Goal: Book appointment/travel/reservation

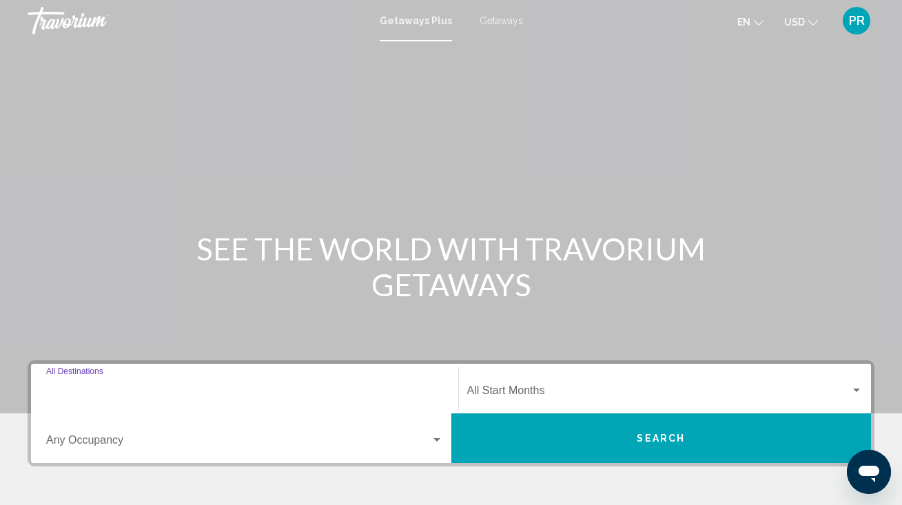
click at [87, 391] on input "Destination All Destinations" at bounding box center [244, 393] width 397 height 12
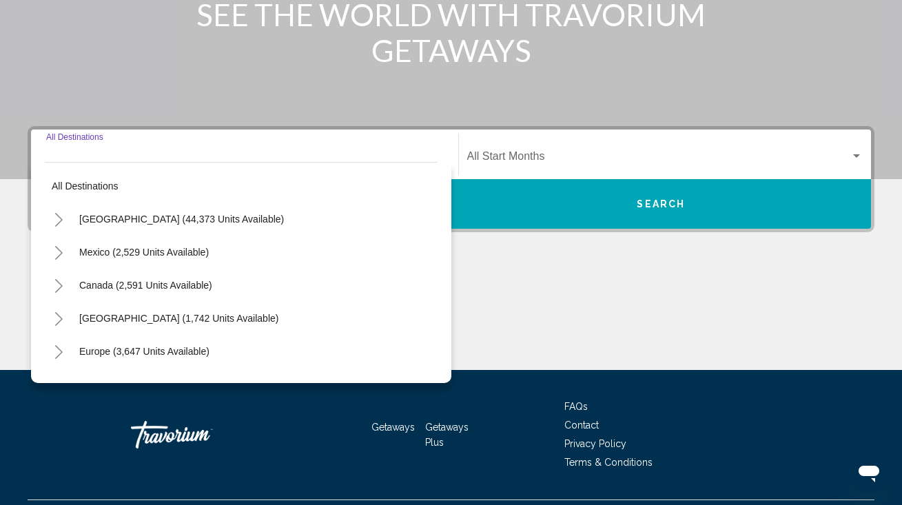
scroll to position [268, 0]
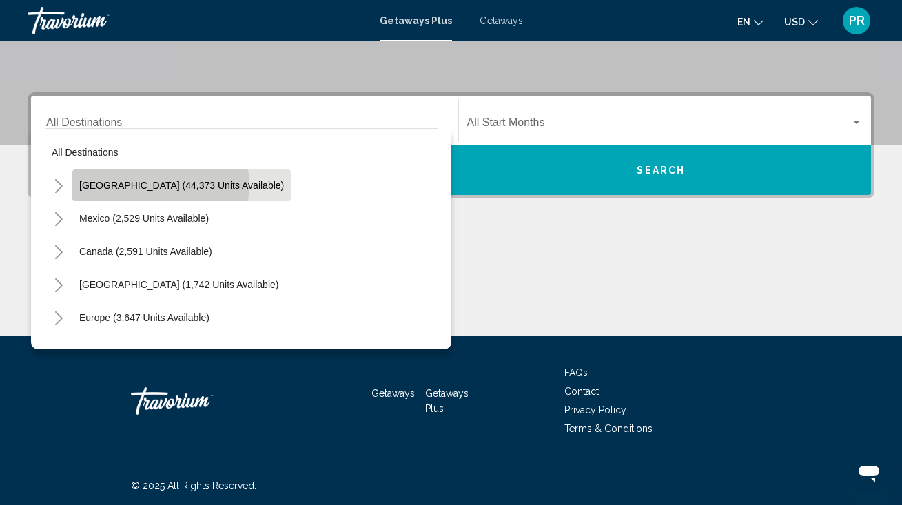
click at [156, 185] on span "[GEOGRAPHIC_DATA] (44,373 units available)" at bounding box center [181, 185] width 205 height 11
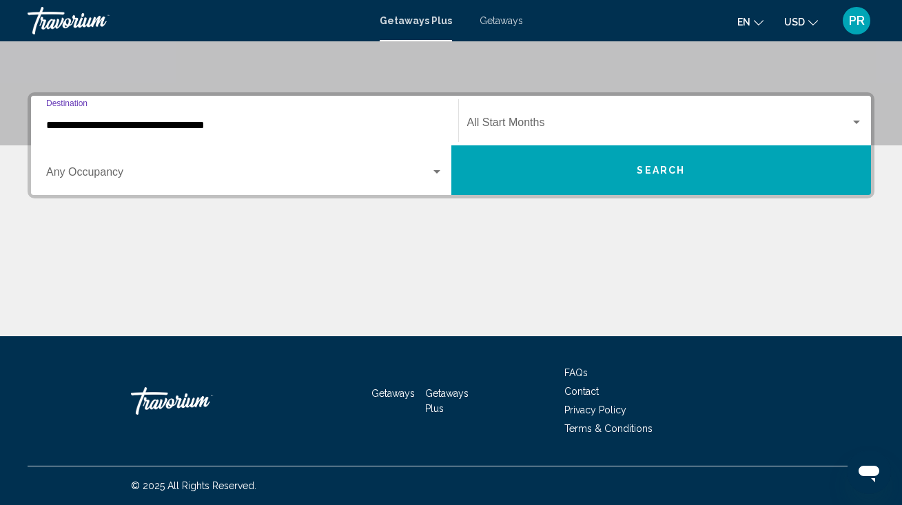
click at [142, 121] on input "**********" at bounding box center [244, 125] width 397 height 12
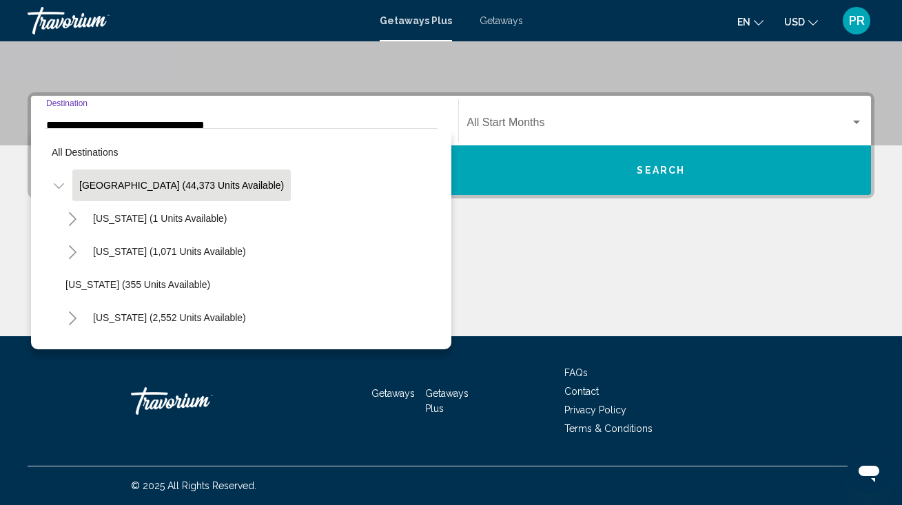
scroll to position [201, 0]
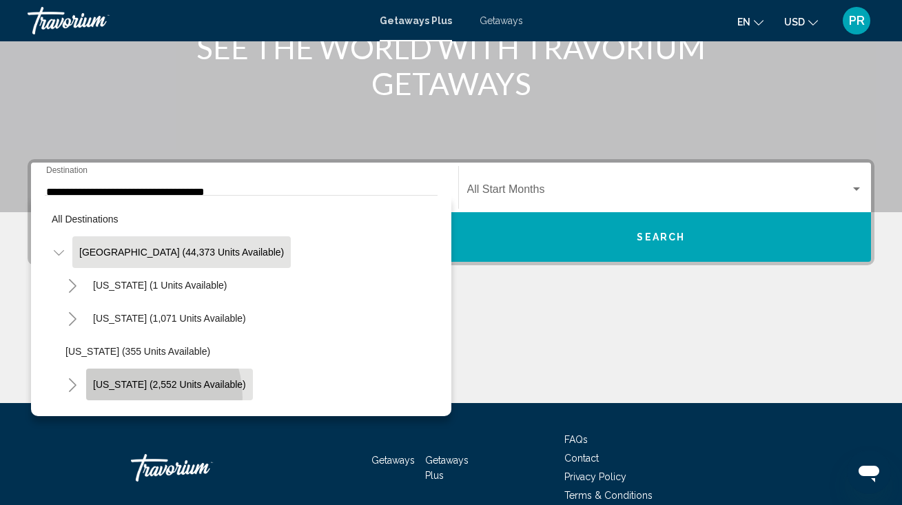
click at [132, 397] on button "[US_STATE] (2,552 units available)" at bounding box center [169, 385] width 167 height 32
type input "**********"
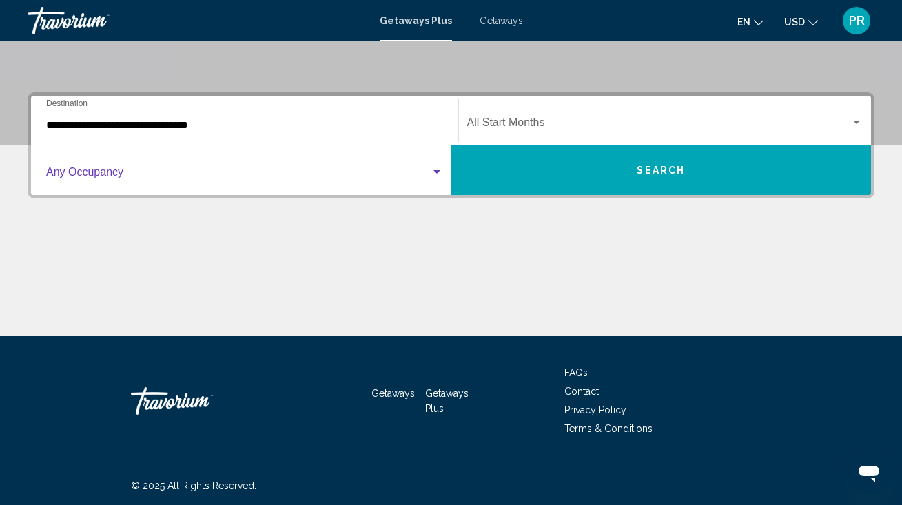
click at [115, 176] on span "Search widget" at bounding box center [238, 175] width 384 height 12
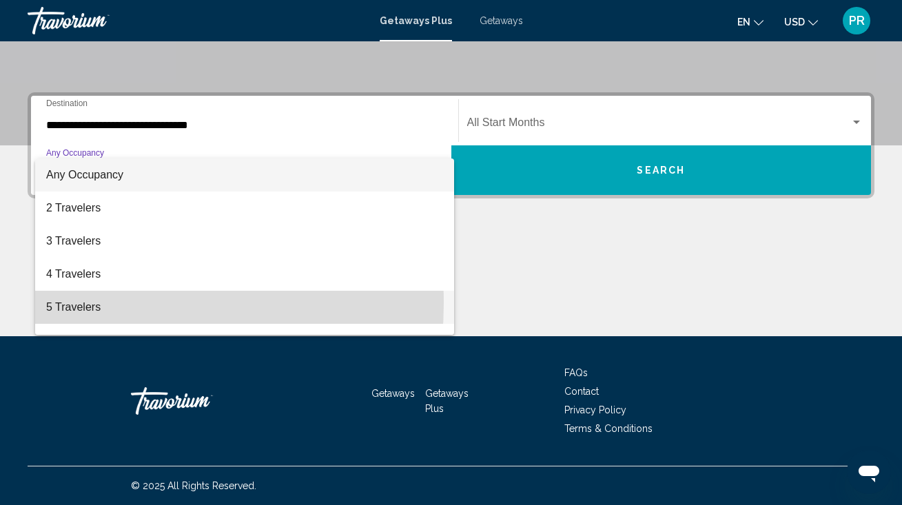
click at [81, 303] on span "5 Travelers" at bounding box center [244, 307] width 397 height 33
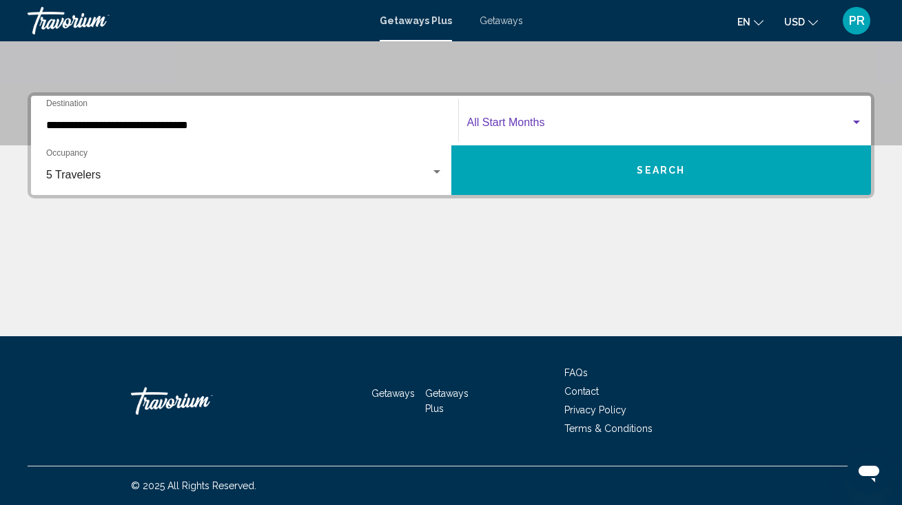
click at [559, 122] on span "Search widget" at bounding box center [659, 125] width 384 height 12
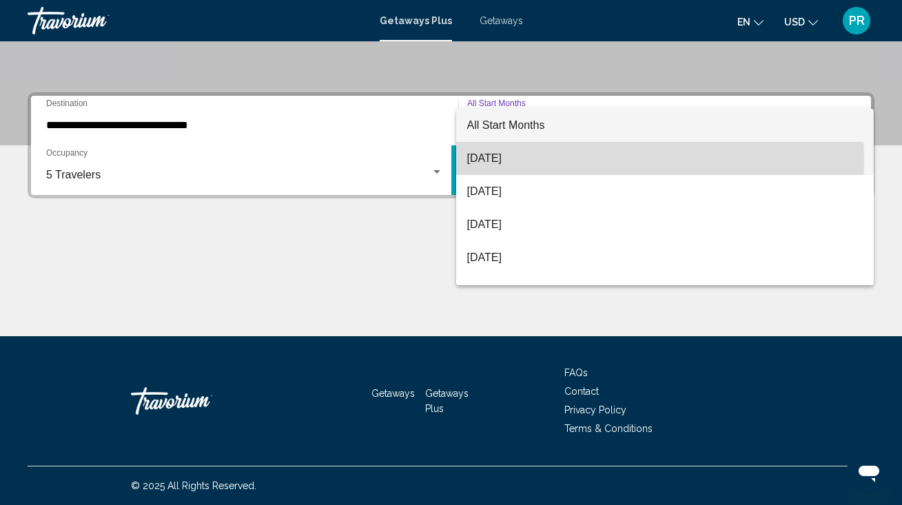
click at [504, 161] on span "[DATE]" at bounding box center [665, 158] width 396 height 33
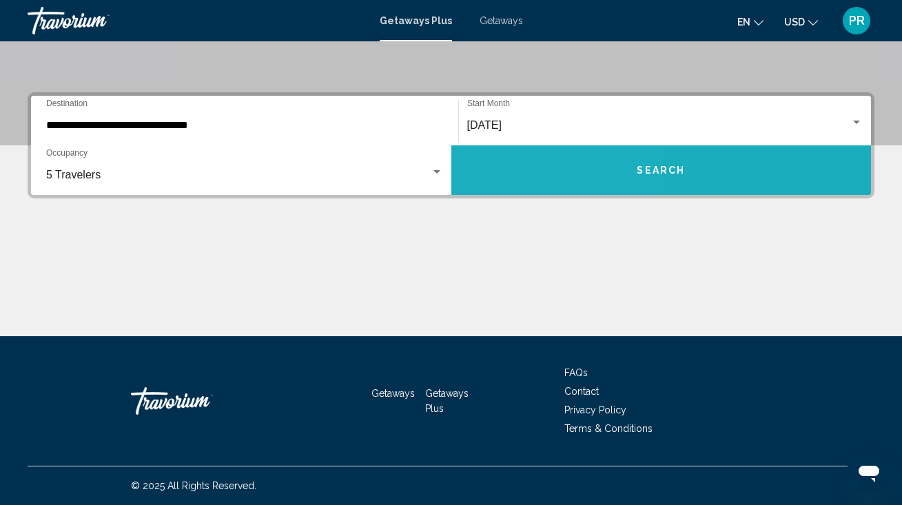
click at [504, 161] on button "Search" at bounding box center [661, 170] width 420 height 50
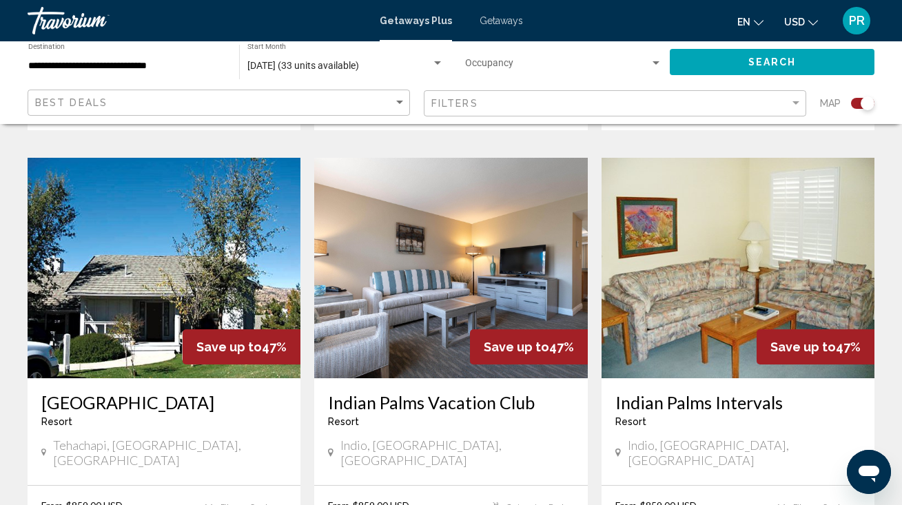
scroll to position [977, 0]
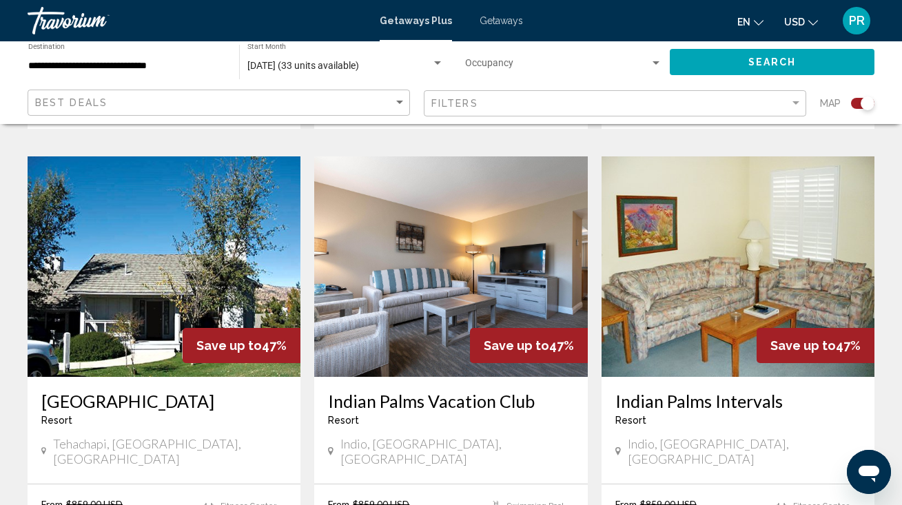
click at [453, 391] on h3 "Indian Palms Vacation Club" at bounding box center [450, 401] width 245 height 21
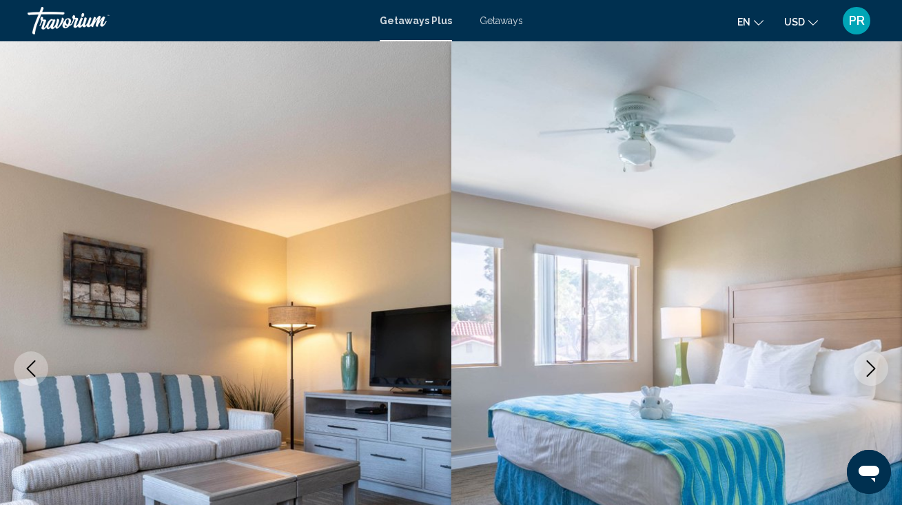
click at [375, 362] on img "Main content" at bounding box center [225, 368] width 451 height 654
click at [794, 320] on img "Main content" at bounding box center [676, 368] width 451 height 654
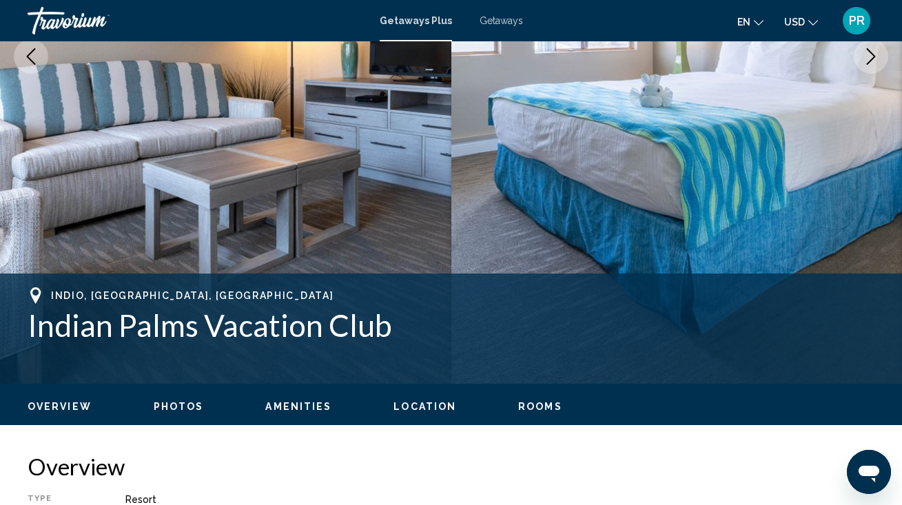
scroll to position [313, 0]
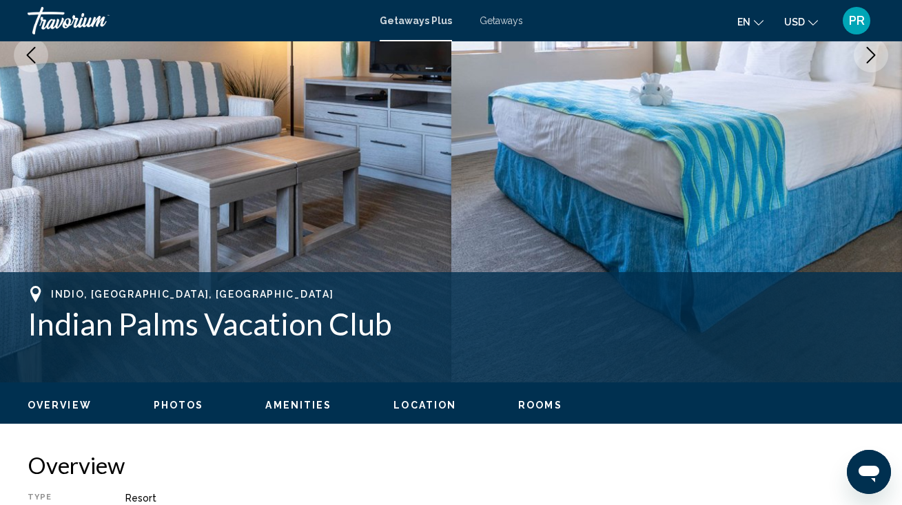
click at [181, 397] on ul "Overview Photos Amenities Location Rooms Search" at bounding box center [451, 403] width 847 height 15
click at [182, 400] on span "Photos" at bounding box center [179, 405] width 50 height 11
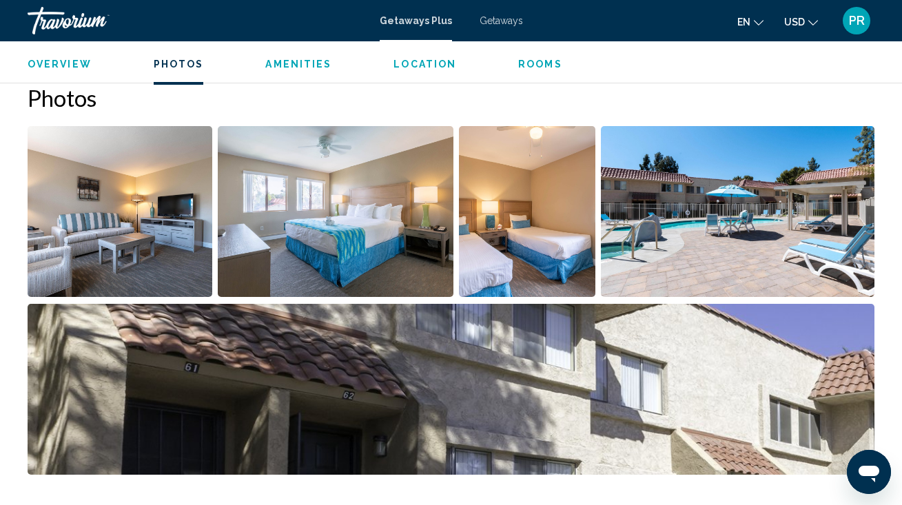
scroll to position [866, 0]
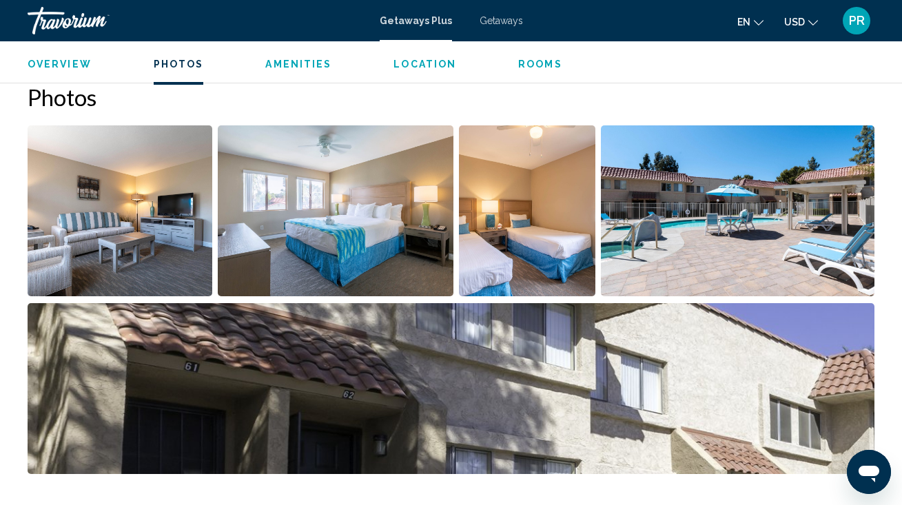
click at [183, 265] on img "Open full-screen image slider" at bounding box center [120, 210] width 185 height 171
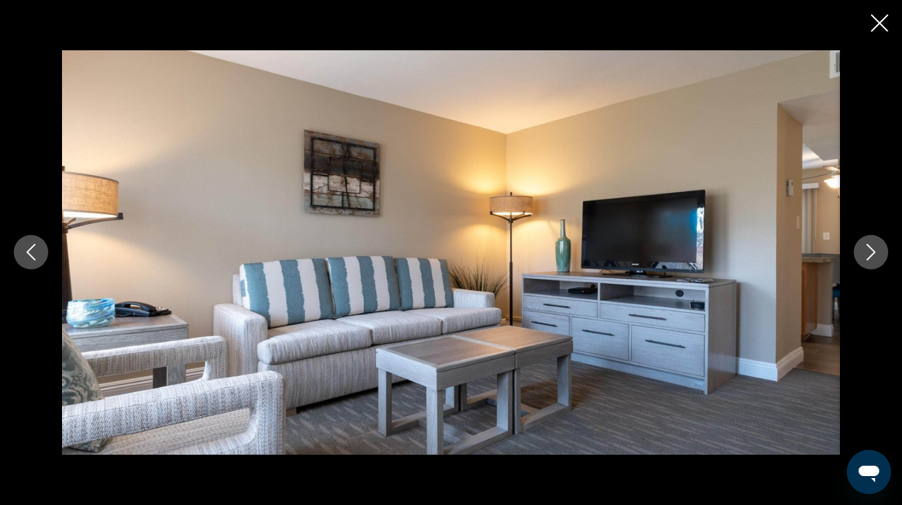
click at [879, 249] on button "Next image" at bounding box center [870, 252] width 34 height 34
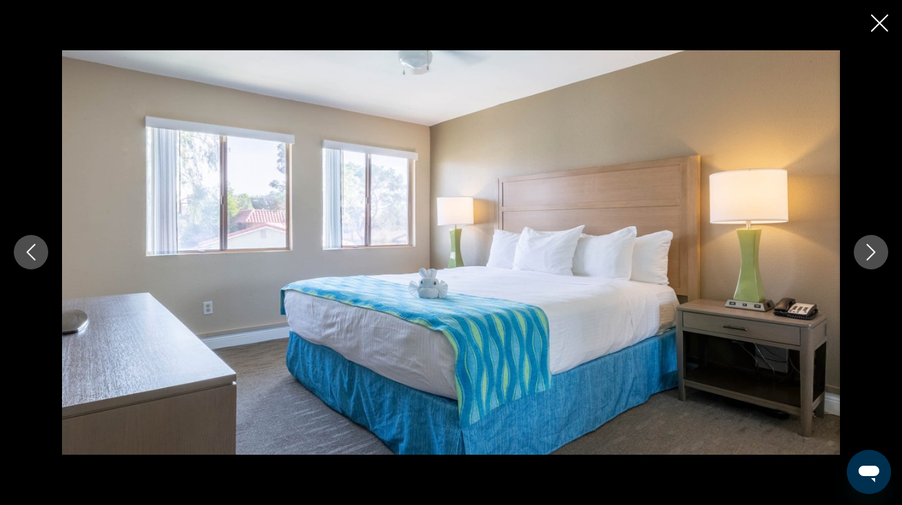
click at [879, 249] on button "Next image" at bounding box center [870, 252] width 34 height 34
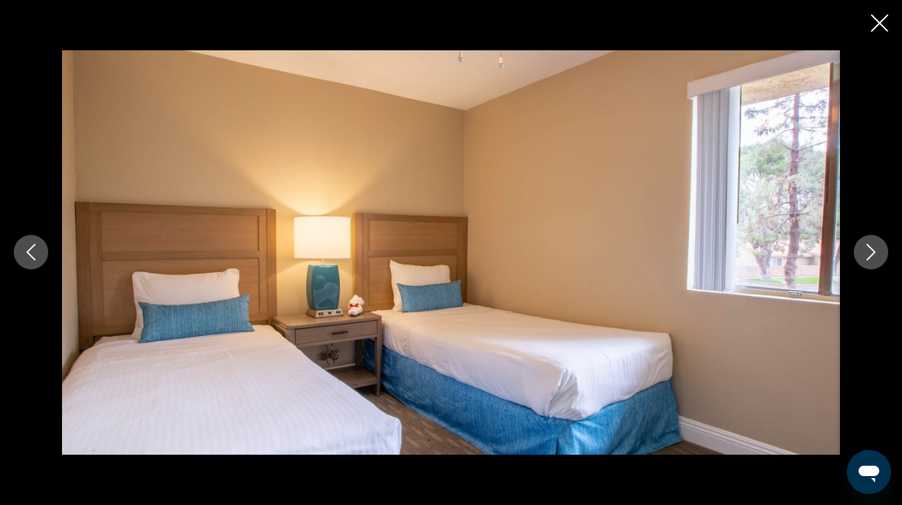
click at [879, 249] on button "Next image" at bounding box center [870, 252] width 34 height 34
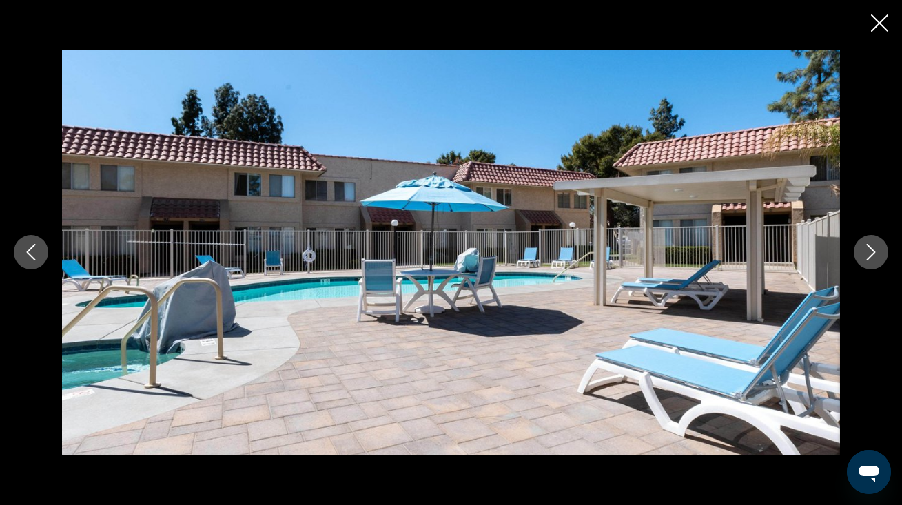
click at [879, 249] on button "Next image" at bounding box center [870, 252] width 34 height 34
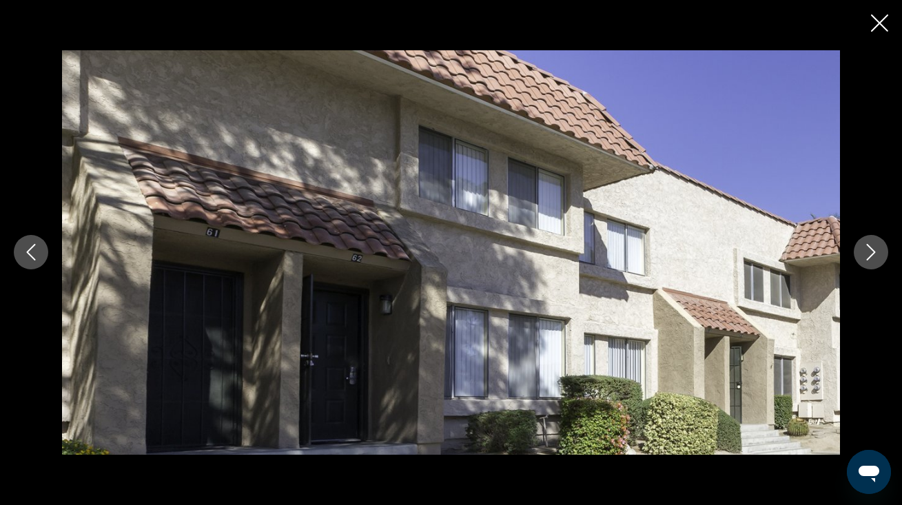
click at [879, 249] on button "Next image" at bounding box center [870, 252] width 34 height 34
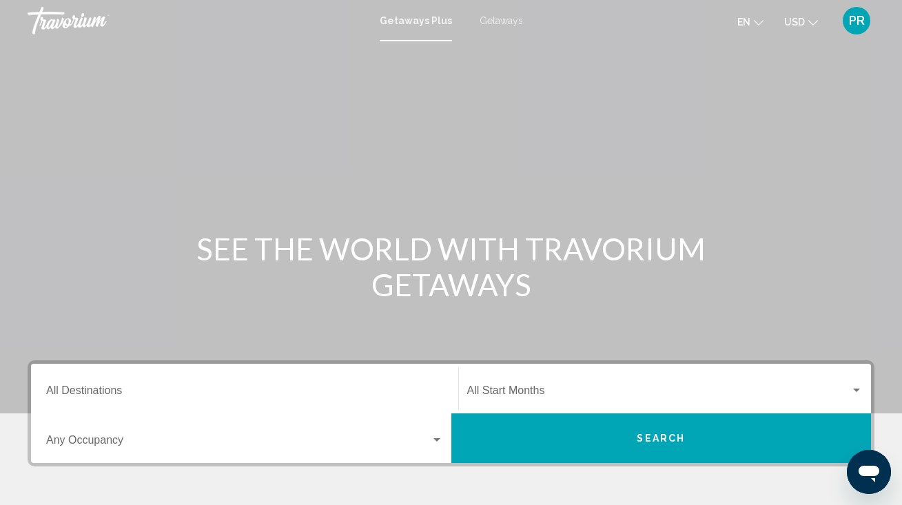
click at [236, 383] on div "Destination All Destinations" at bounding box center [244, 388] width 397 height 43
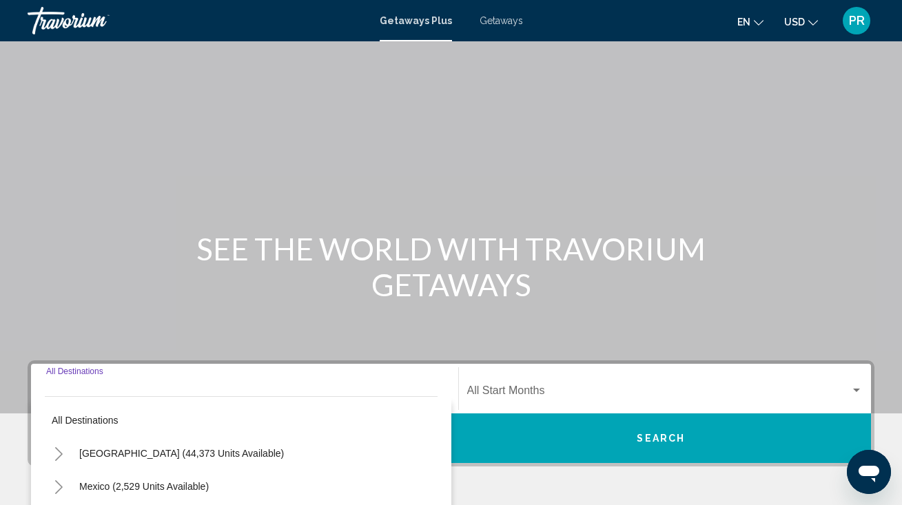
scroll to position [268, 0]
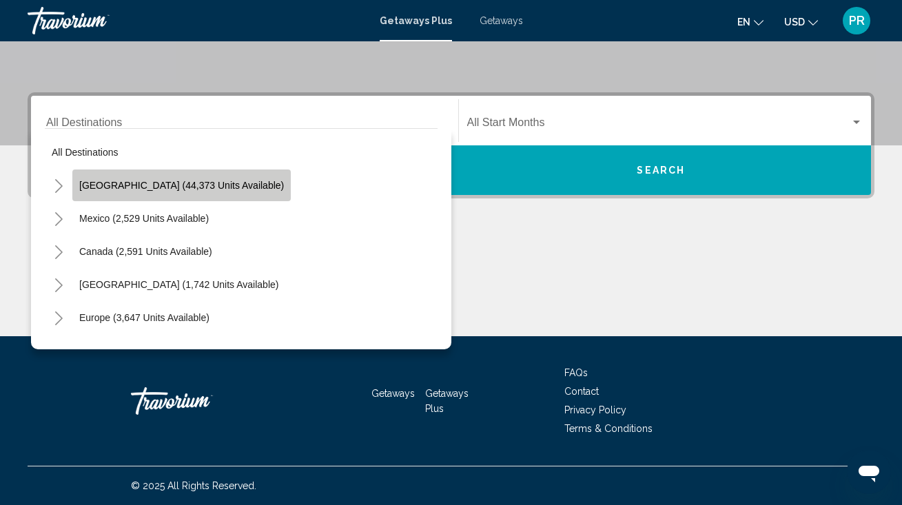
click at [225, 191] on button "[GEOGRAPHIC_DATA] (44,373 units available)" at bounding box center [181, 185] width 218 height 32
type input "**********"
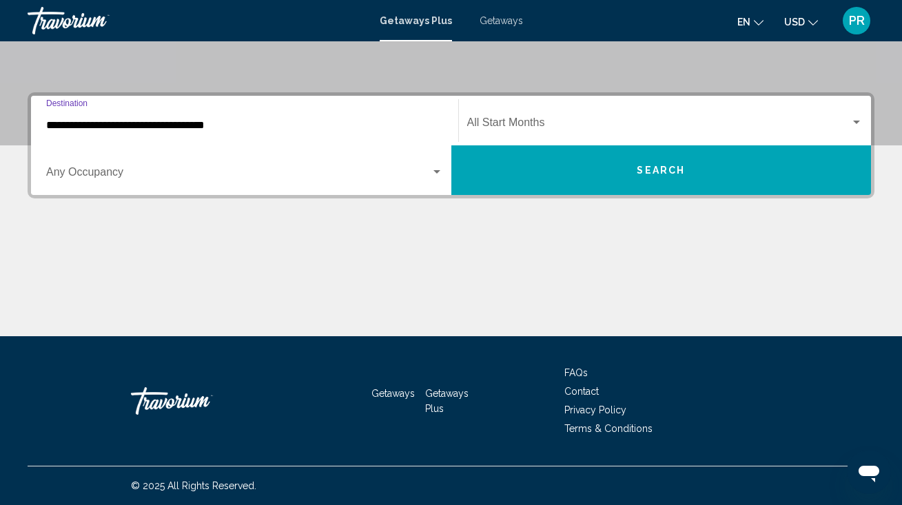
click at [166, 180] on span "Search widget" at bounding box center [238, 175] width 384 height 12
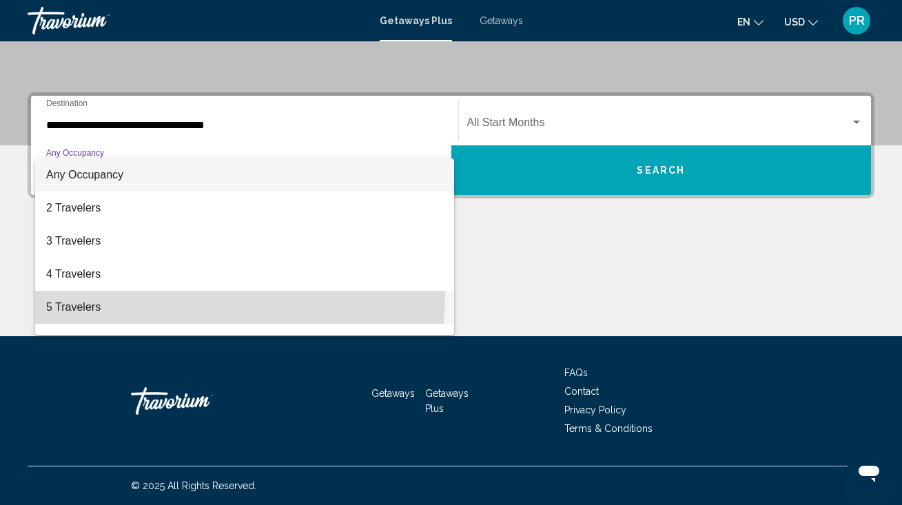
click at [138, 293] on span "5 Travelers" at bounding box center [244, 307] width 397 height 33
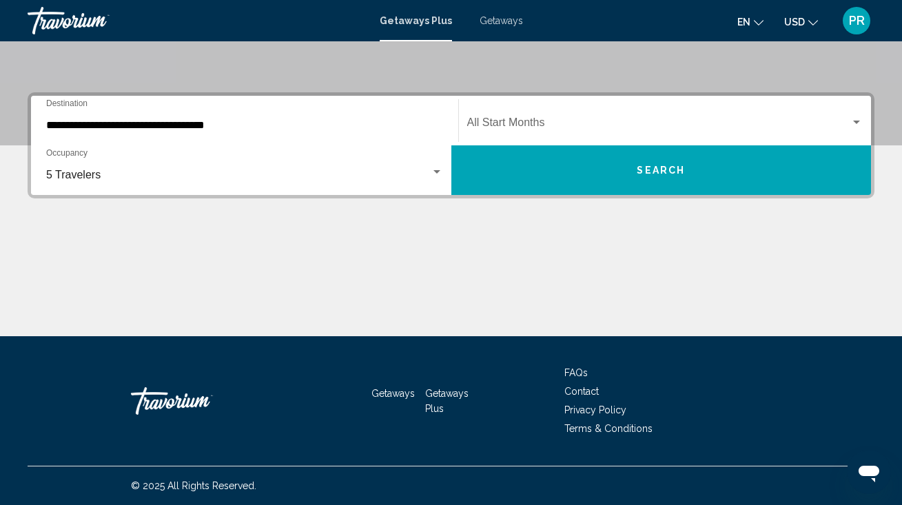
click at [500, 116] on div "Start Month All Start Months" at bounding box center [665, 120] width 396 height 43
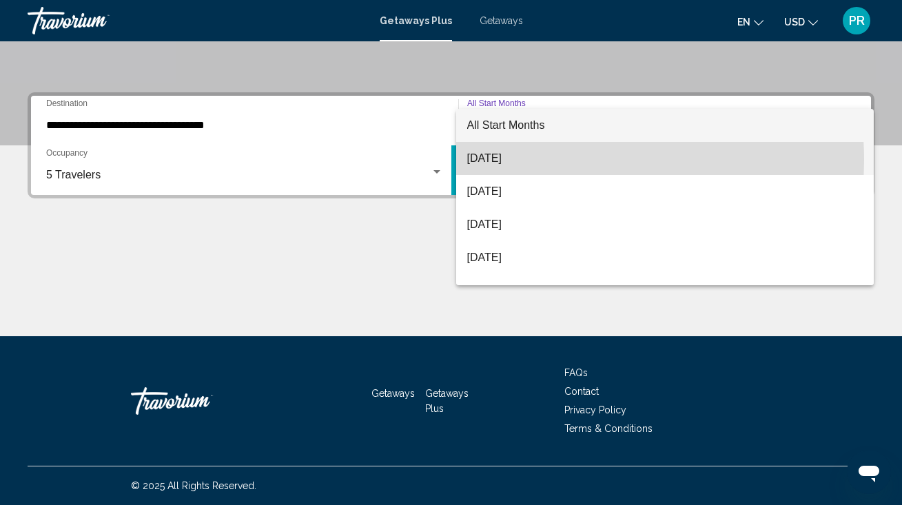
click at [501, 160] on span "[DATE]" at bounding box center [665, 158] width 396 height 33
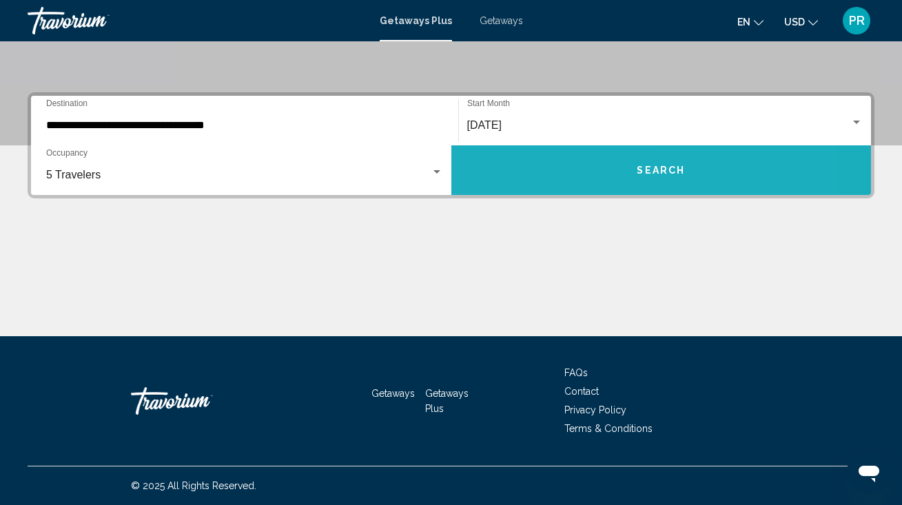
click at [504, 165] on button "Search" at bounding box center [661, 170] width 420 height 50
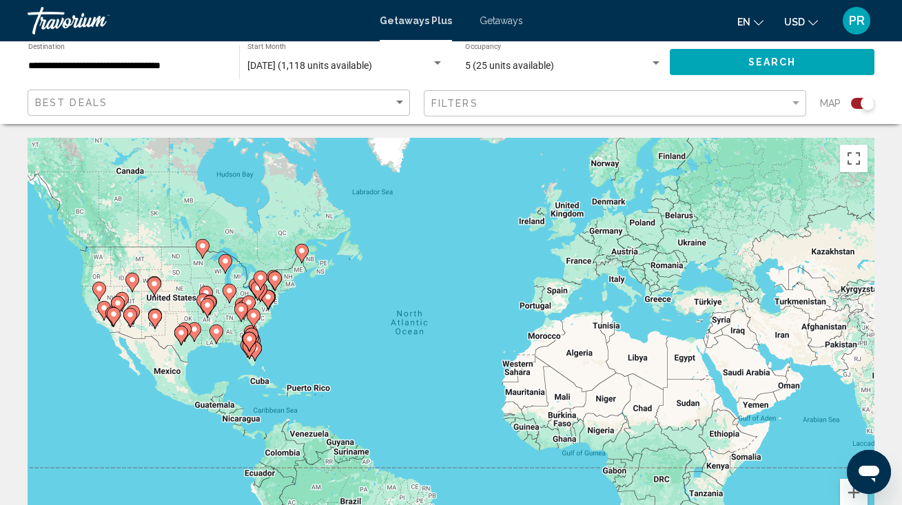
click at [171, 72] on div "**********" at bounding box center [126, 62] width 197 height 38
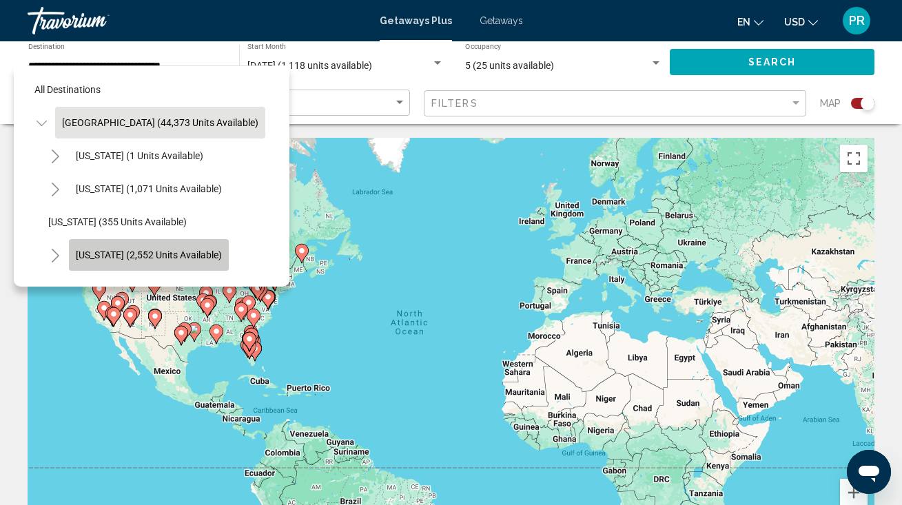
click at [173, 248] on button "[US_STATE] (2,552 units available)" at bounding box center [149, 255] width 160 height 32
type input "**********"
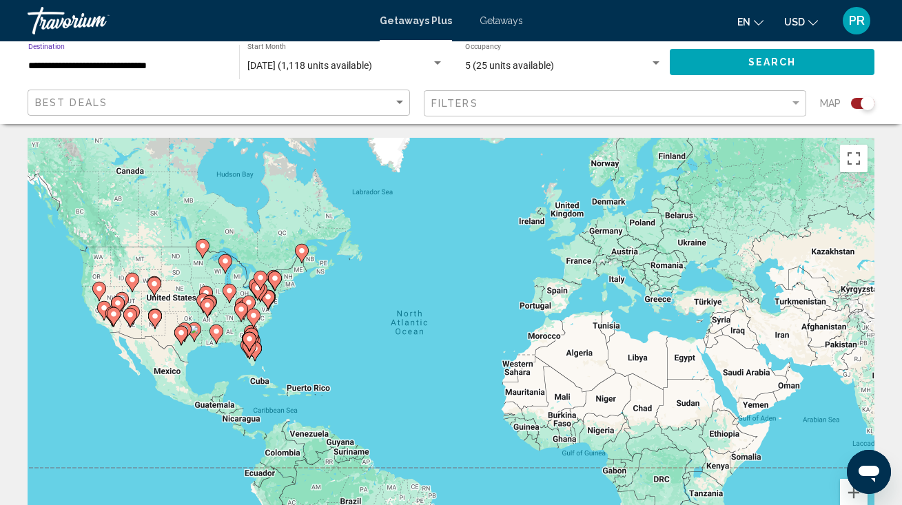
click at [725, 57] on button "Search" at bounding box center [772, 61] width 205 height 25
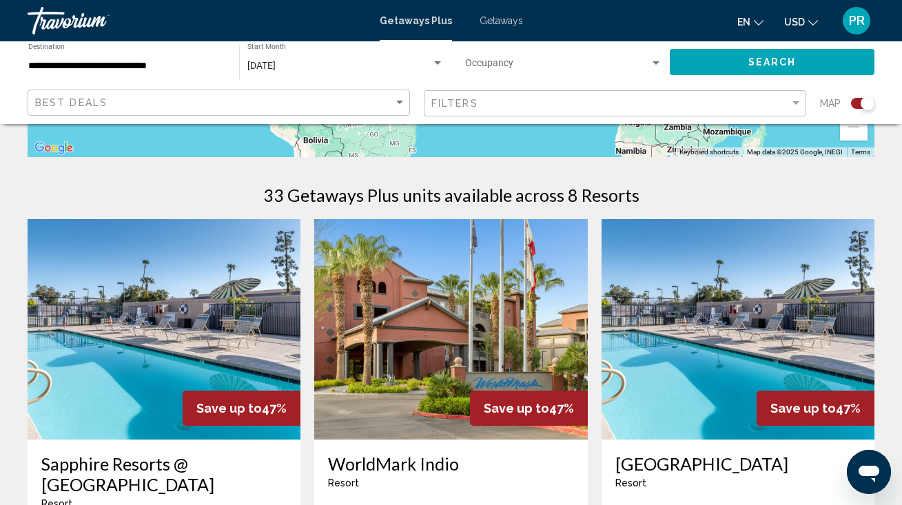
scroll to position [393, 0]
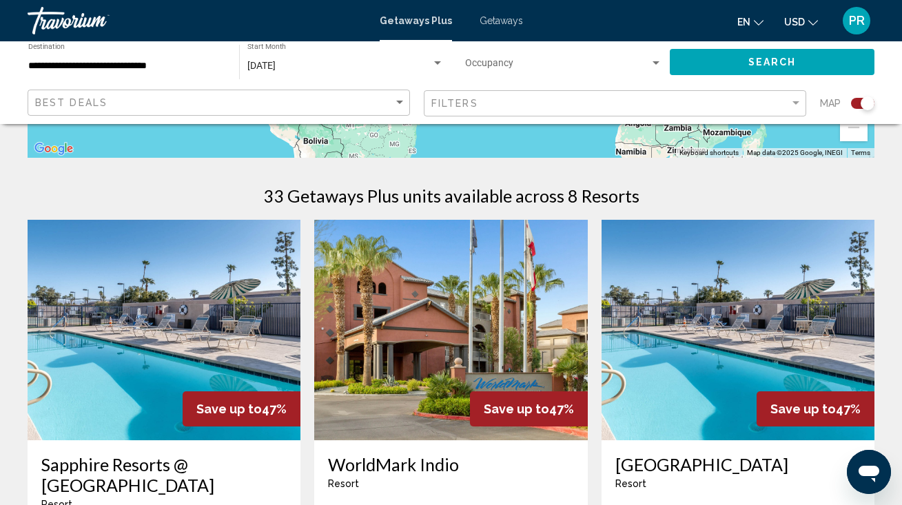
click at [508, 342] on img "Main content" at bounding box center [450, 330] width 273 height 220
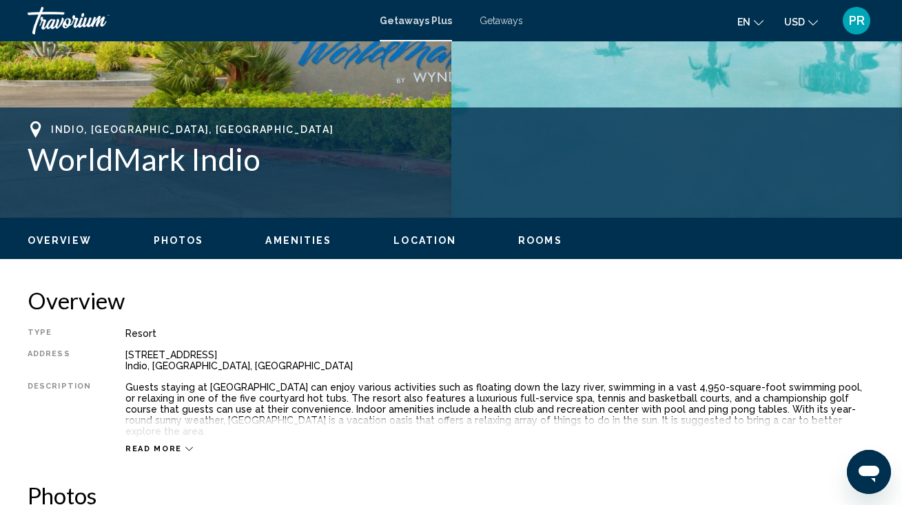
scroll to position [478, 0]
drag, startPoint x: 183, startPoint y: 241, endPoint x: 235, endPoint y: 293, distance: 74.0
click at [158, 444] on span "Read more" at bounding box center [153, 448] width 56 height 9
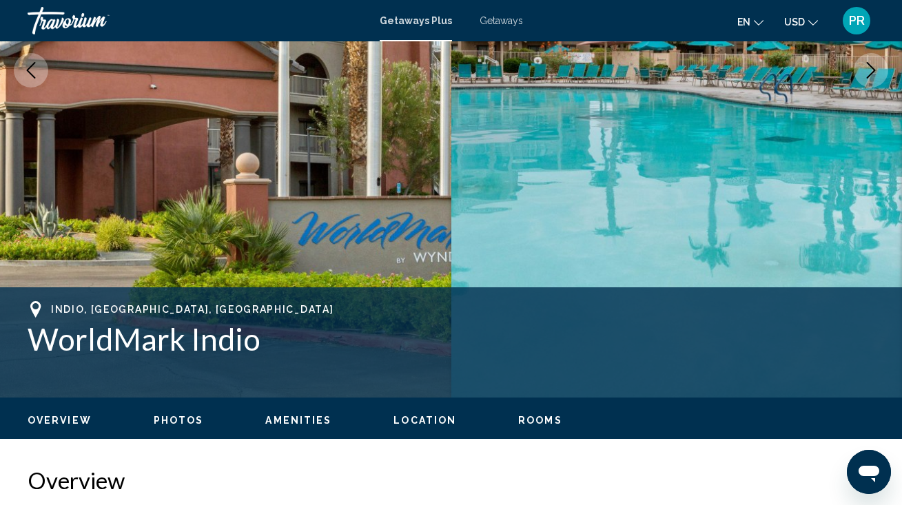
scroll to position [297, 0]
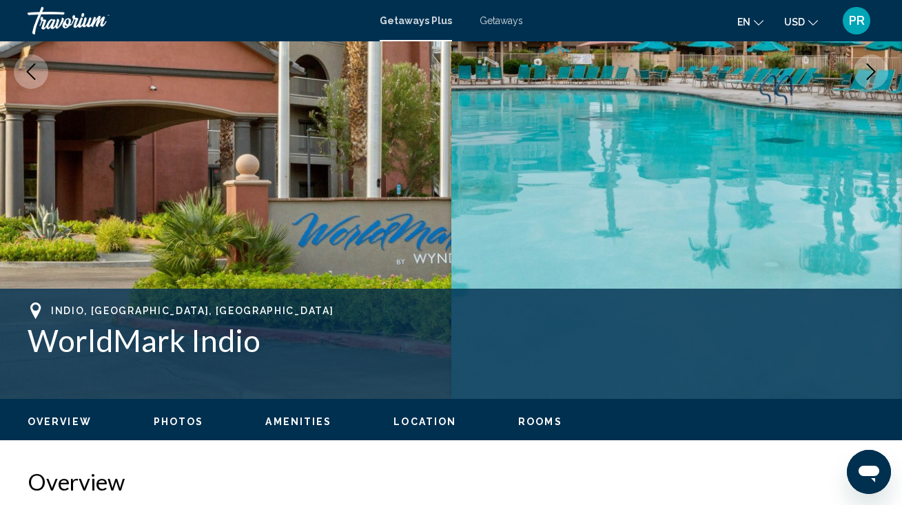
click at [168, 425] on span "Photos" at bounding box center [179, 421] width 50 height 11
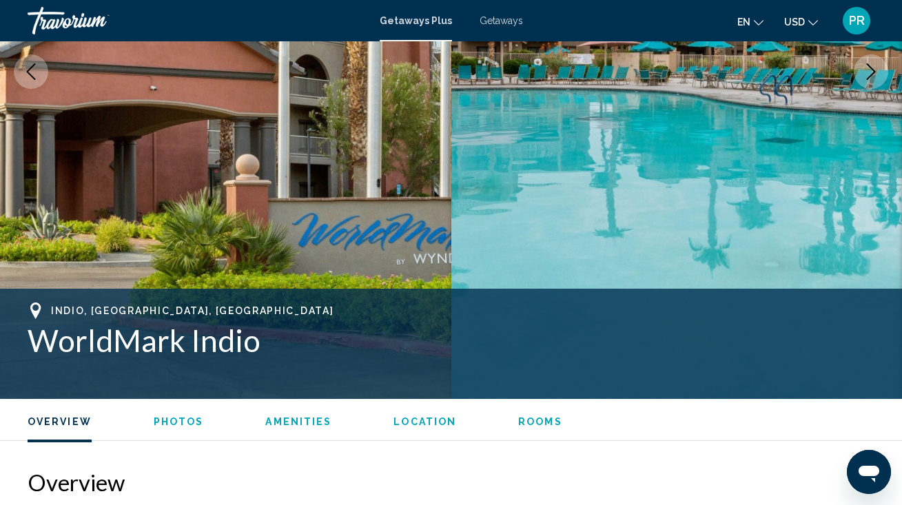
scroll to position [866, 0]
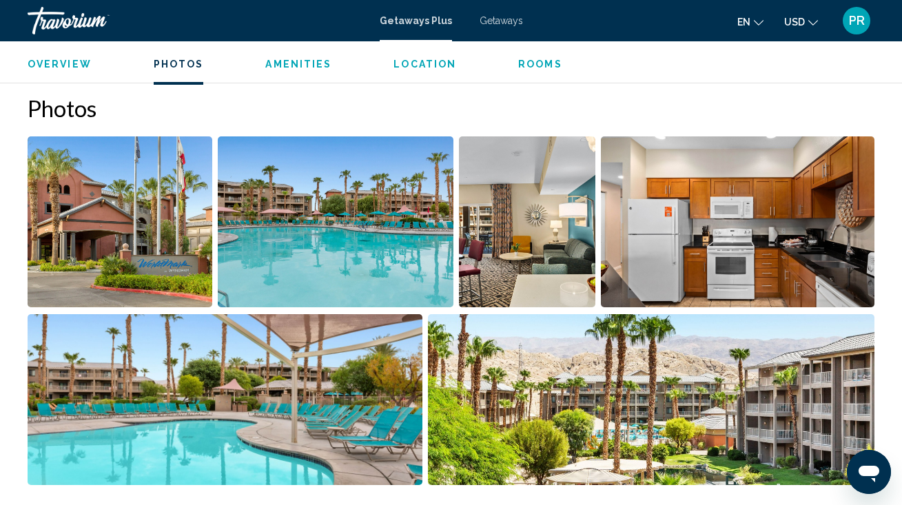
click at [158, 267] on img "Open full-screen image slider" at bounding box center [120, 221] width 185 height 171
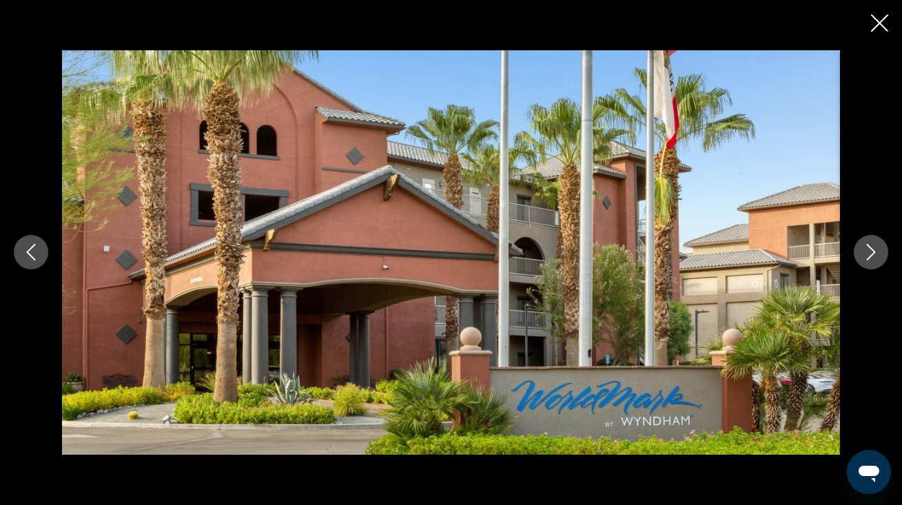
click at [873, 252] on icon "Next image" at bounding box center [870, 252] width 17 height 17
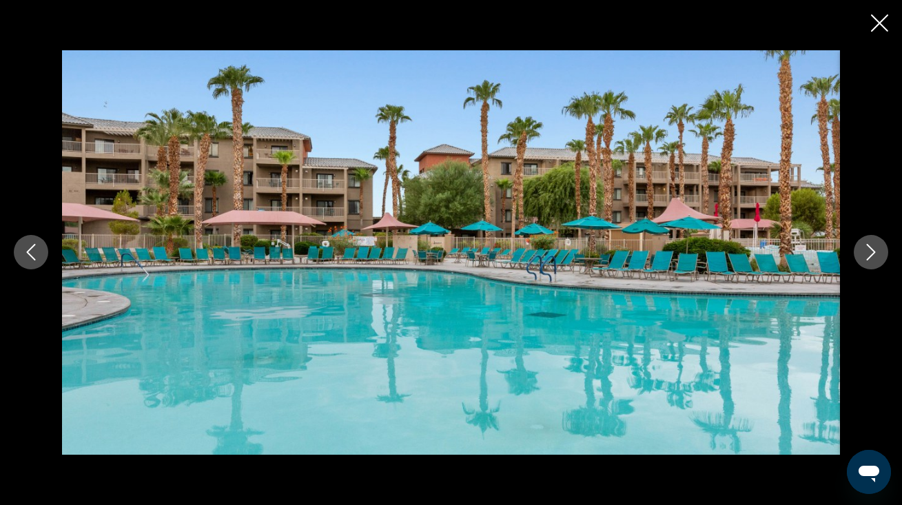
click at [873, 252] on icon "Next image" at bounding box center [870, 252] width 17 height 17
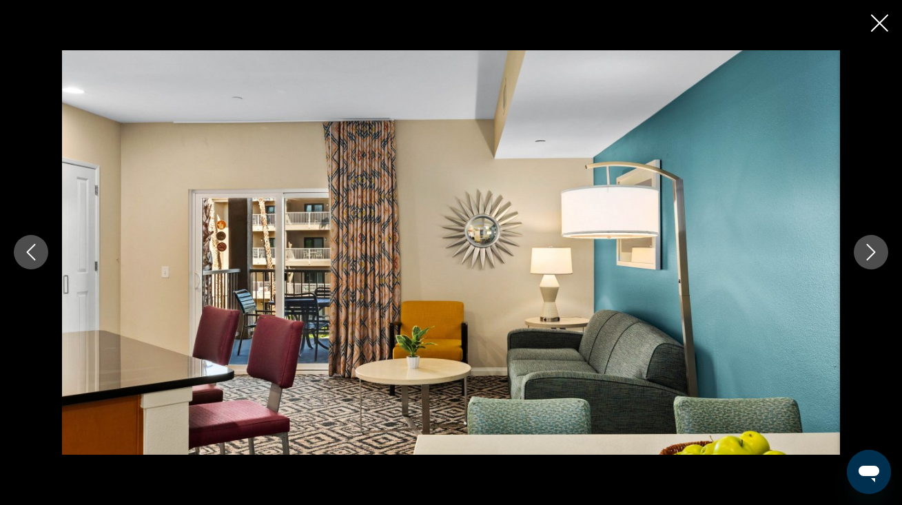
click at [873, 252] on icon "Next image" at bounding box center [870, 252] width 17 height 17
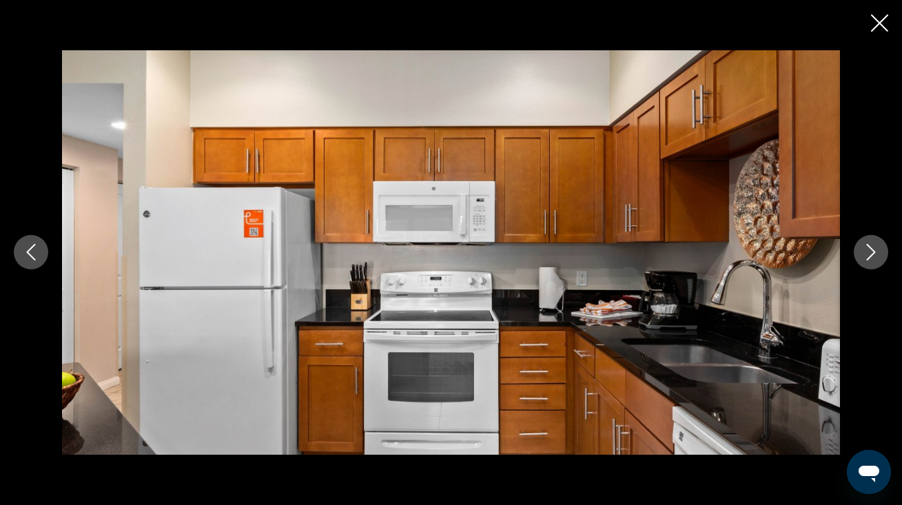
click at [873, 252] on icon "Next image" at bounding box center [870, 252] width 17 height 17
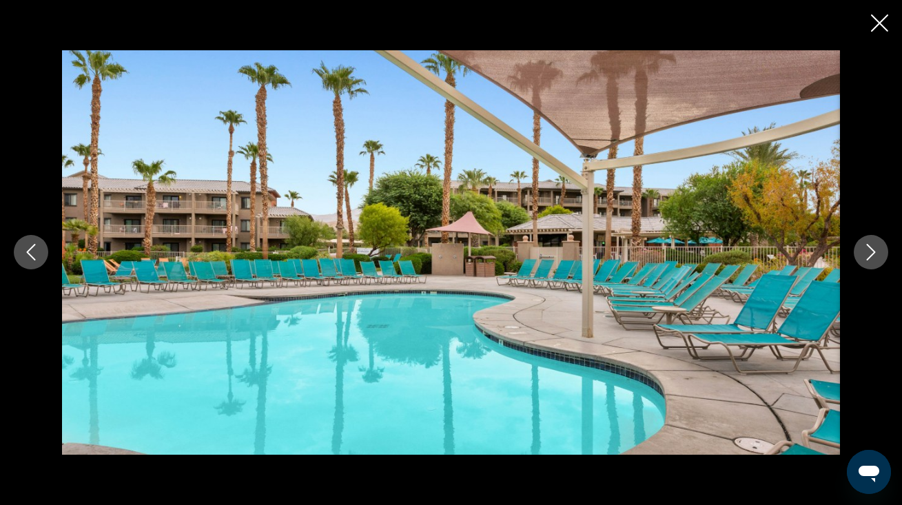
click at [873, 252] on icon "Next image" at bounding box center [870, 252] width 17 height 17
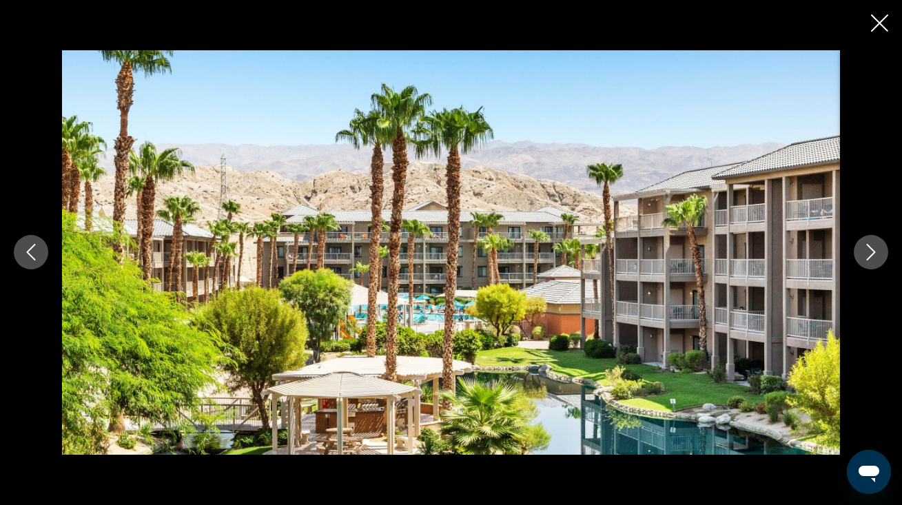
click at [873, 252] on icon "Next image" at bounding box center [870, 252] width 17 height 17
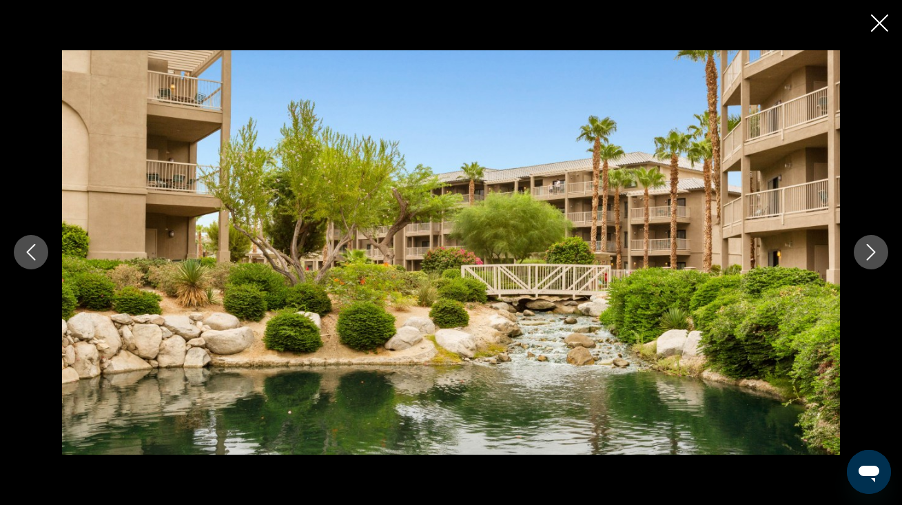
click at [873, 252] on icon "Next image" at bounding box center [870, 252] width 17 height 17
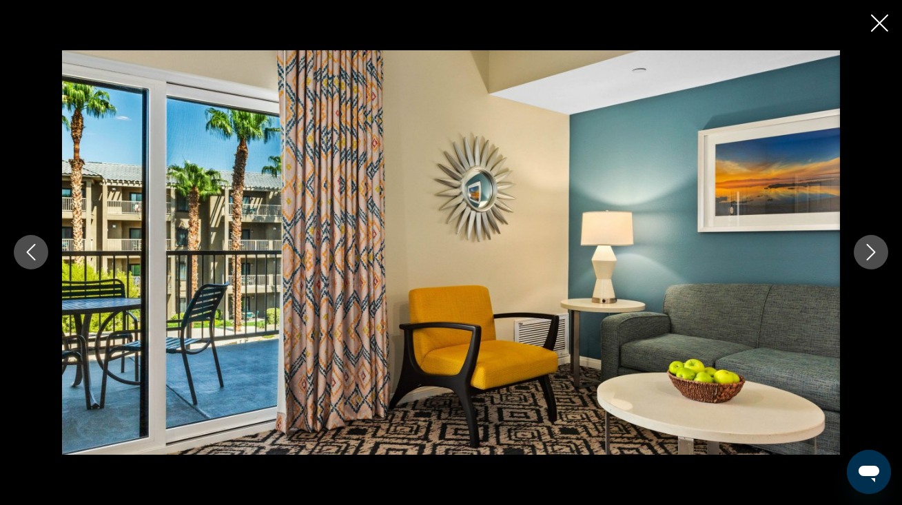
click at [873, 252] on icon "Next image" at bounding box center [870, 252] width 17 height 17
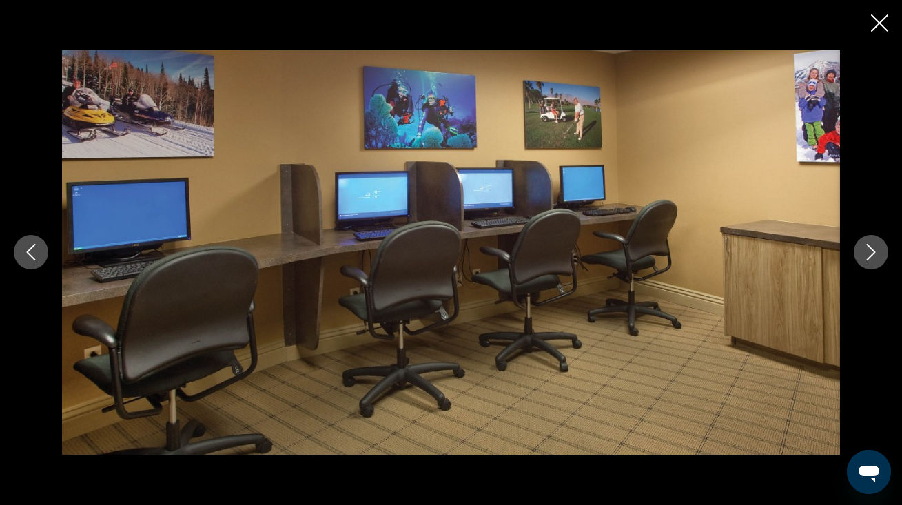
click at [873, 252] on icon "Next image" at bounding box center [870, 252] width 17 height 17
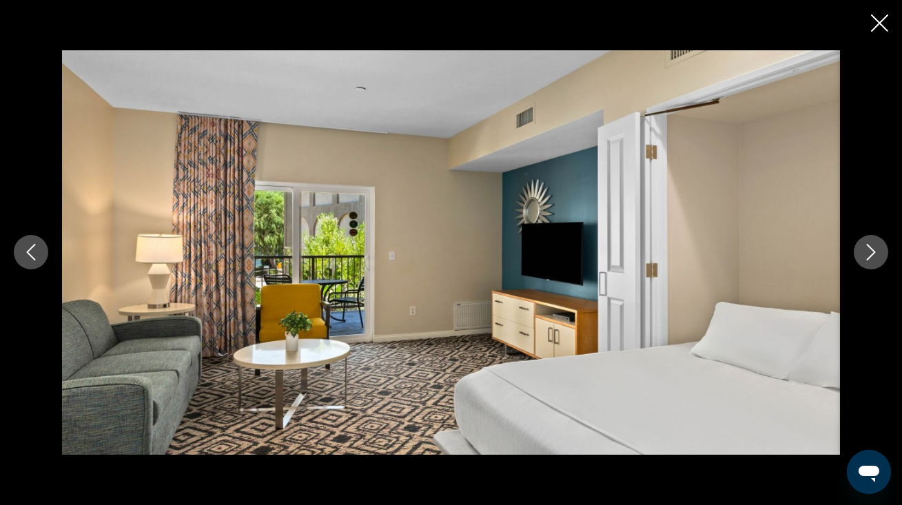
click at [873, 252] on icon "Next image" at bounding box center [870, 252] width 17 height 17
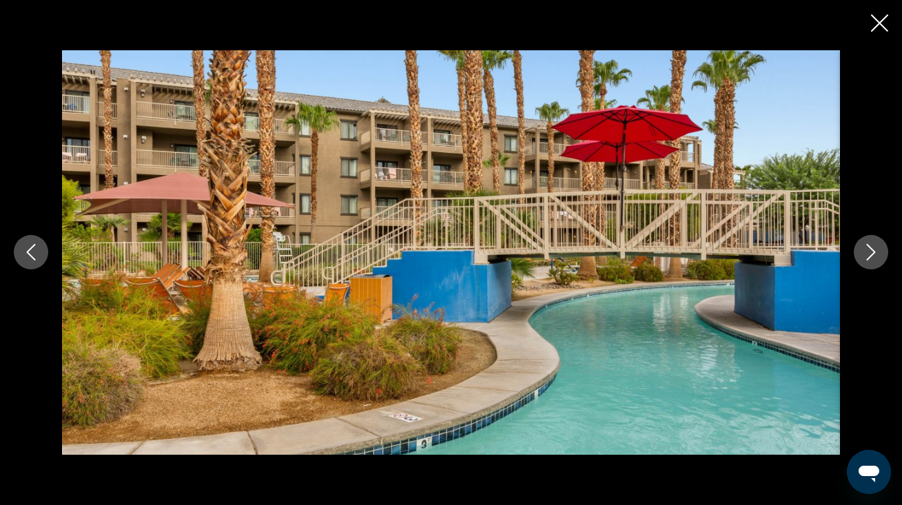
click at [873, 252] on icon "Next image" at bounding box center [870, 252] width 17 height 17
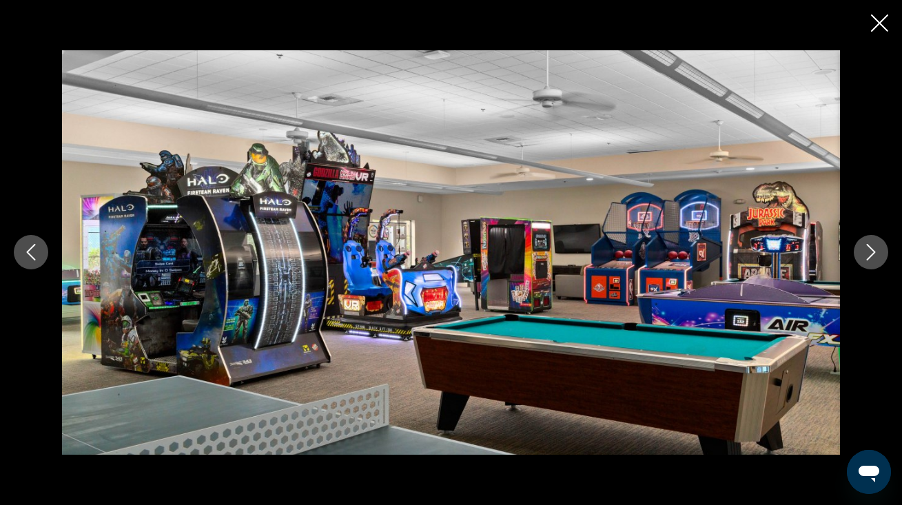
click at [873, 252] on icon "Next image" at bounding box center [870, 252] width 17 height 17
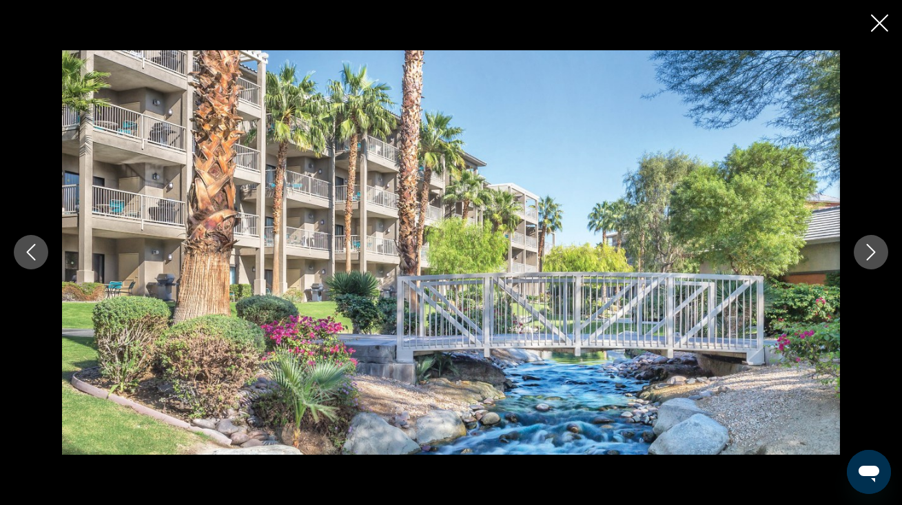
click at [873, 252] on icon "Next image" at bounding box center [870, 252] width 17 height 17
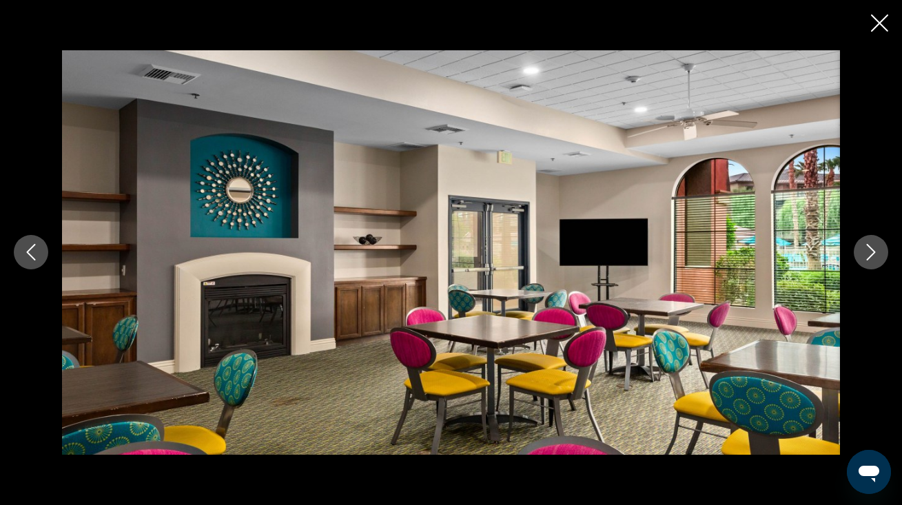
click at [873, 252] on icon "Next image" at bounding box center [870, 252] width 17 height 17
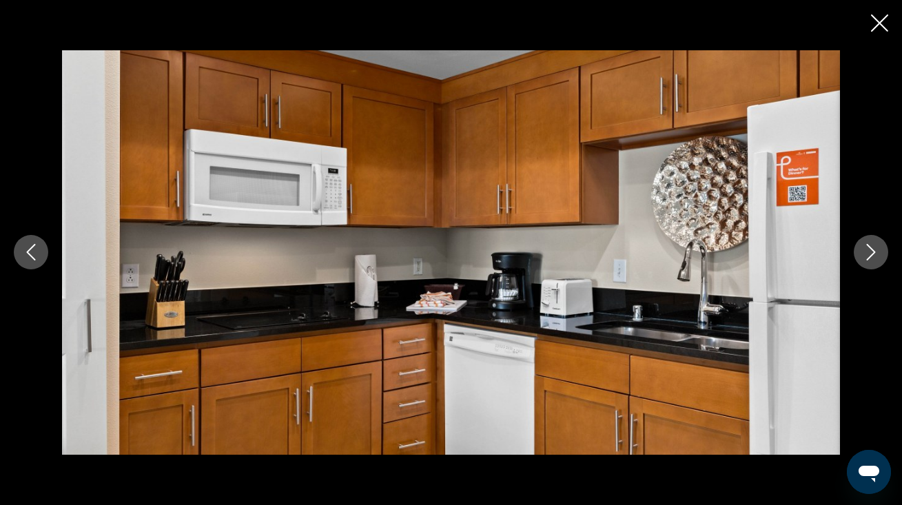
click at [873, 252] on icon "Next image" at bounding box center [870, 252] width 17 height 17
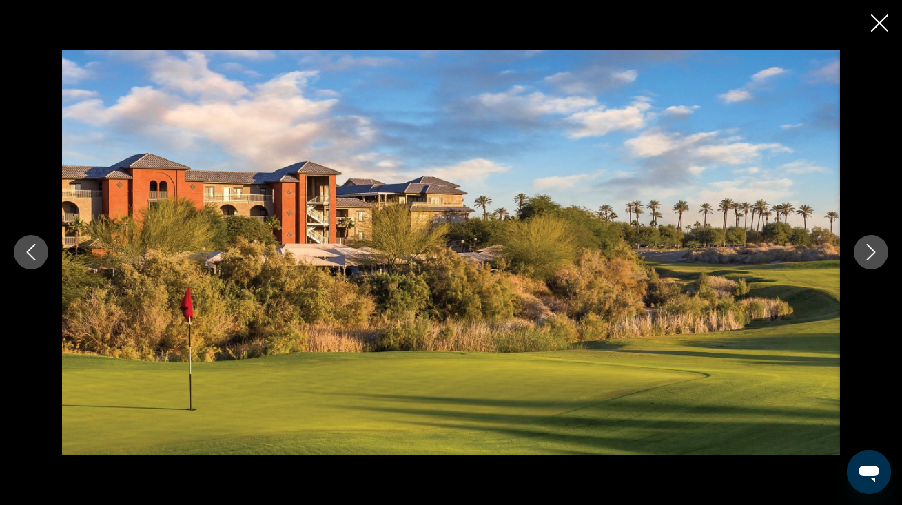
click at [873, 252] on icon "Next image" at bounding box center [870, 252] width 17 height 17
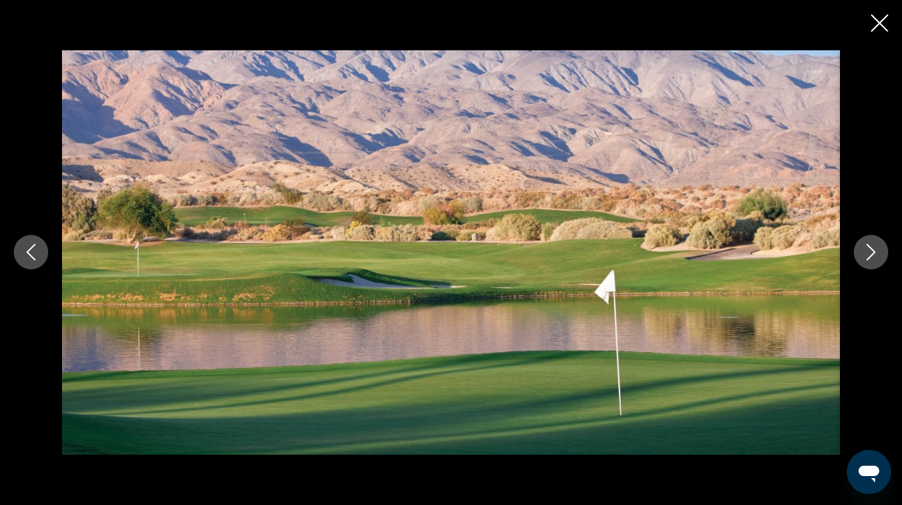
click at [873, 252] on icon "Next image" at bounding box center [870, 252] width 17 height 17
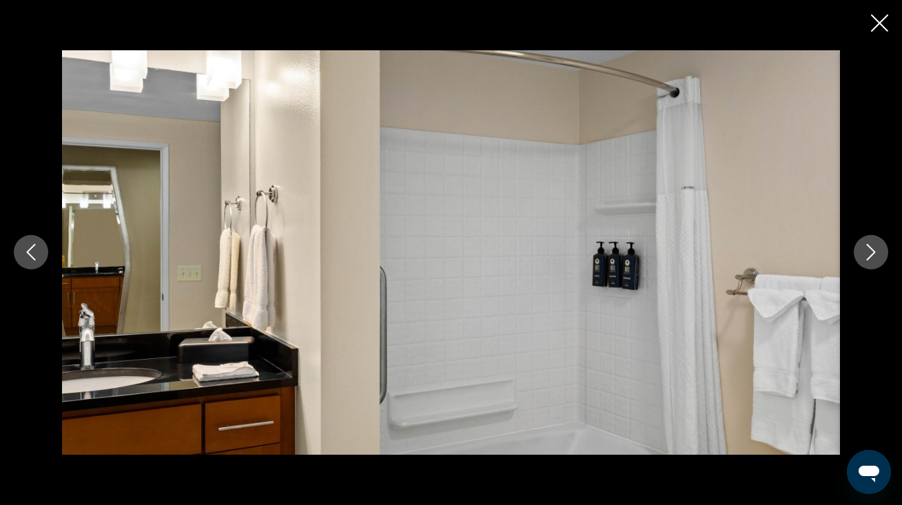
click at [873, 252] on icon "Next image" at bounding box center [870, 252] width 17 height 17
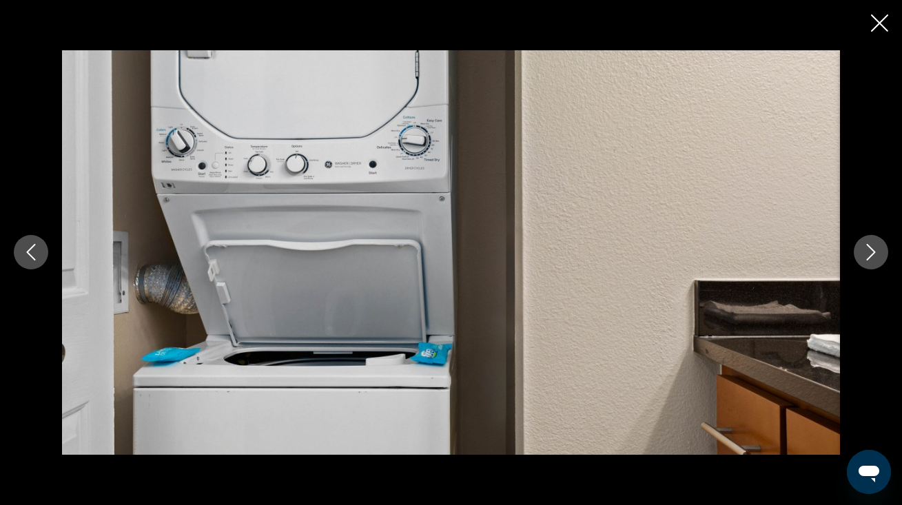
click at [873, 252] on icon "Next image" at bounding box center [870, 252] width 17 height 17
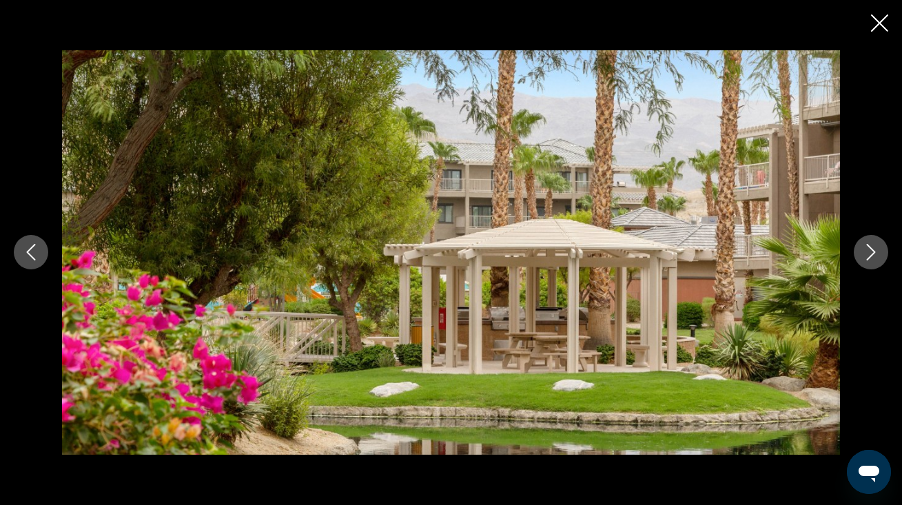
click at [873, 252] on icon "Next image" at bounding box center [870, 252] width 17 height 17
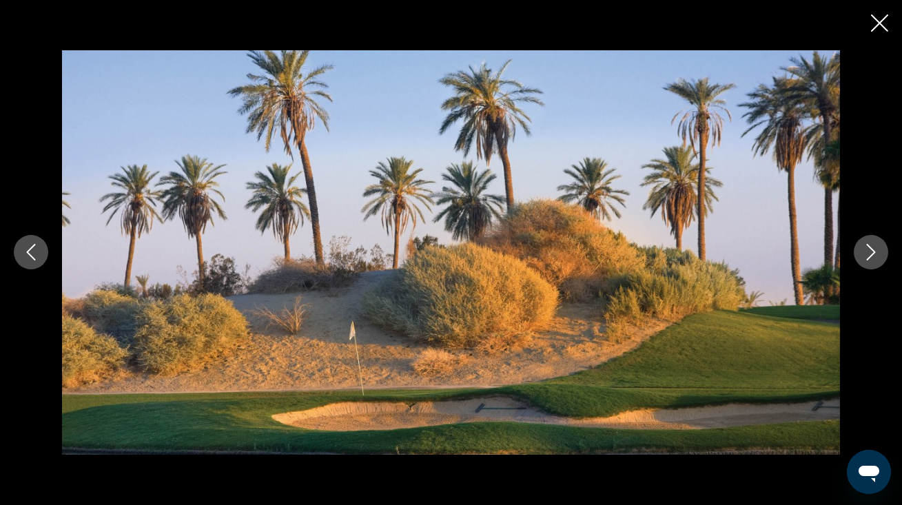
click at [873, 252] on icon "Next image" at bounding box center [870, 252] width 17 height 17
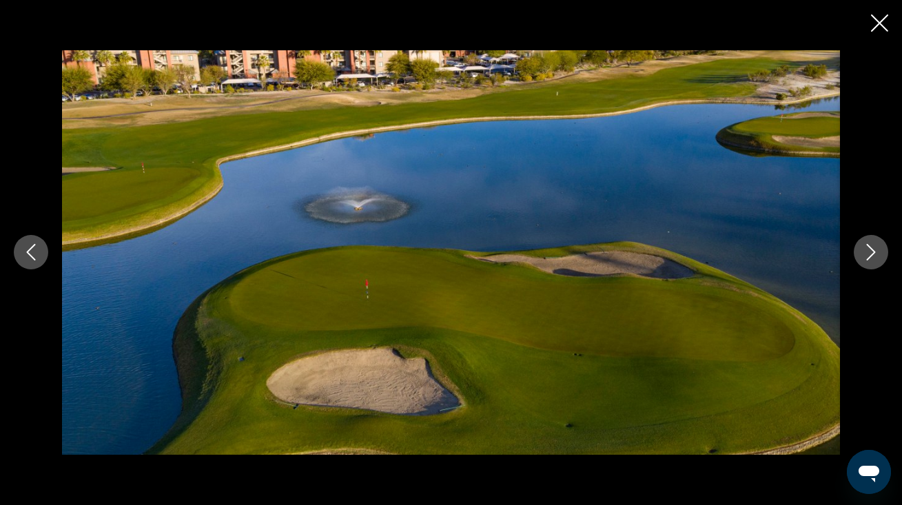
click at [885, 21] on icon "Close slideshow" at bounding box center [879, 22] width 17 height 17
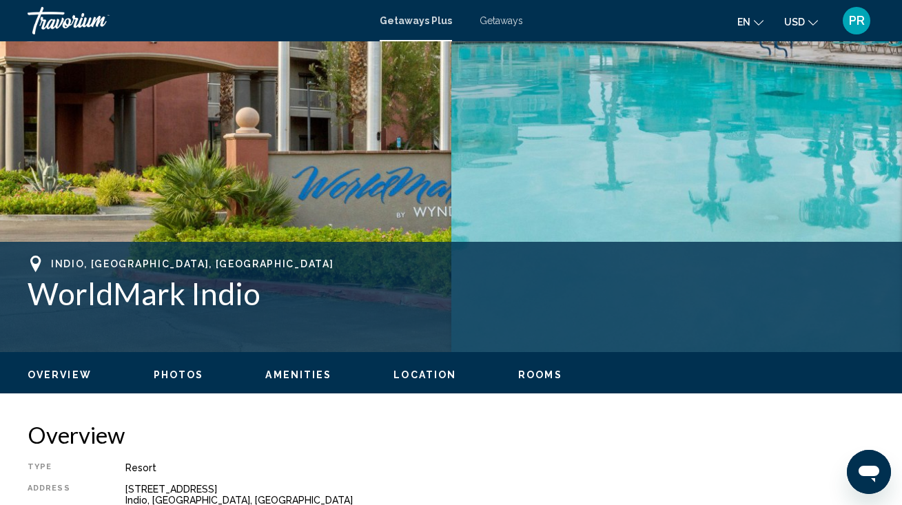
scroll to position [344, 0]
click at [541, 375] on span "Rooms" at bounding box center [540, 374] width 44 height 11
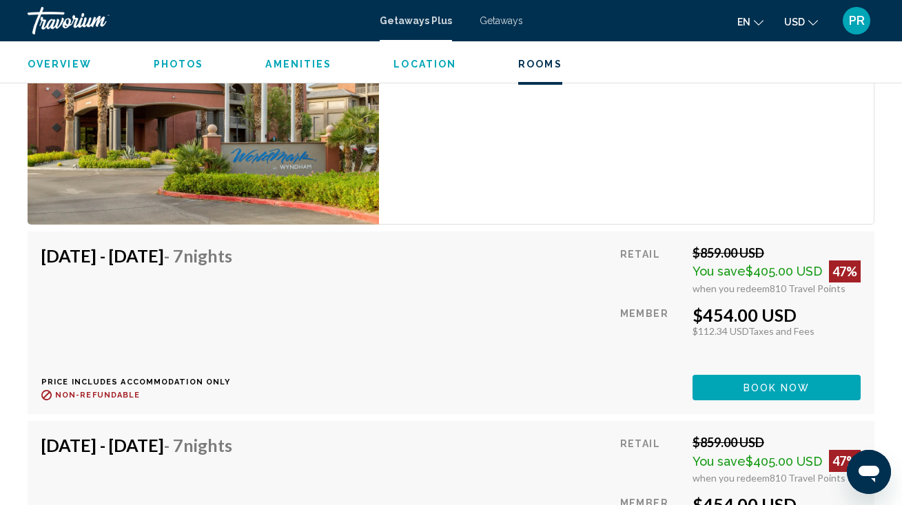
scroll to position [3084, 0]
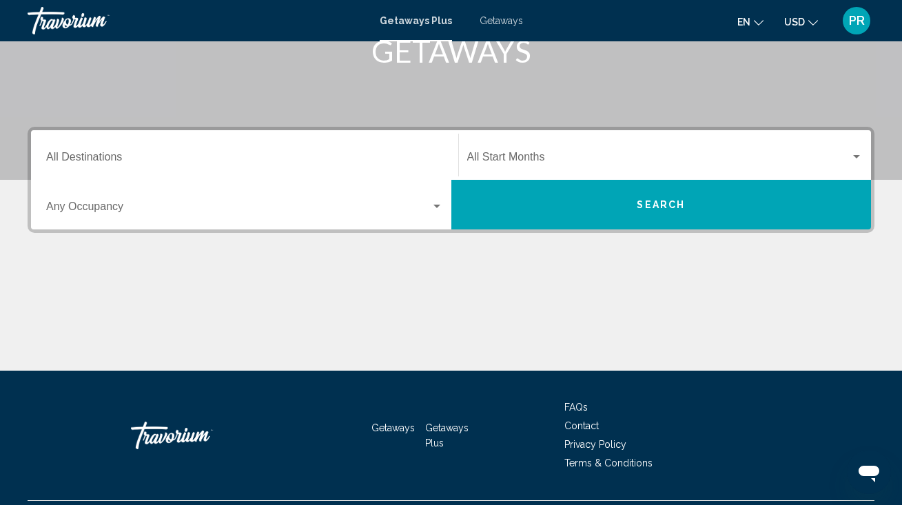
scroll to position [237, 0]
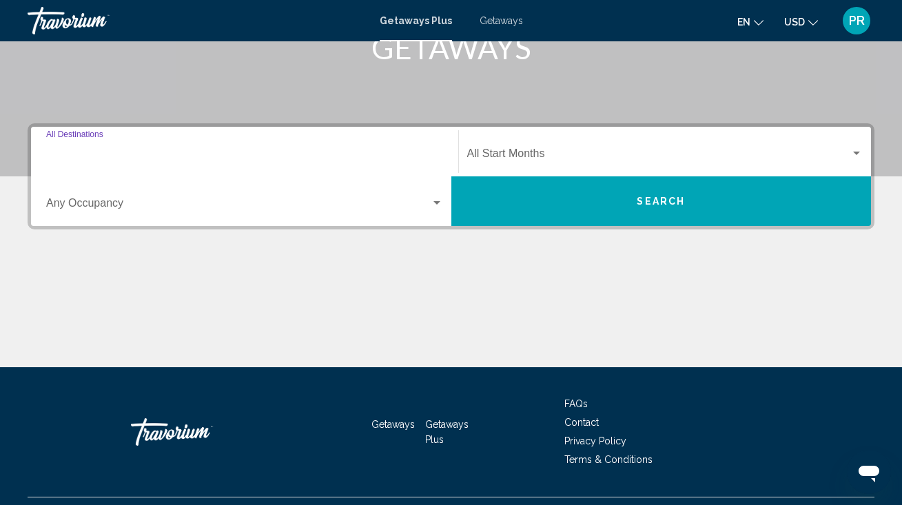
click at [112, 152] on input "Destination All Destinations" at bounding box center [244, 156] width 397 height 12
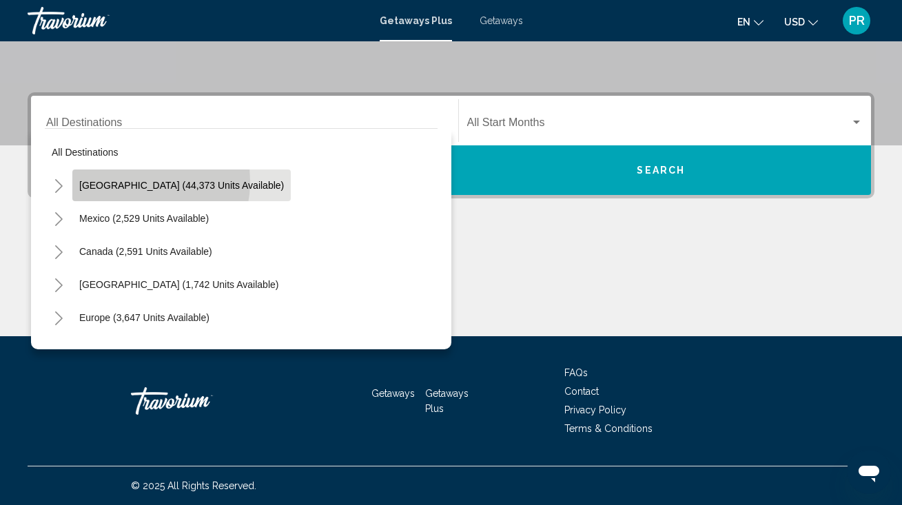
click at [125, 181] on span "[GEOGRAPHIC_DATA] (44,373 units available)" at bounding box center [181, 185] width 205 height 11
type input "**********"
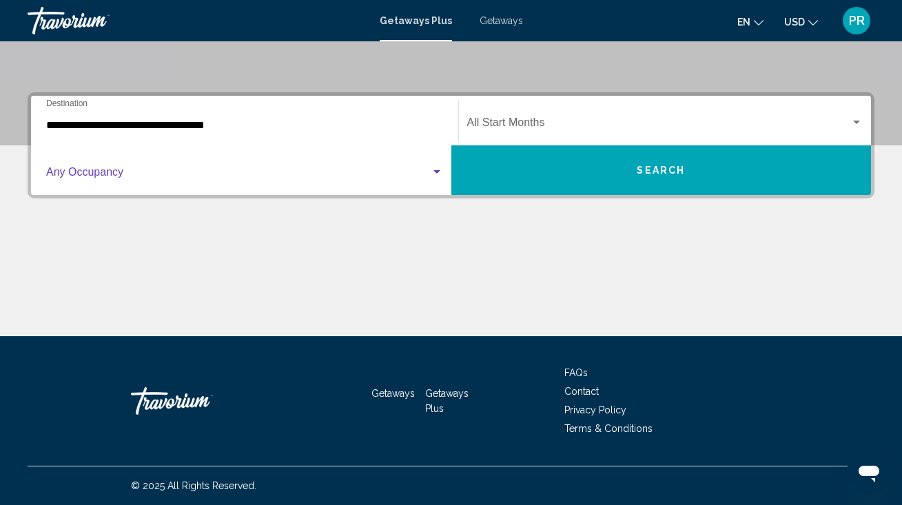
click at [129, 172] on span "Search widget" at bounding box center [238, 175] width 384 height 12
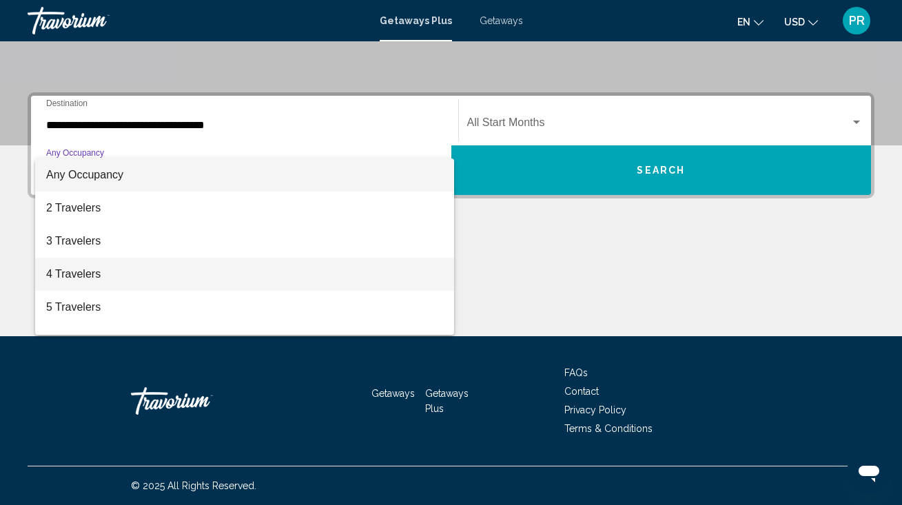
click at [107, 271] on span "4 Travelers" at bounding box center [244, 274] width 397 height 33
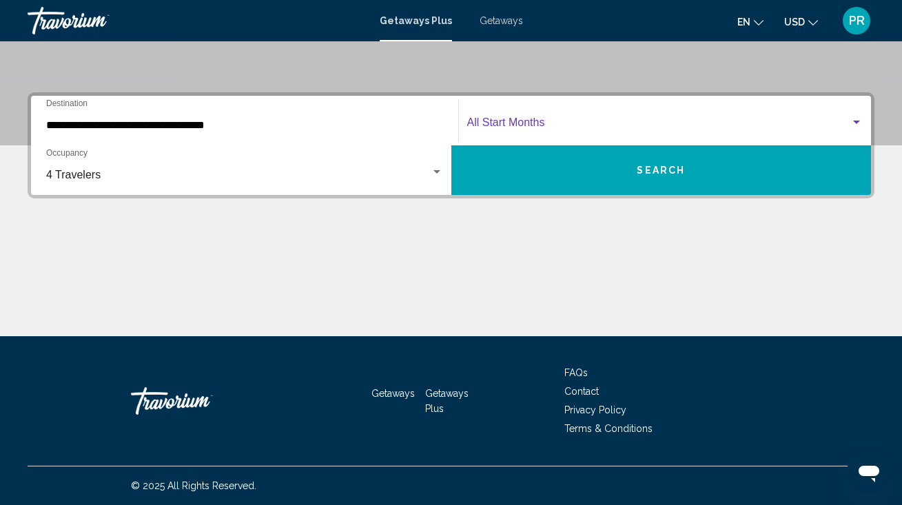
click at [510, 123] on span "Search widget" at bounding box center [659, 125] width 384 height 12
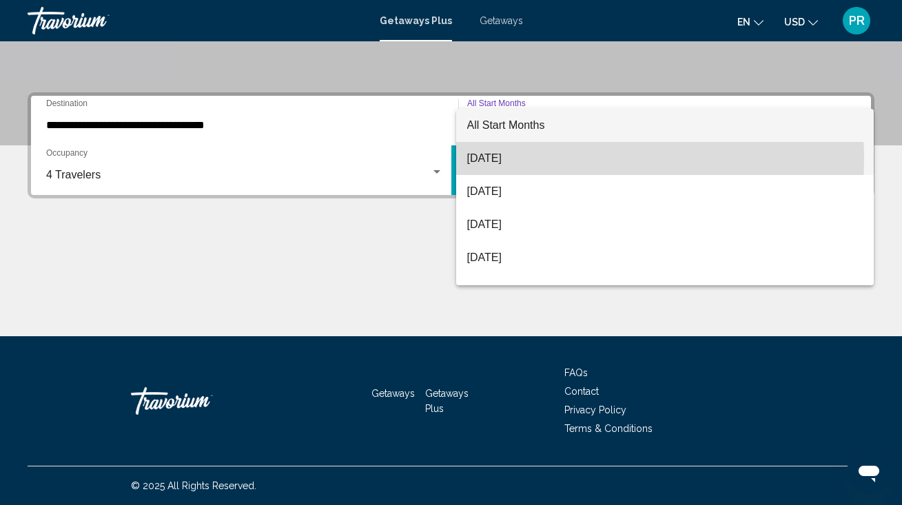
click at [505, 158] on span "[DATE]" at bounding box center [665, 158] width 396 height 33
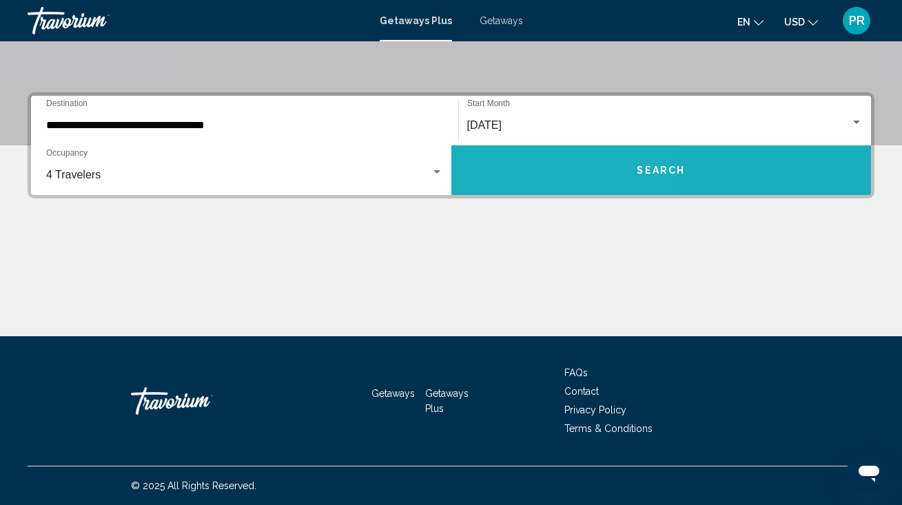
click at [512, 165] on button "Search" at bounding box center [661, 170] width 420 height 50
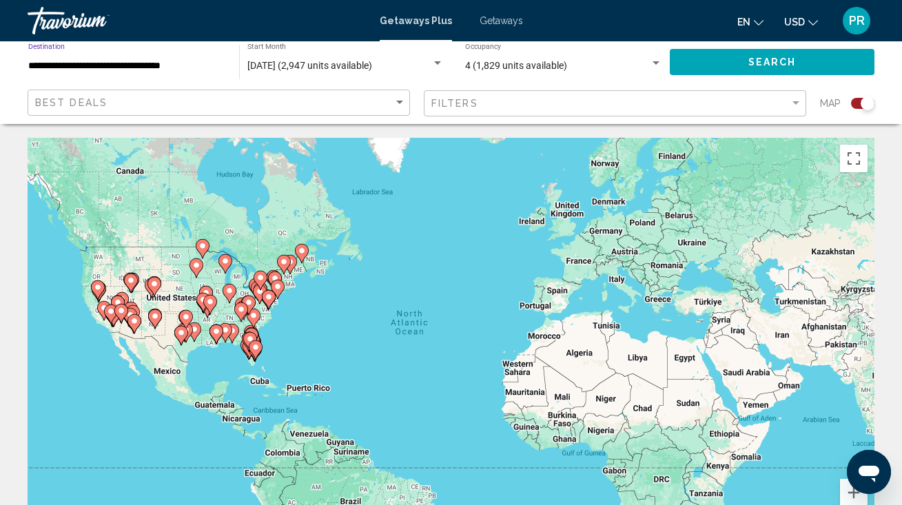
click at [189, 67] on input "**********" at bounding box center [126, 66] width 197 height 11
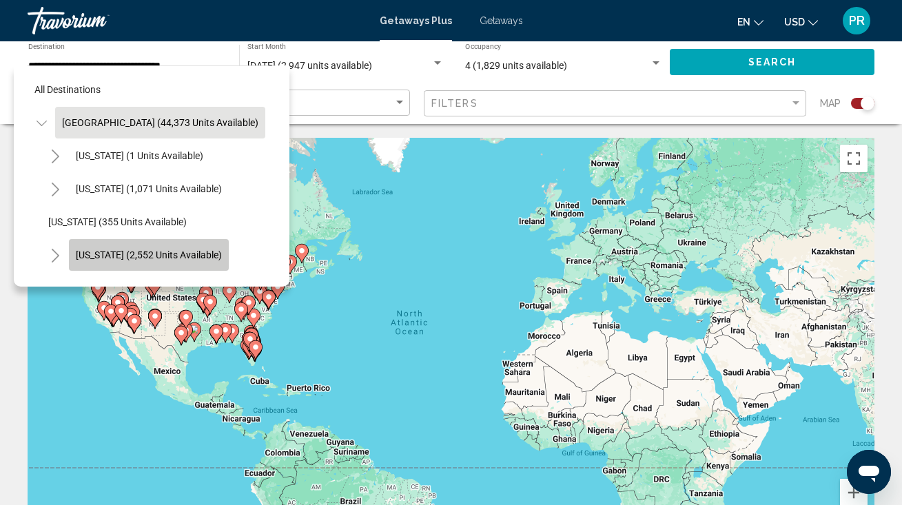
click at [172, 251] on span "[US_STATE] (2,552 units available)" at bounding box center [149, 254] width 146 height 11
type input "**********"
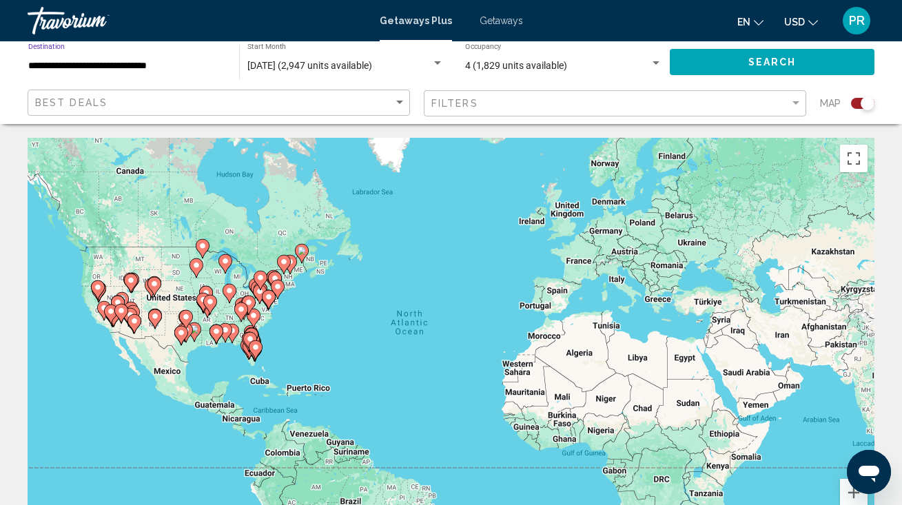
click at [756, 61] on span "Search" at bounding box center [772, 62] width 48 height 11
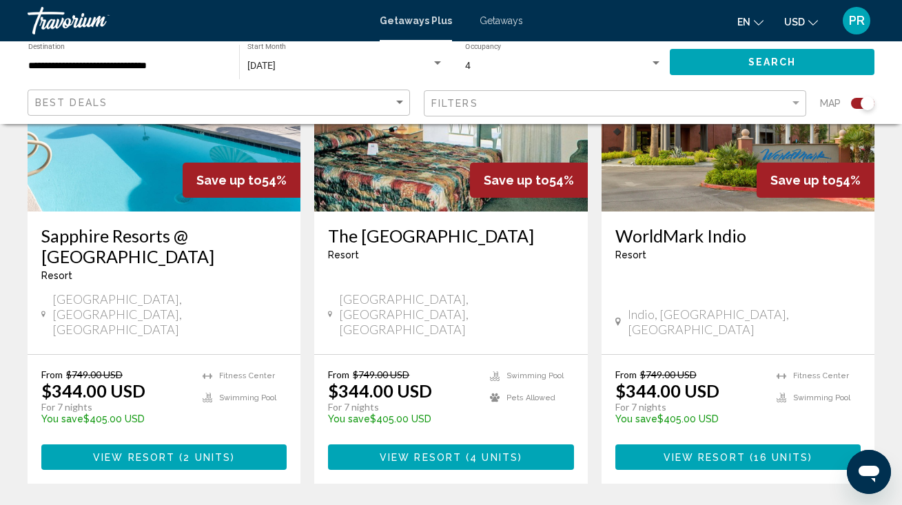
scroll to position [621, 0]
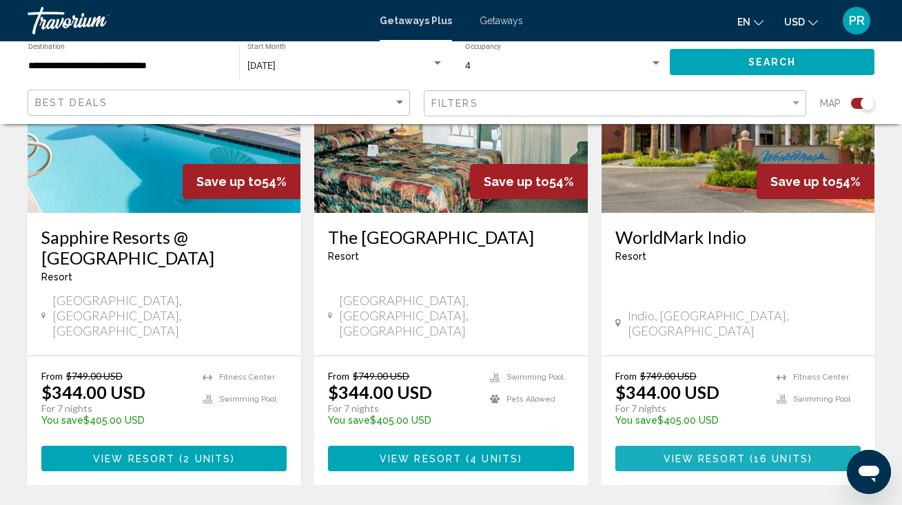
click at [725, 453] on span "View Resort" at bounding box center [704, 458] width 82 height 11
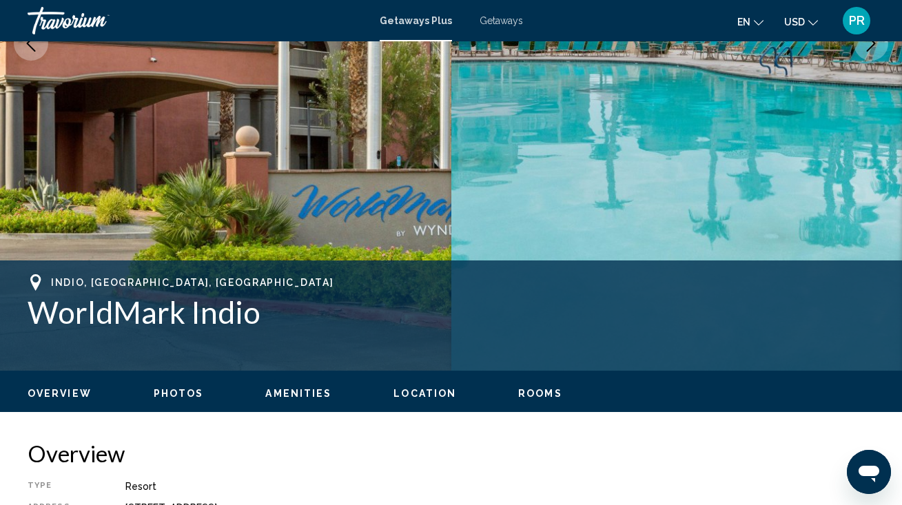
scroll to position [333, 0]
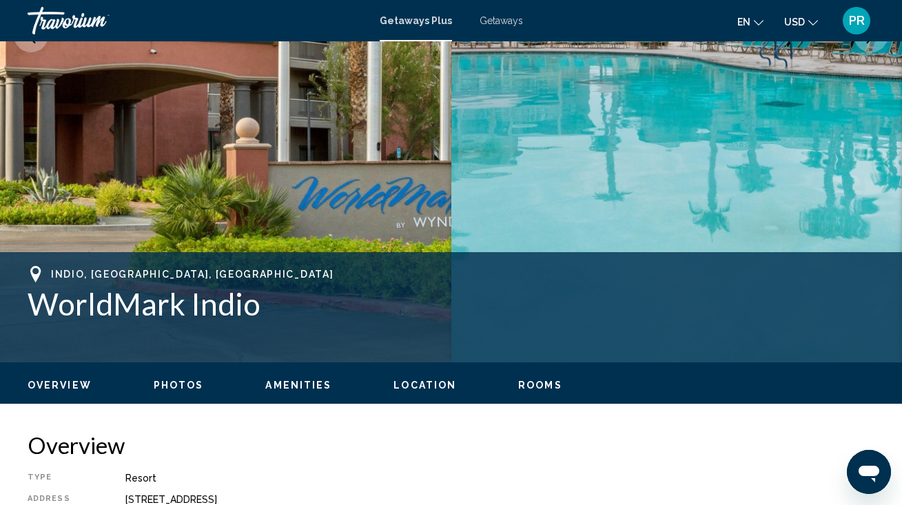
click at [539, 384] on span "Rooms" at bounding box center [540, 385] width 44 height 11
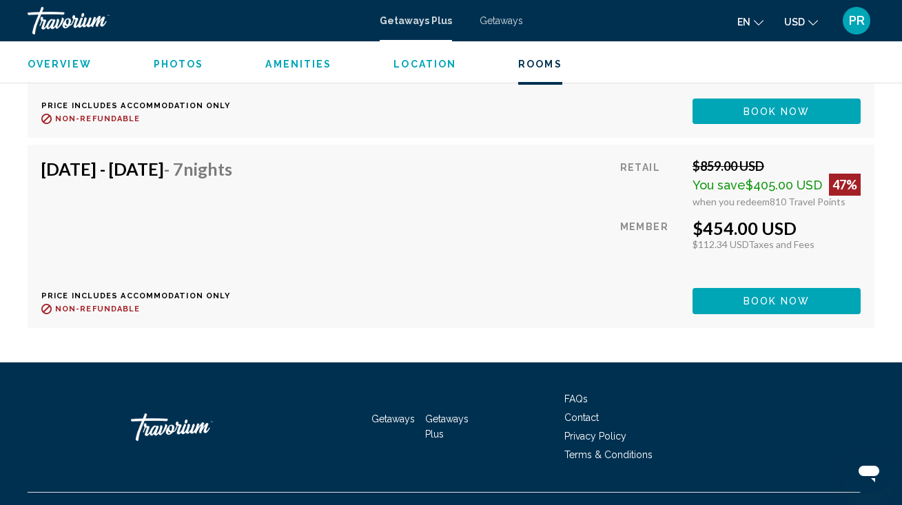
scroll to position [3740, 0]
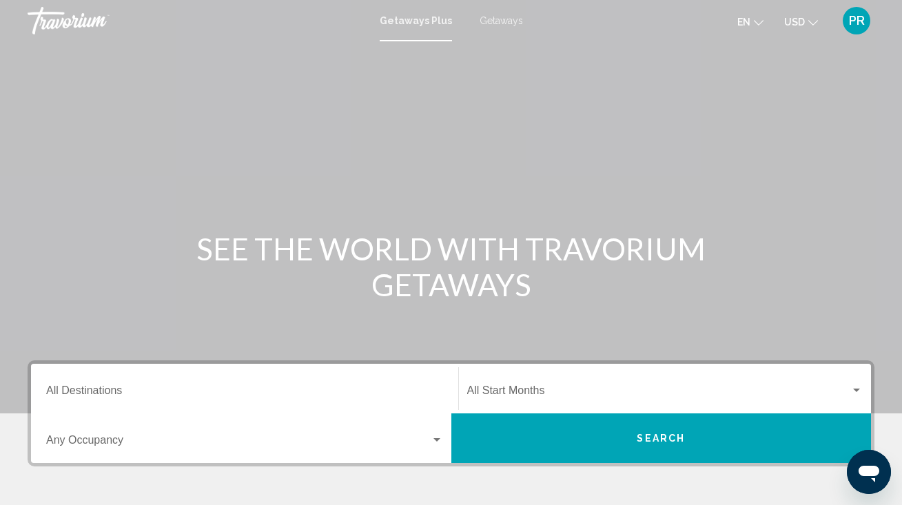
click at [274, 380] on div "Destination All Destinations" at bounding box center [244, 388] width 397 height 43
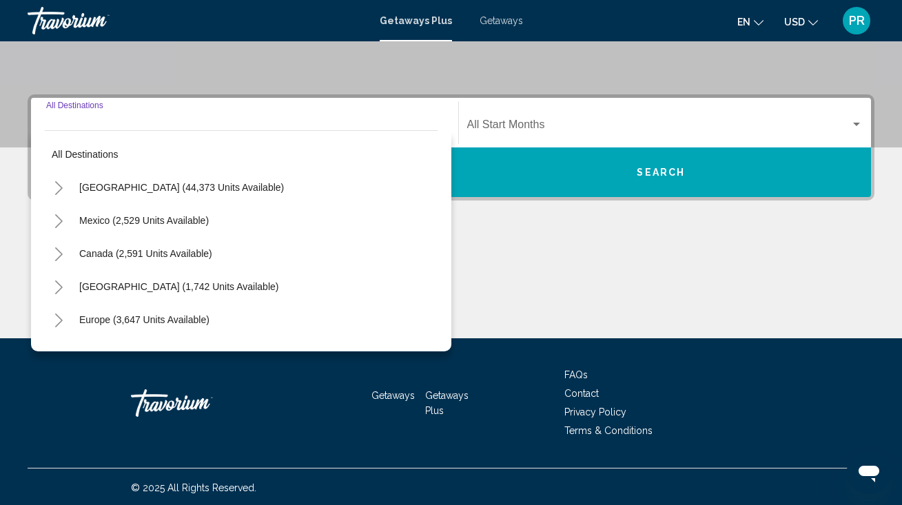
scroll to position [268, 0]
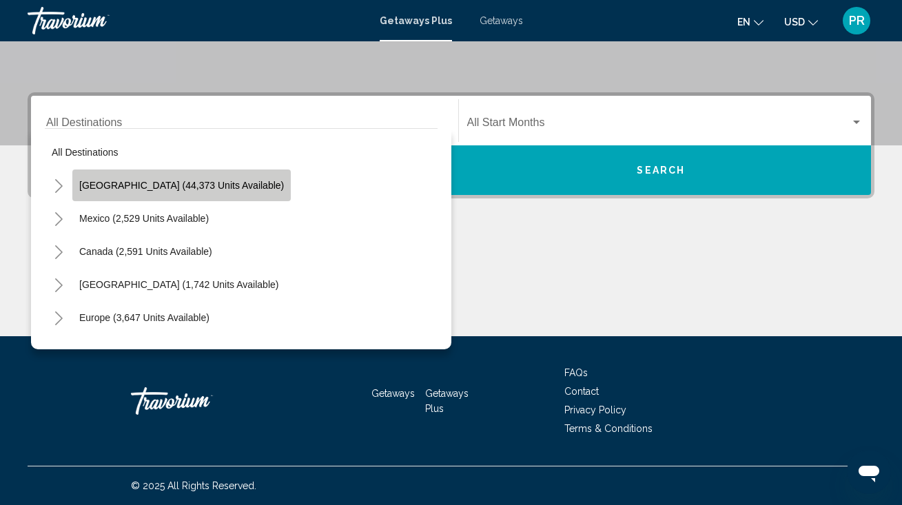
click at [215, 178] on button "[GEOGRAPHIC_DATA] (44,373 units available)" at bounding box center [181, 185] width 218 height 32
type input "**********"
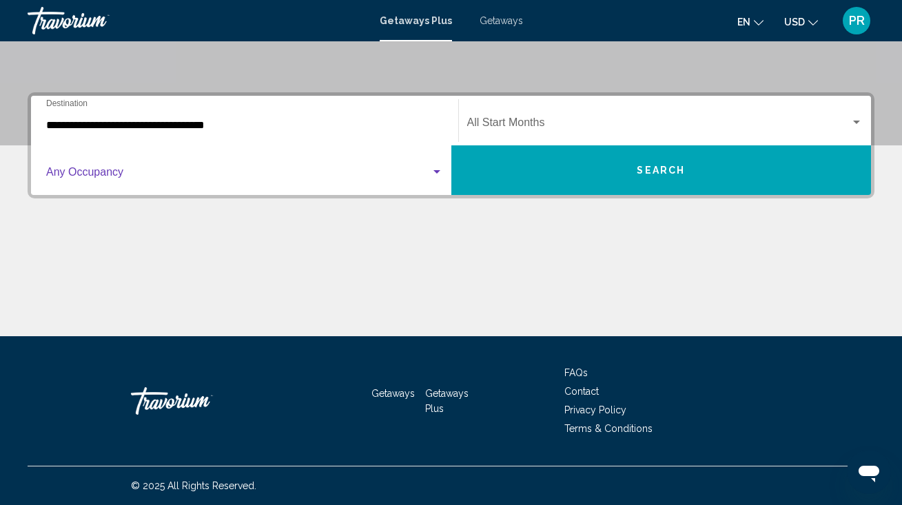
click at [198, 172] on span "Search widget" at bounding box center [238, 175] width 384 height 12
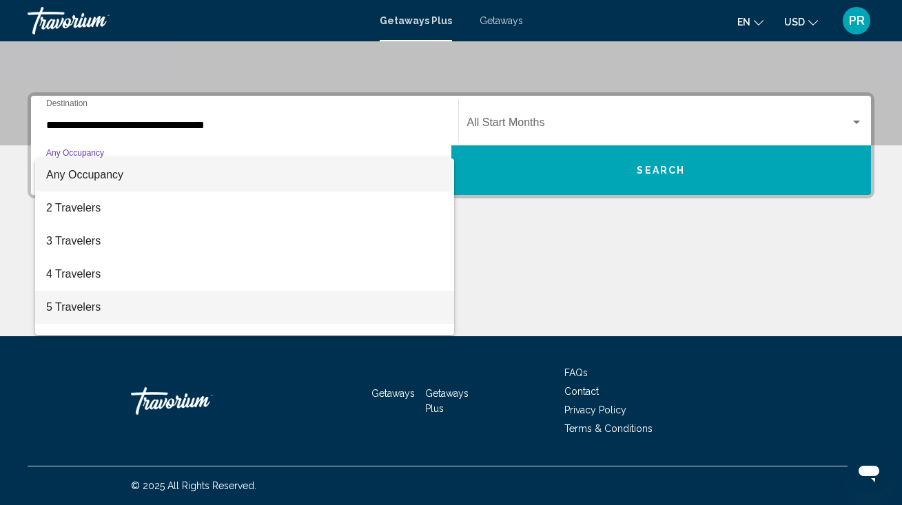
click at [185, 304] on span "5 Travelers" at bounding box center [244, 307] width 397 height 33
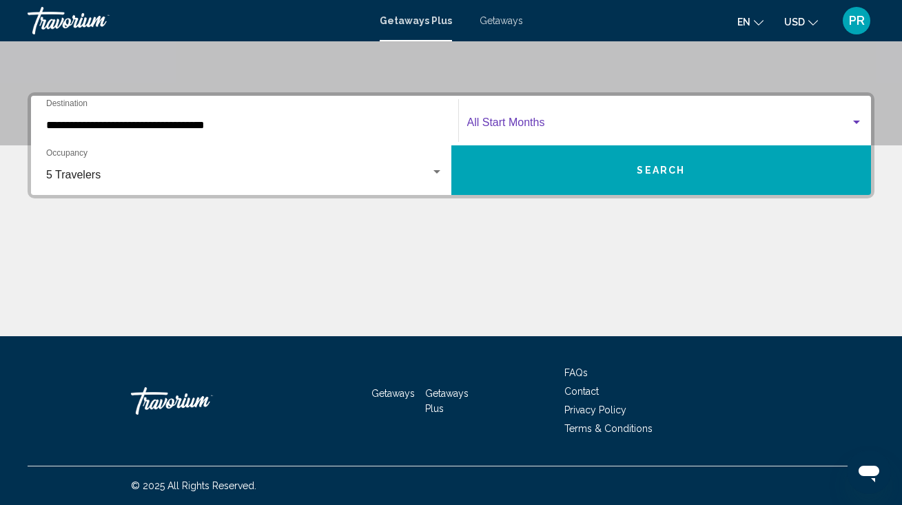
click at [475, 125] on span "Search widget" at bounding box center [659, 125] width 384 height 12
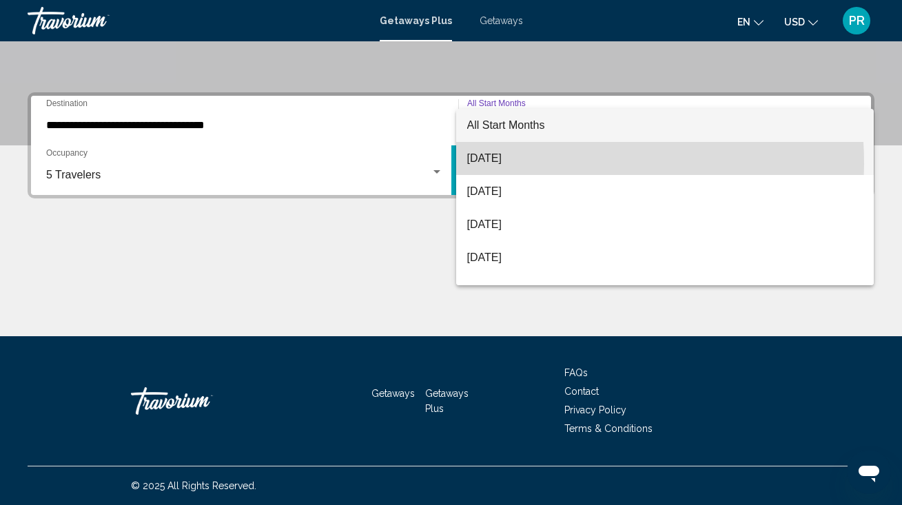
click at [490, 164] on span "[DATE]" at bounding box center [665, 158] width 396 height 33
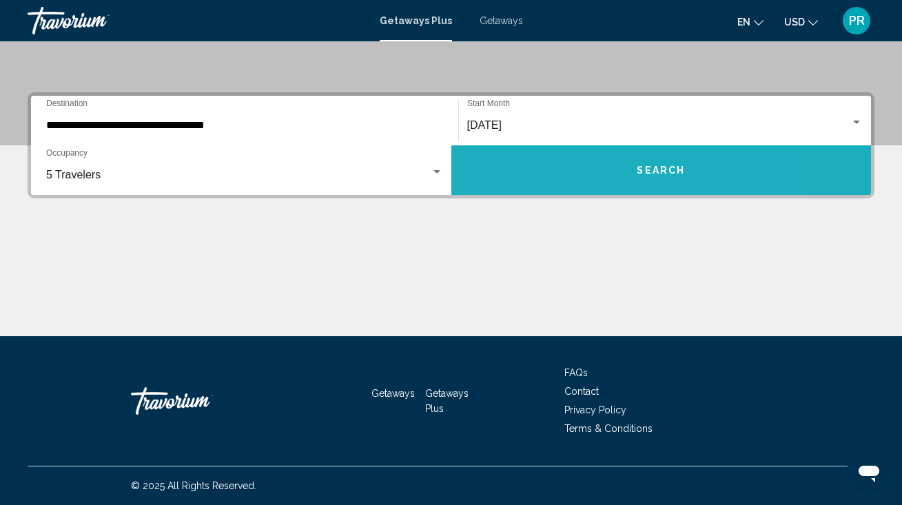
click at [490, 164] on button "Search" at bounding box center [661, 170] width 420 height 50
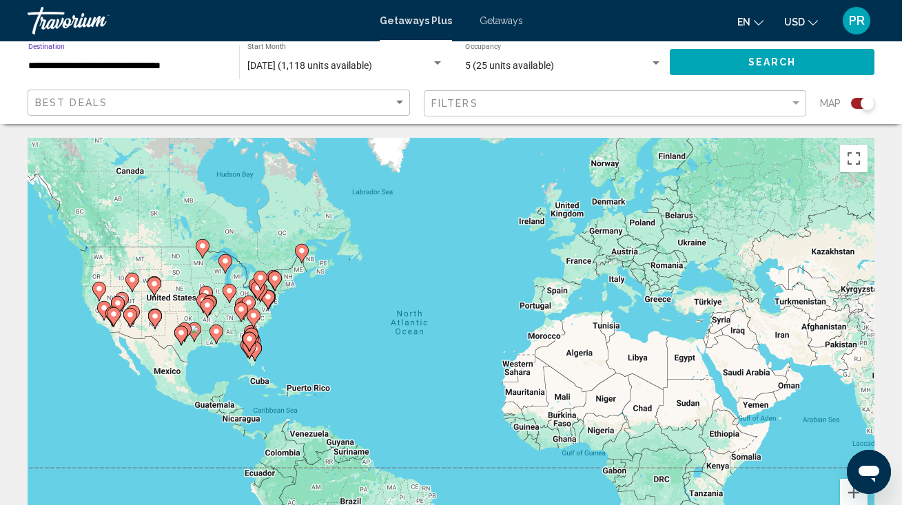
click at [185, 71] on input "**********" at bounding box center [126, 66] width 197 height 11
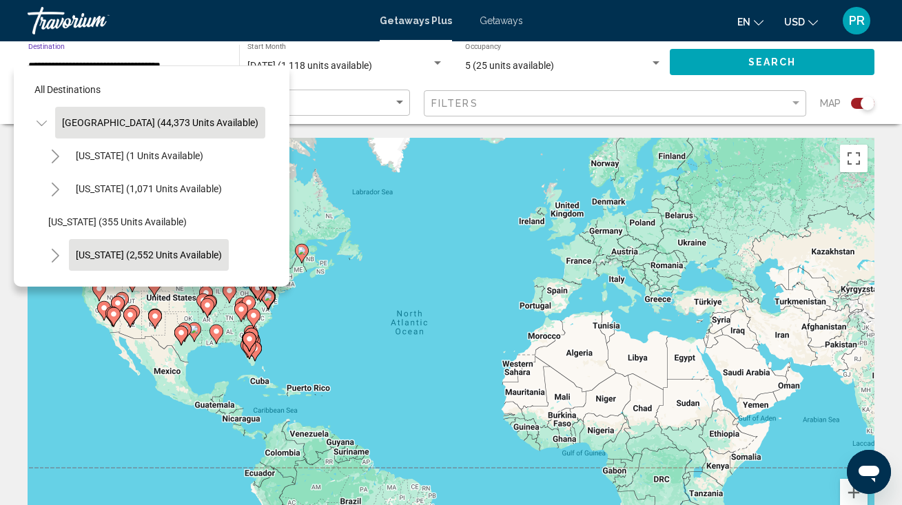
click at [158, 251] on span "[US_STATE] (2,552 units available)" at bounding box center [149, 254] width 146 height 11
type input "**********"
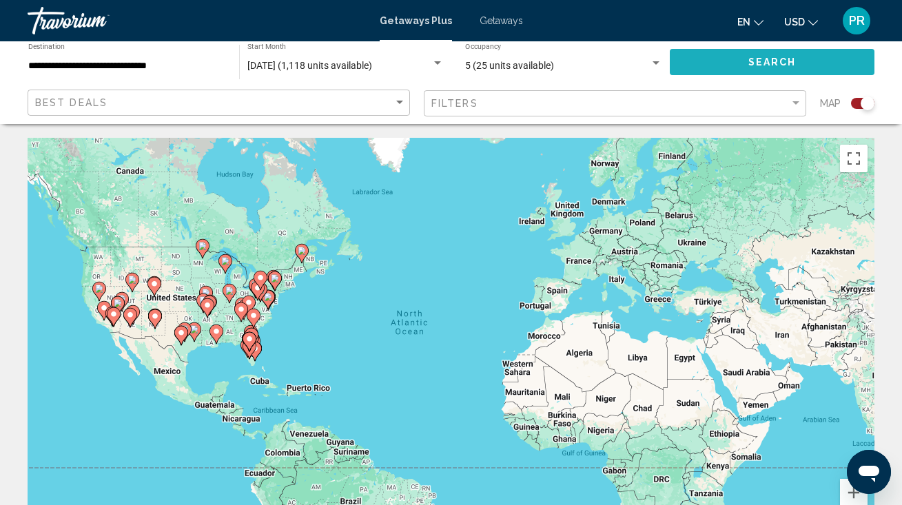
click at [699, 61] on button "Search" at bounding box center [772, 61] width 205 height 25
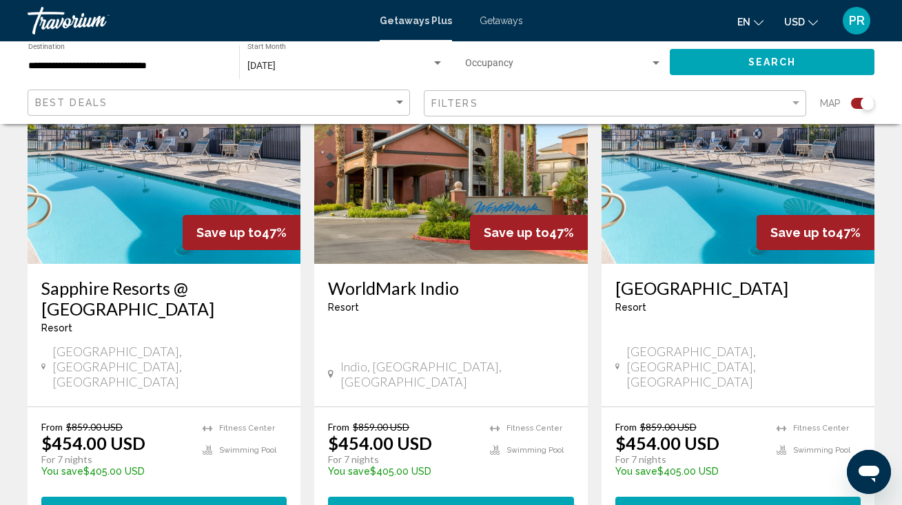
scroll to position [570, 0]
click at [507, 504] on span "8 units" at bounding box center [494, 509] width 48 height 11
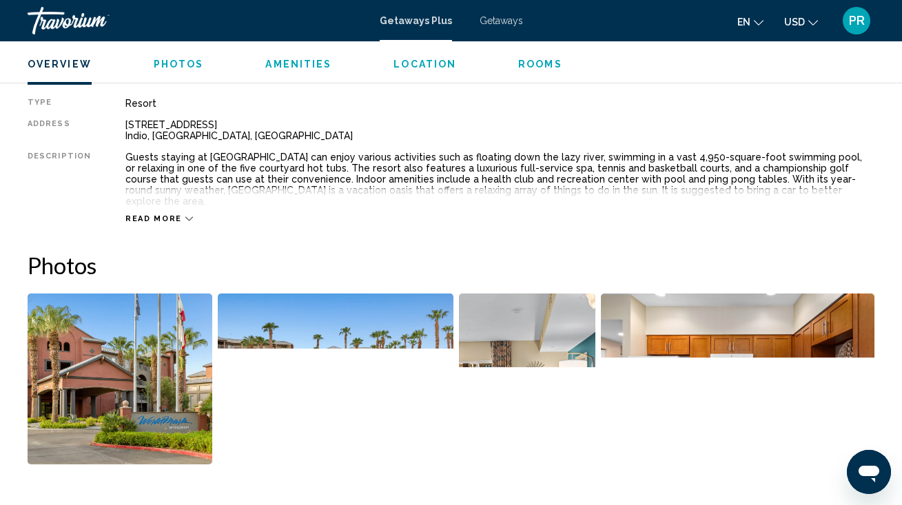
scroll to position [711, 0]
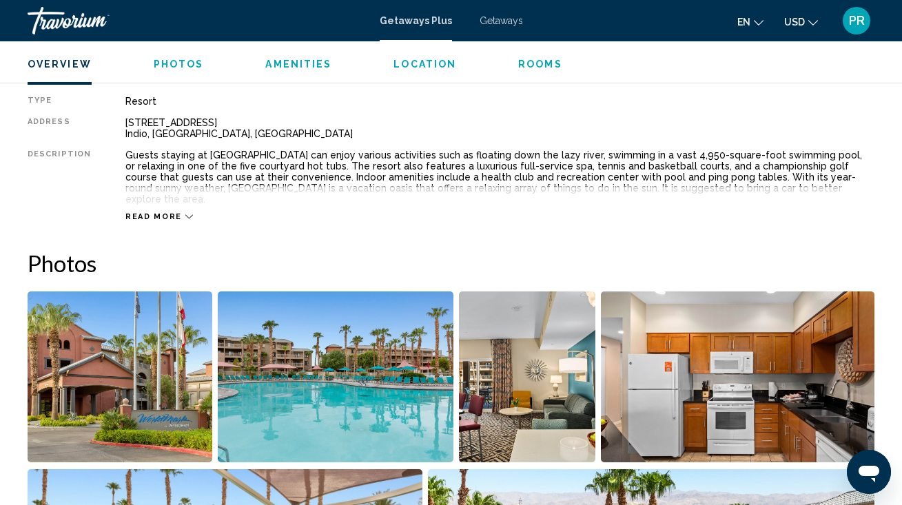
click at [532, 64] on span "Rooms" at bounding box center [540, 64] width 44 height 11
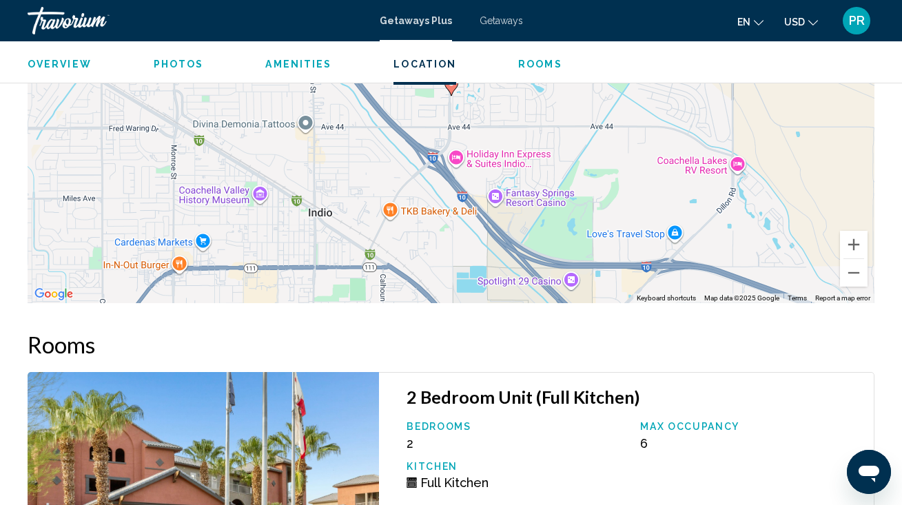
scroll to position [2625, 0]
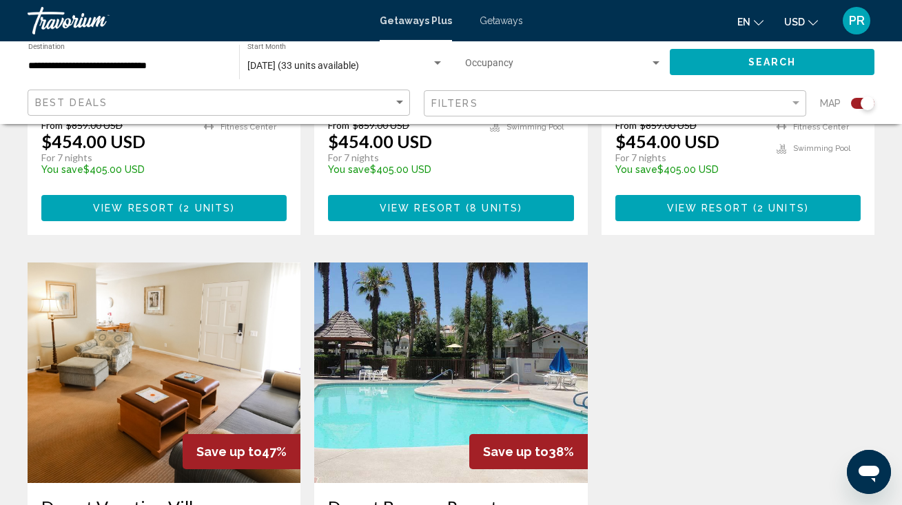
scroll to position [1355, 0]
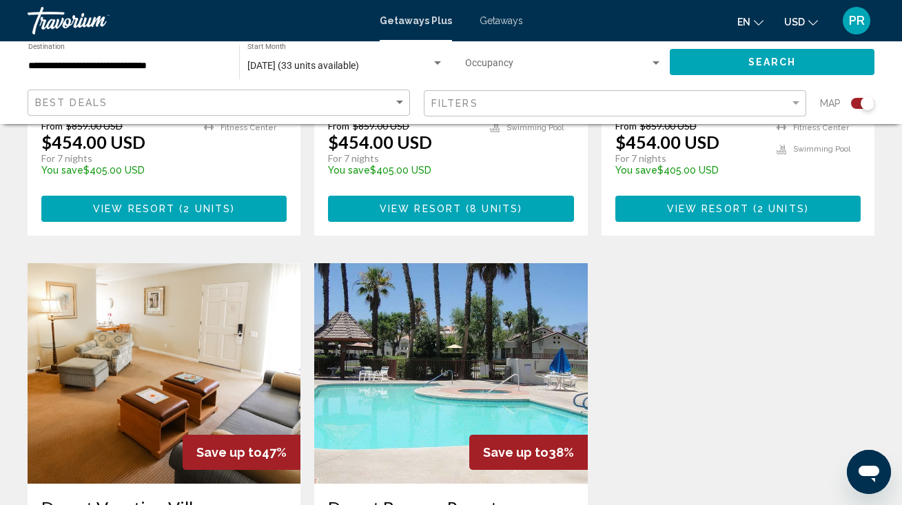
click at [232, 435] on div "Save up to 47%" at bounding box center [242, 452] width 118 height 35
click at [240, 320] on img "Main content" at bounding box center [164, 373] width 273 height 220
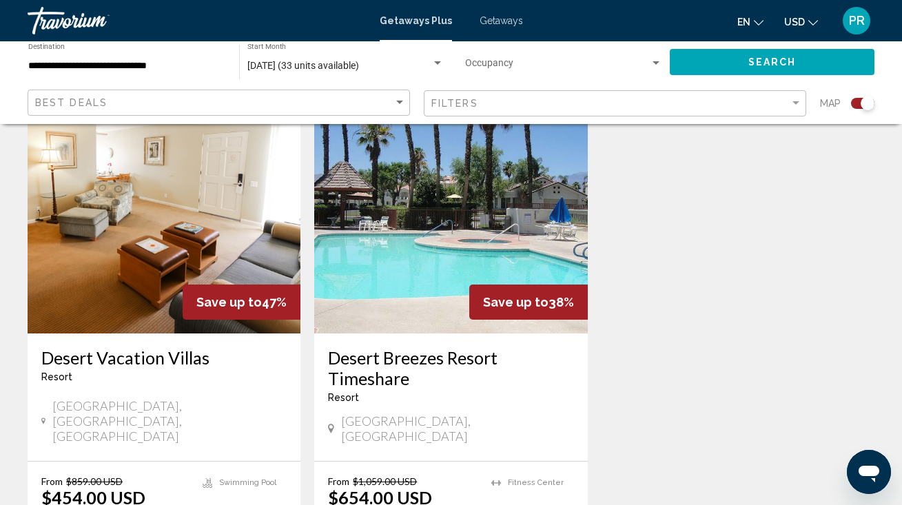
scroll to position [1506, 0]
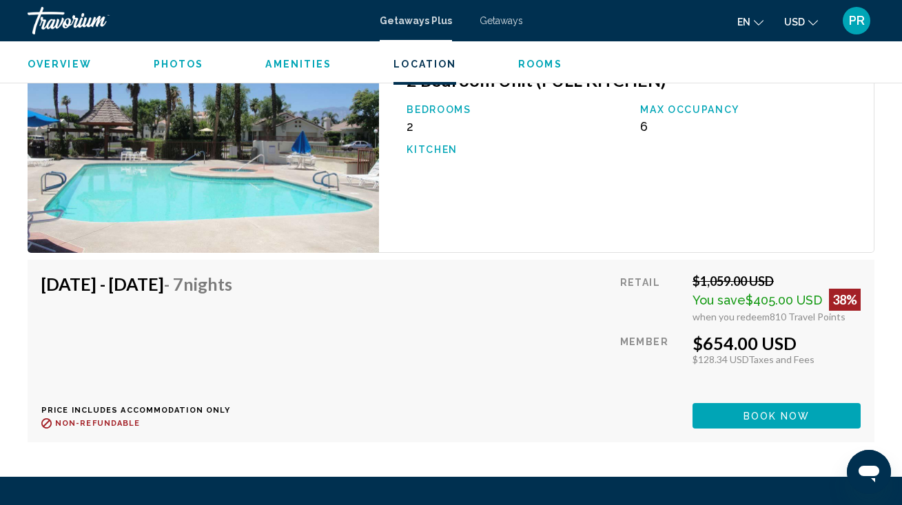
scroll to position [2474, 0]
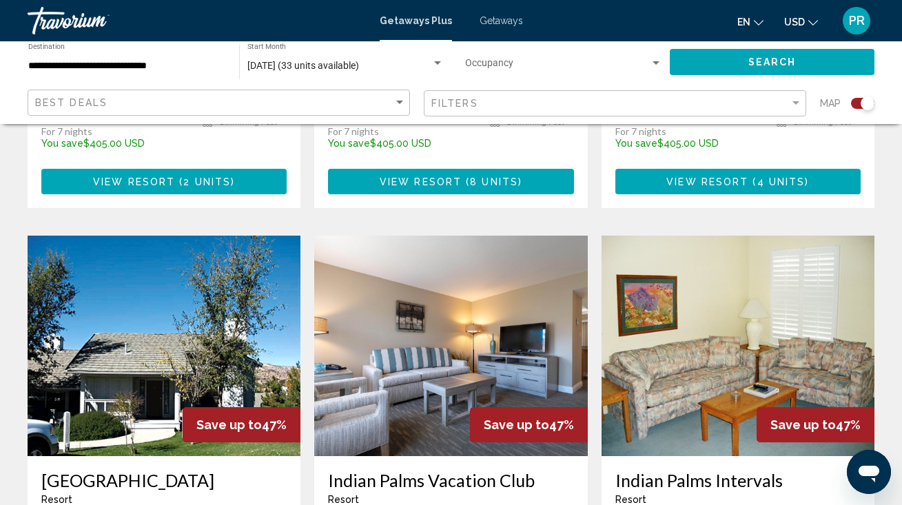
scroll to position [895, 0]
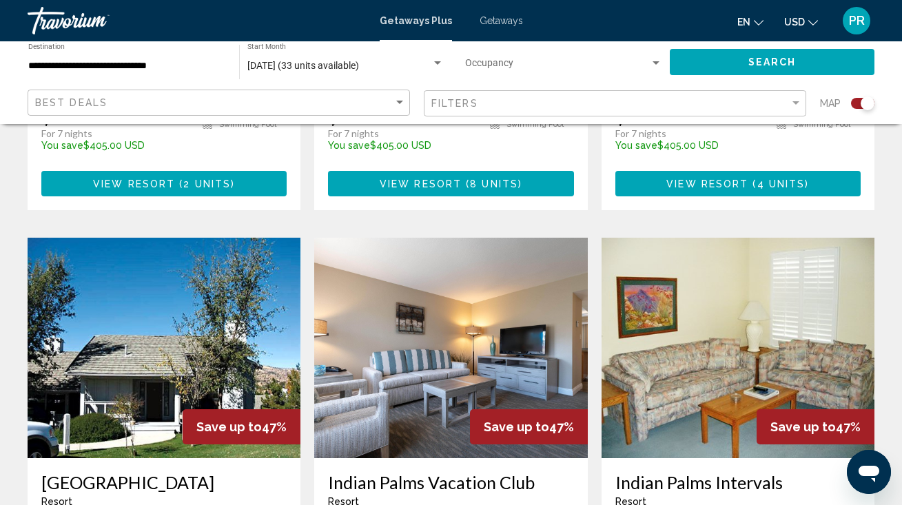
click at [467, 288] on img "Main content" at bounding box center [450, 348] width 273 height 220
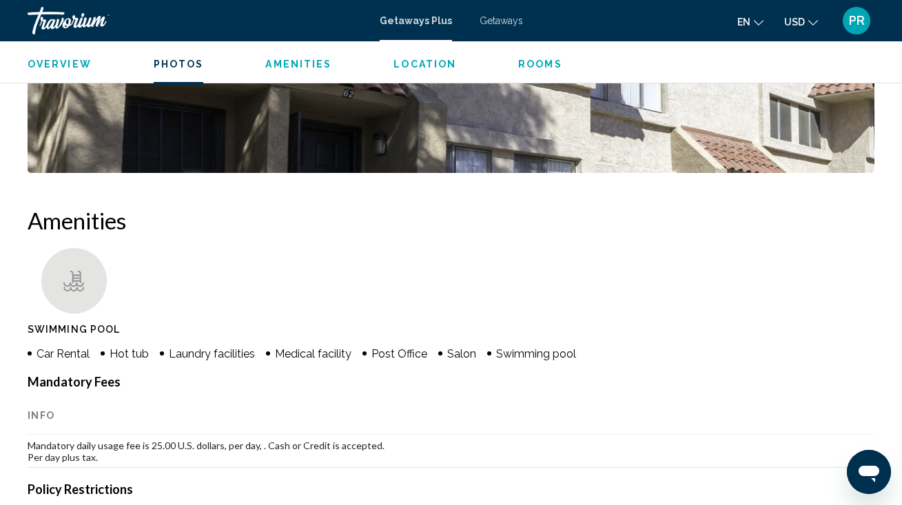
scroll to position [1170, 0]
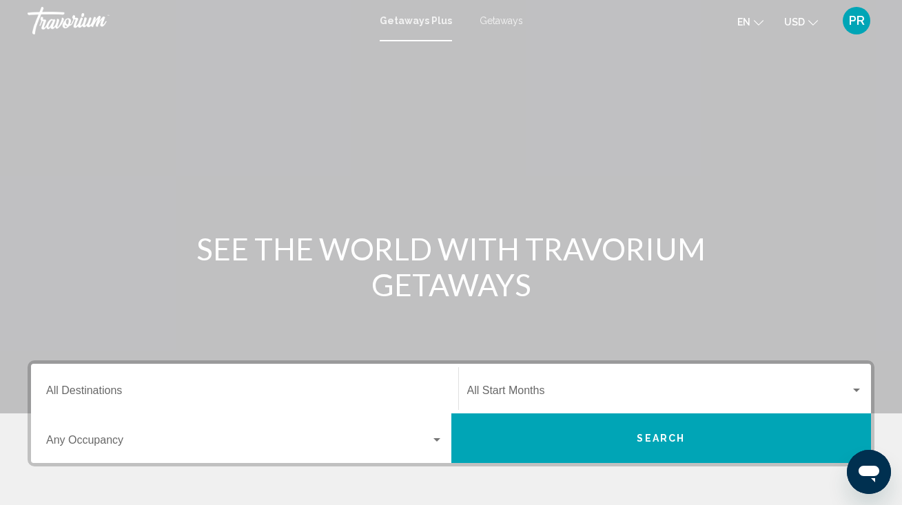
click at [500, 15] on span "Getaways" at bounding box center [500, 20] width 43 height 11
click at [204, 387] on input "Destination All Destinations" at bounding box center [244, 393] width 397 height 12
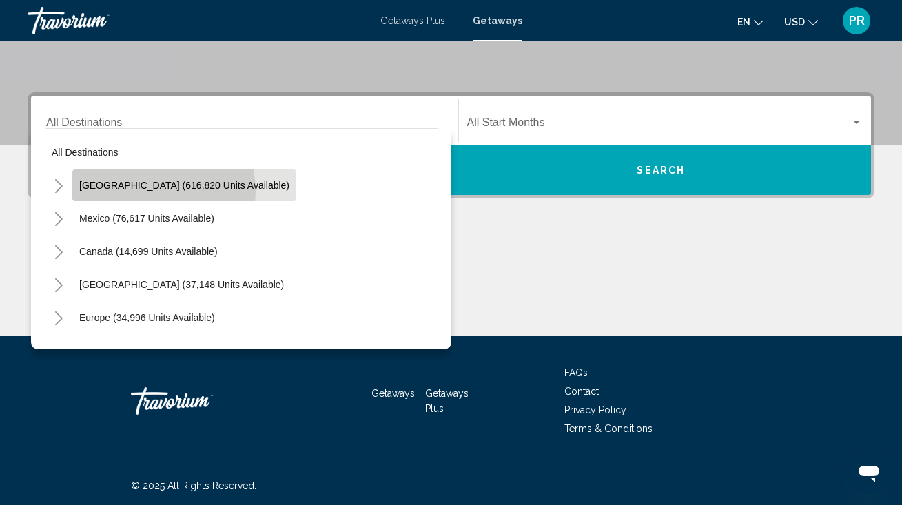
click at [154, 191] on button "[GEOGRAPHIC_DATA] (616,820 units available)" at bounding box center [184, 185] width 224 height 32
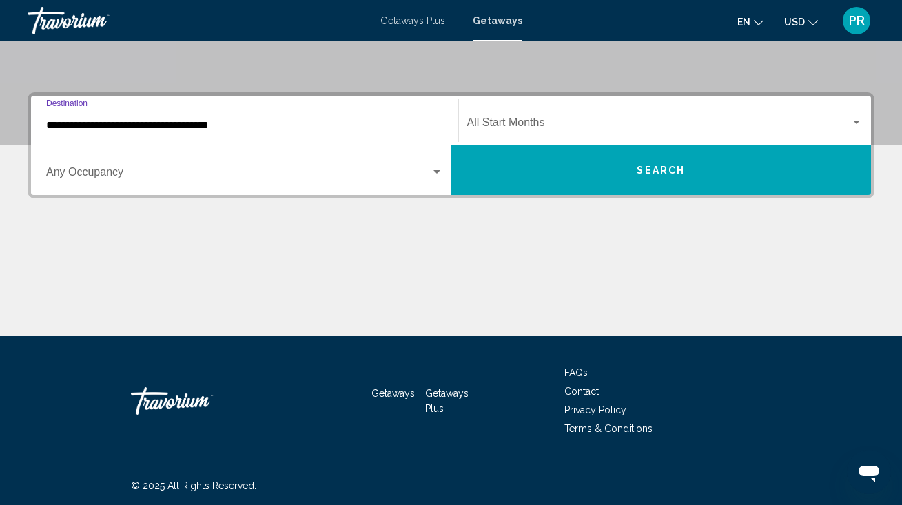
click at [158, 127] on input "**********" at bounding box center [244, 125] width 397 height 12
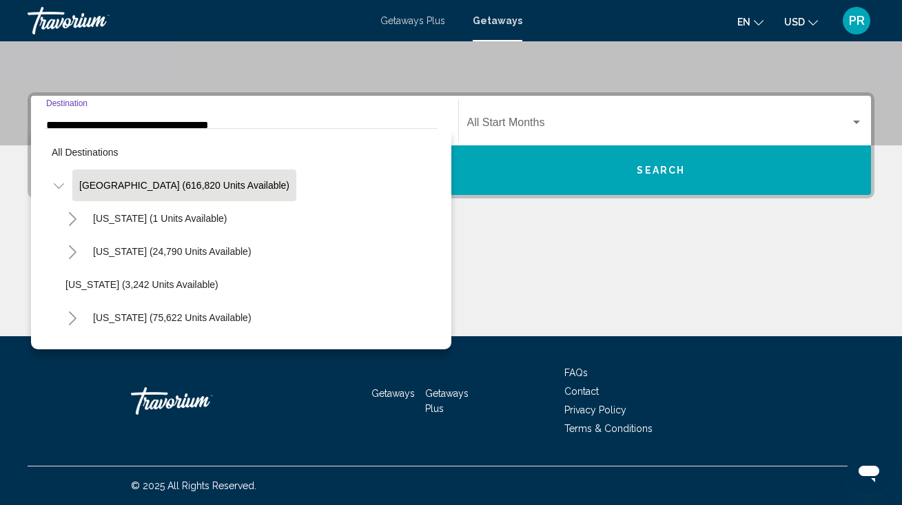
scroll to position [201, 0]
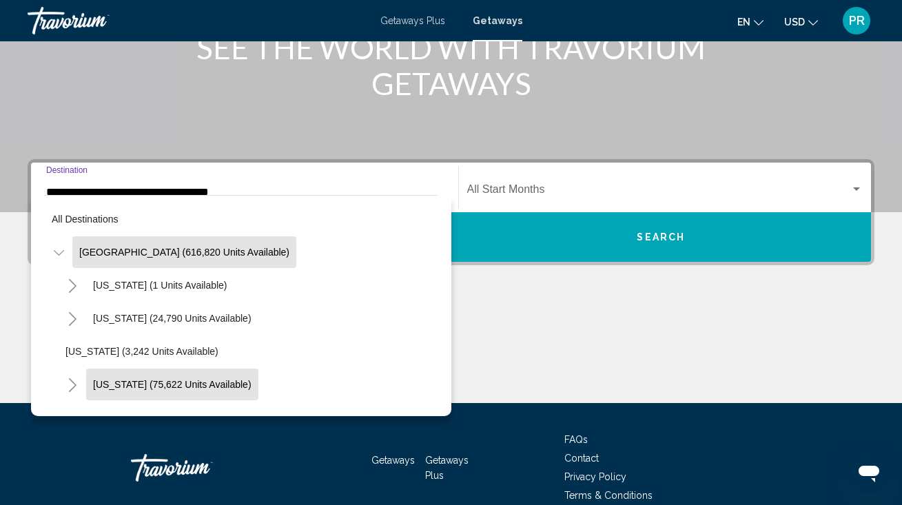
click at [141, 378] on button "[US_STATE] (75,622 units available)" at bounding box center [172, 385] width 172 height 32
type input "**********"
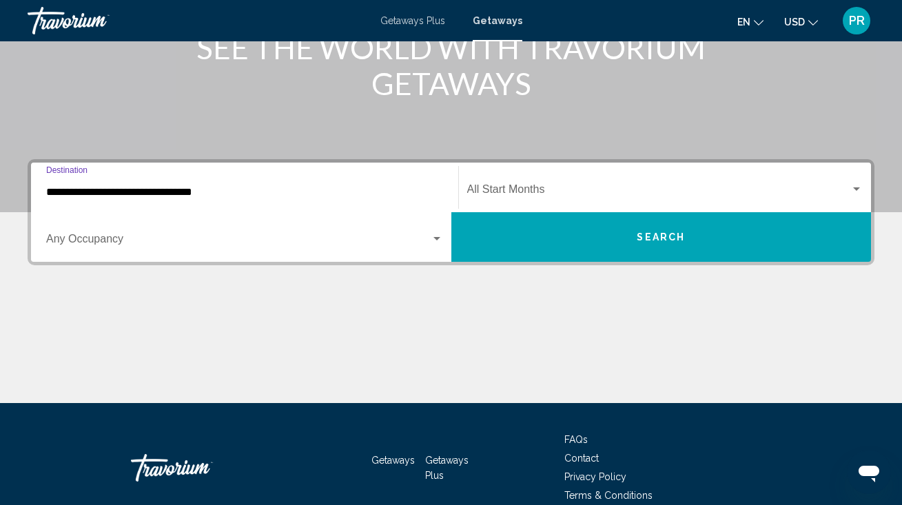
scroll to position [268, 0]
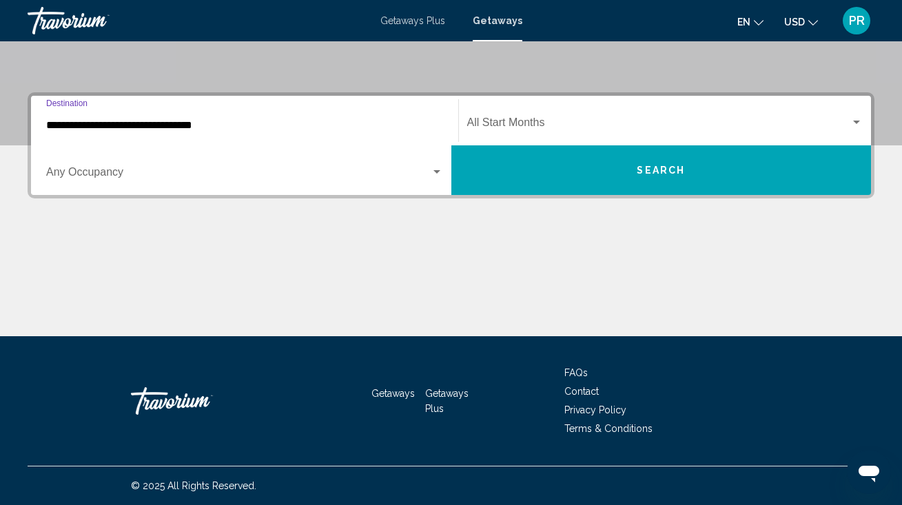
click at [134, 178] on span "Search widget" at bounding box center [238, 175] width 384 height 12
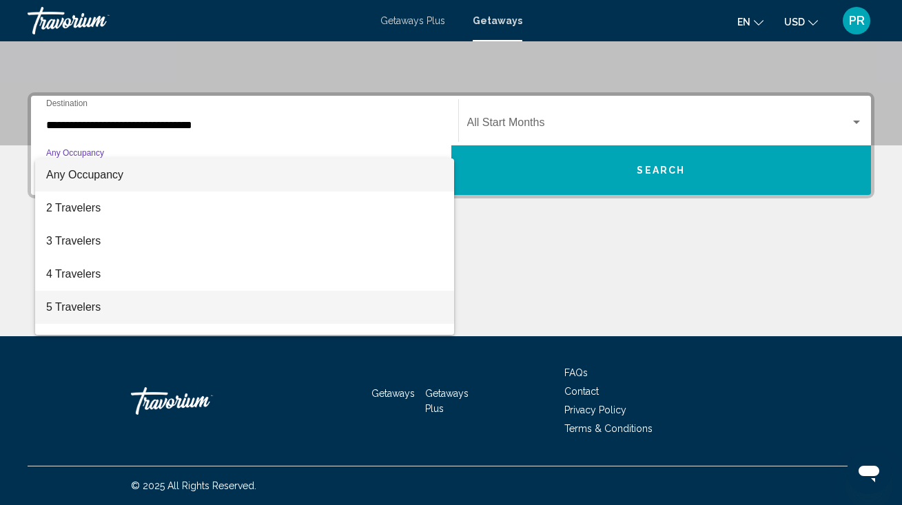
click at [92, 309] on span "5 Travelers" at bounding box center [244, 307] width 397 height 33
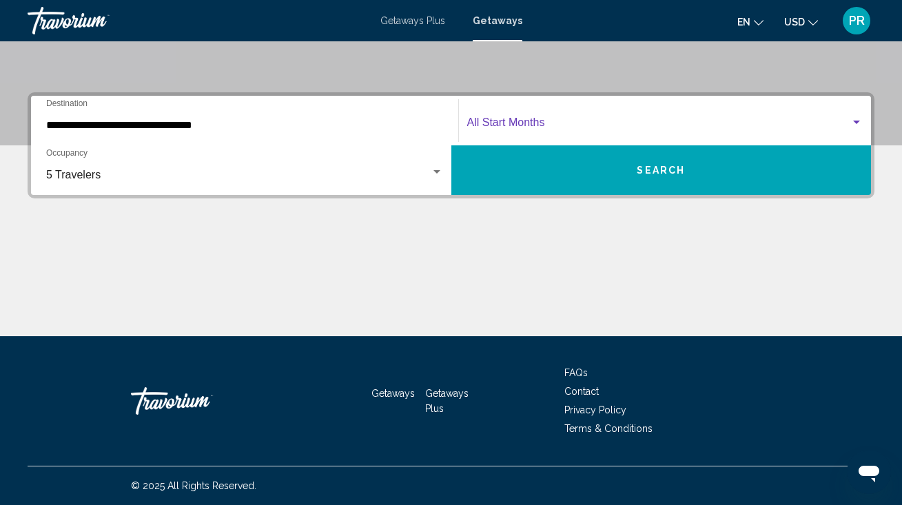
click at [512, 129] on span "Search widget" at bounding box center [659, 125] width 384 height 12
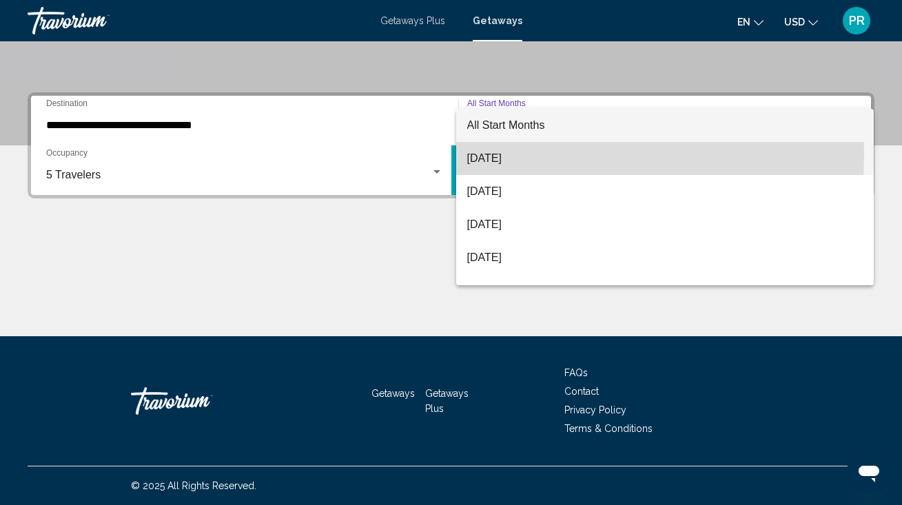
click at [515, 154] on span "[DATE]" at bounding box center [665, 158] width 396 height 33
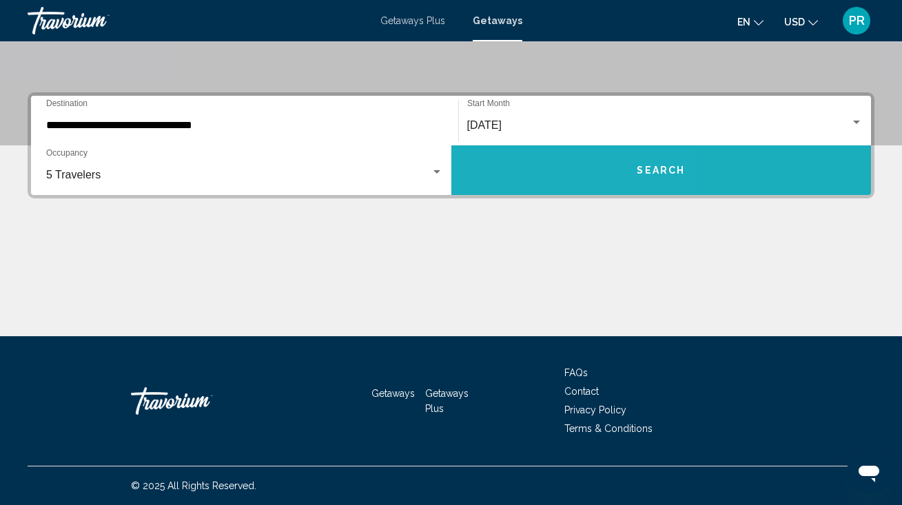
click at [522, 154] on button "Search" at bounding box center [661, 170] width 420 height 50
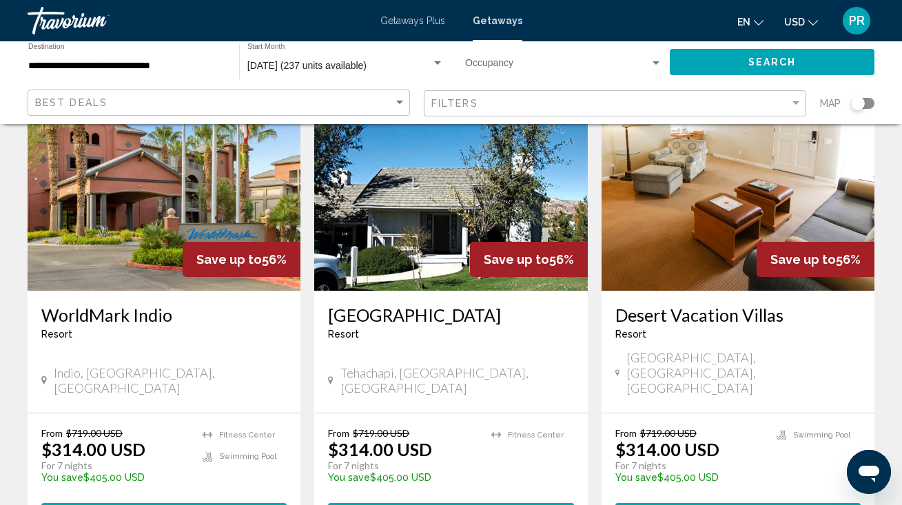
scroll to position [653, 0]
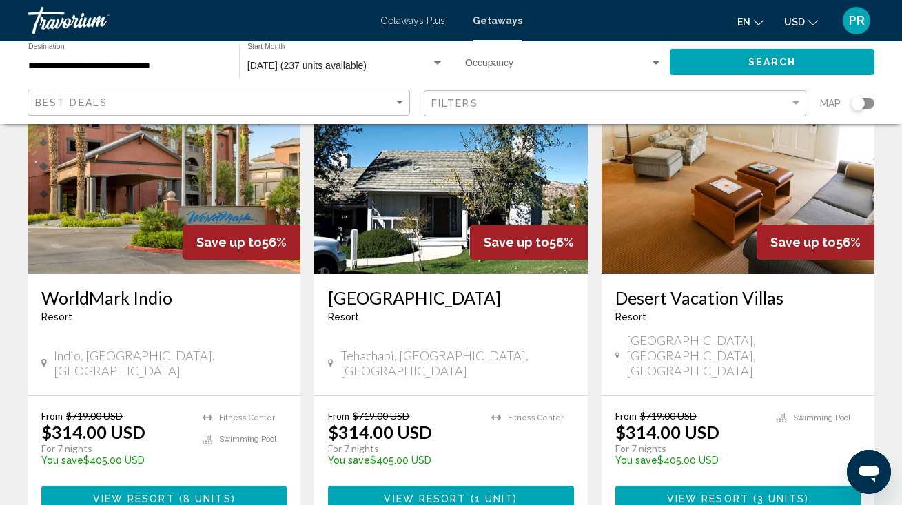
click at [158, 287] on h3 "WorldMark Indio" at bounding box center [163, 297] width 245 height 21
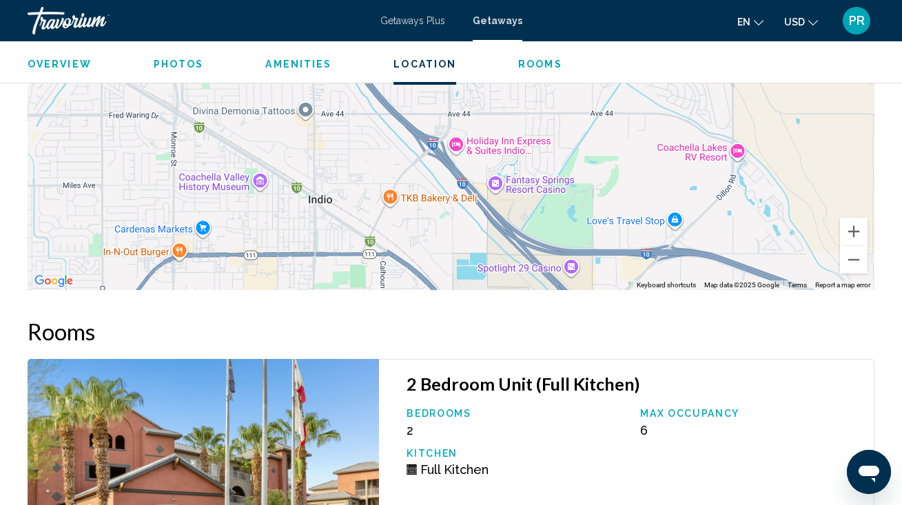
scroll to position [2589, 0]
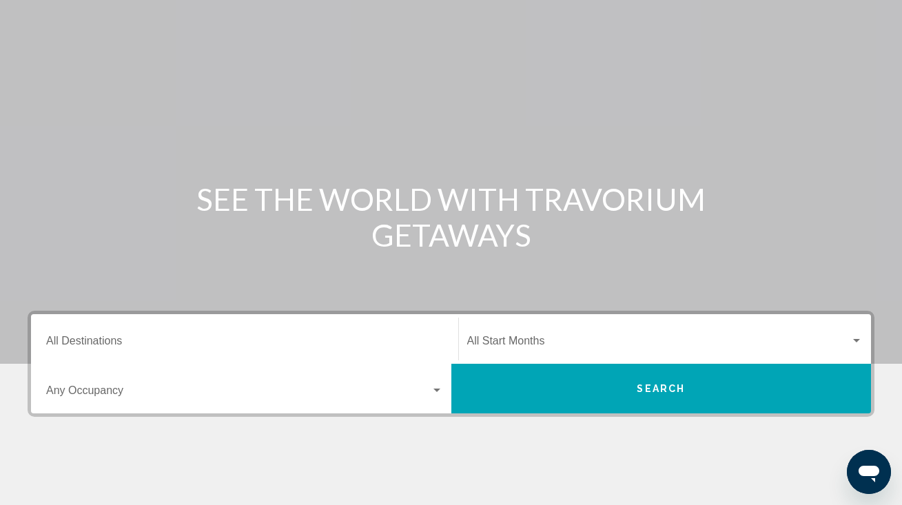
scroll to position [76, 0]
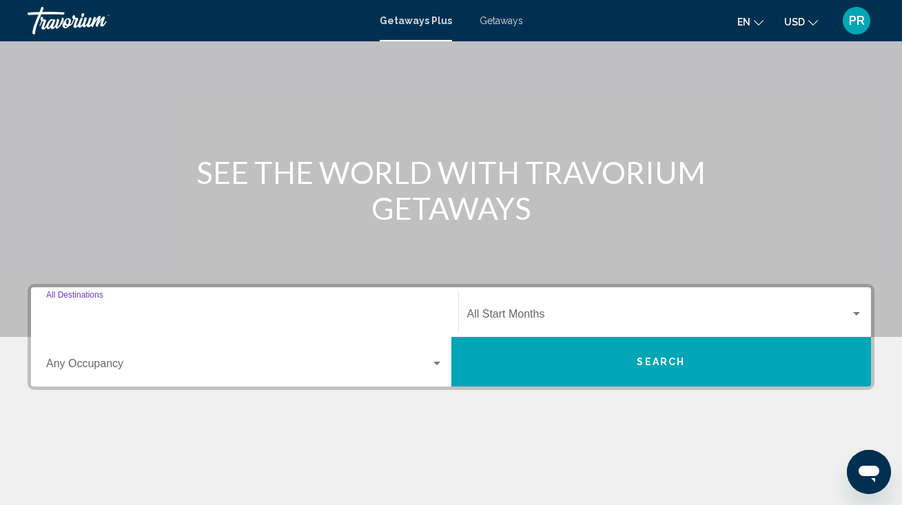
click at [254, 313] on input "Destination All Destinations" at bounding box center [244, 317] width 397 height 12
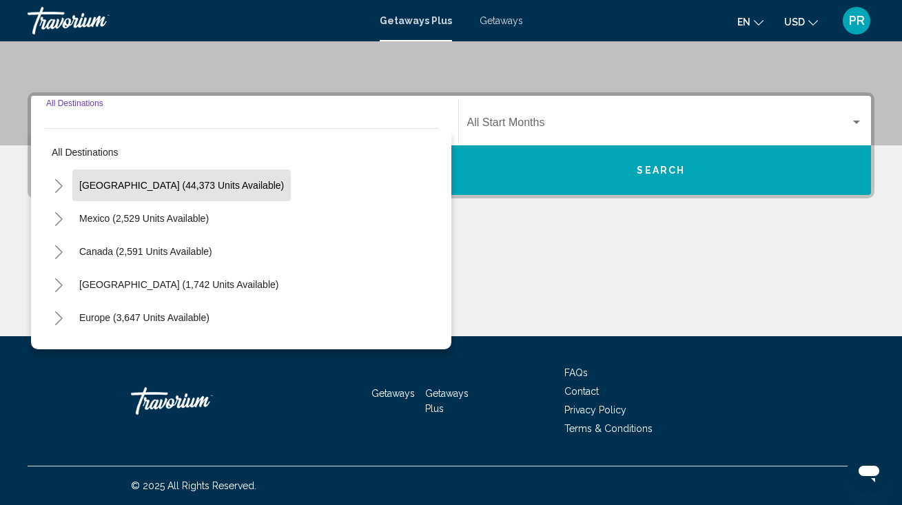
click at [230, 186] on span "United States (44,373 units available)" at bounding box center [181, 185] width 205 height 11
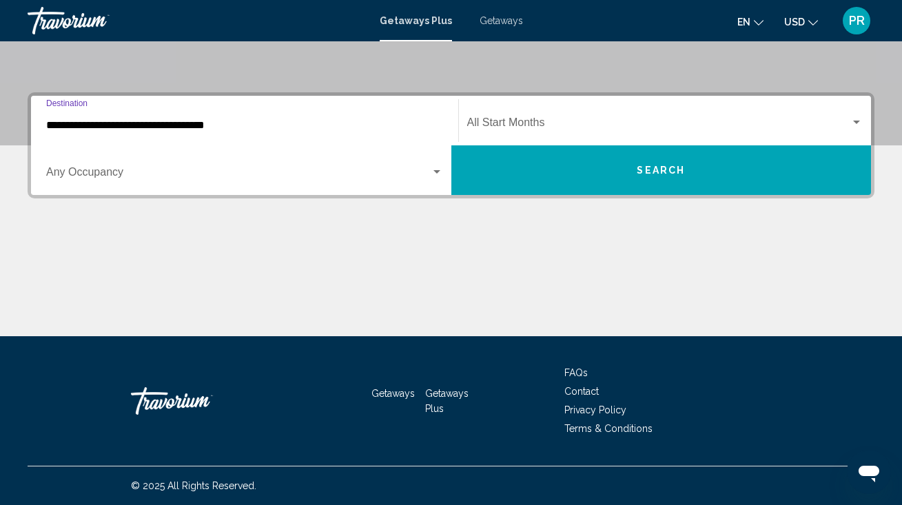
click at [196, 127] on input "**********" at bounding box center [244, 125] width 397 height 12
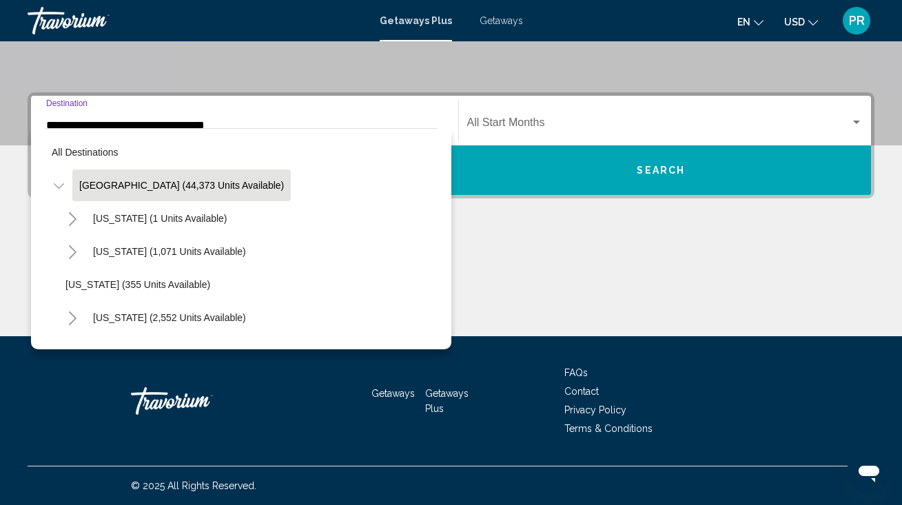
scroll to position [201, 0]
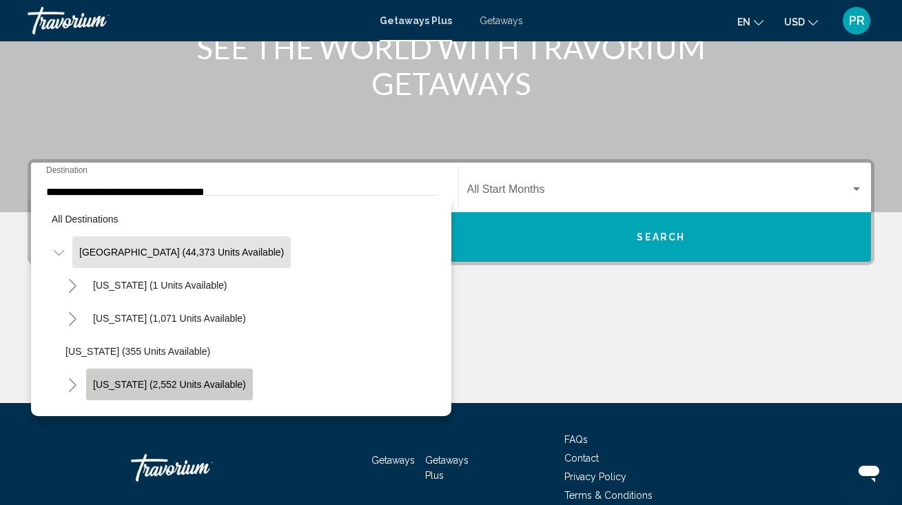
click at [192, 373] on button "California (2,552 units available)" at bounding box center [169, 385] width 167 height 32
type input "**********"
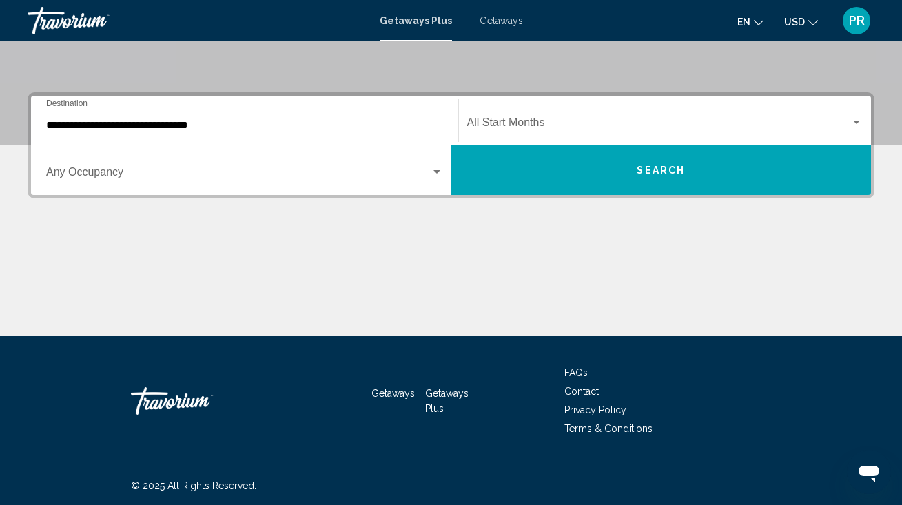
click at [190, 180] on div "Occupancy Any Occupancy" at bounding box center [244, 170] width 397 height 43
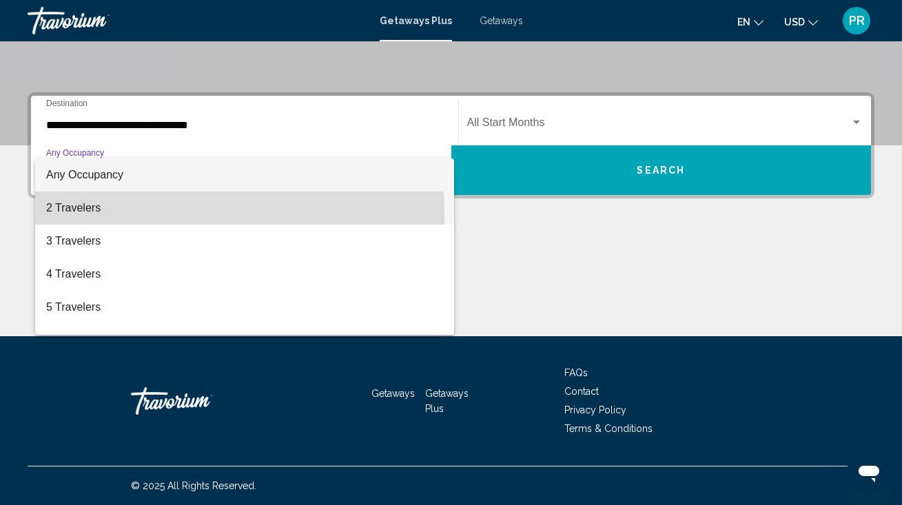
click at [149, 213] on span "2 Travelers" at bounding box center [244, 207] width 397 height 33
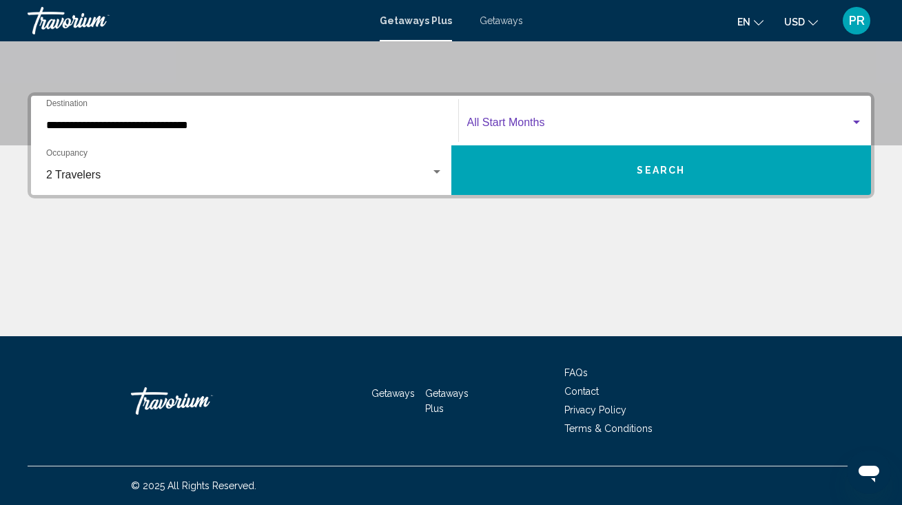
click at [526, 125] on span "Search widget" at bounding box center [659, 125] width 384 height 12
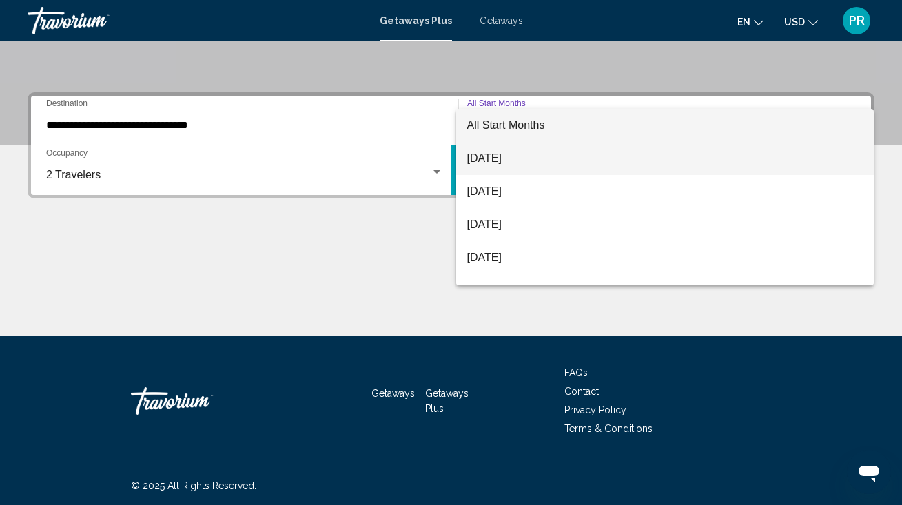
click at [515, 153] on span "[DATE]" at bounding box center [665, 158] width 396 height 33
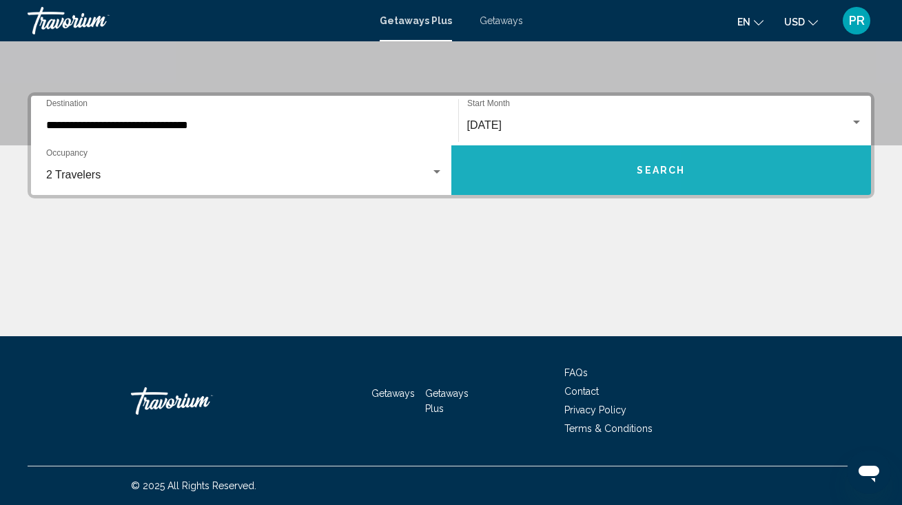
click at [515, 153] on button "Search" at bounding box center [661, 170] width 420 height 50
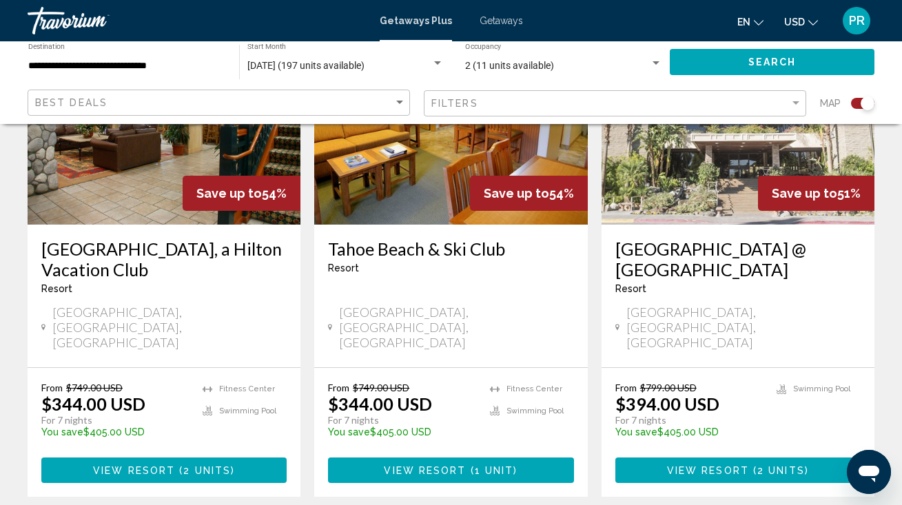
scroll to position [609, 0]
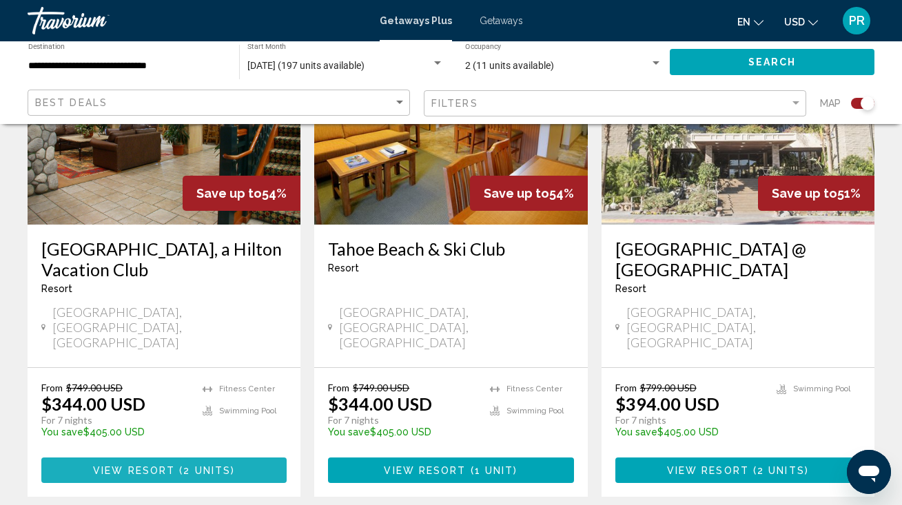
click at [152, 465] on span "View Resort" at bounding box center [134, 470] width 82 height 11
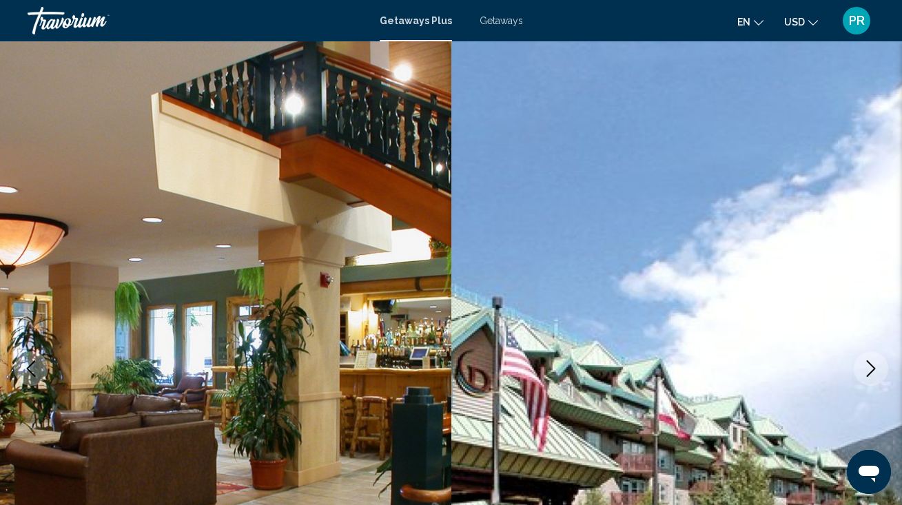
click at [873, 365] on icon "Next image" at bounding box center [870, 368] width 17 height 17
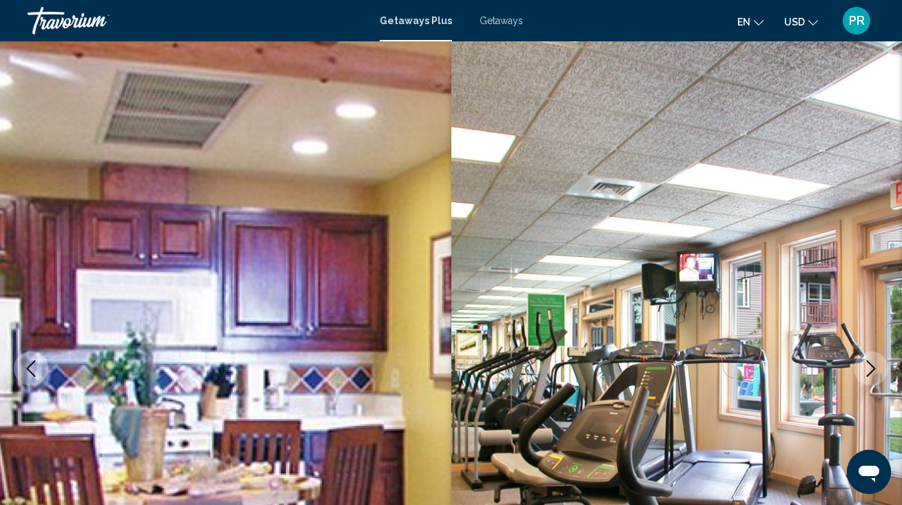
click at [873, 365] on icon "Next image" at bounding box center [870, 368] width 17 height 17
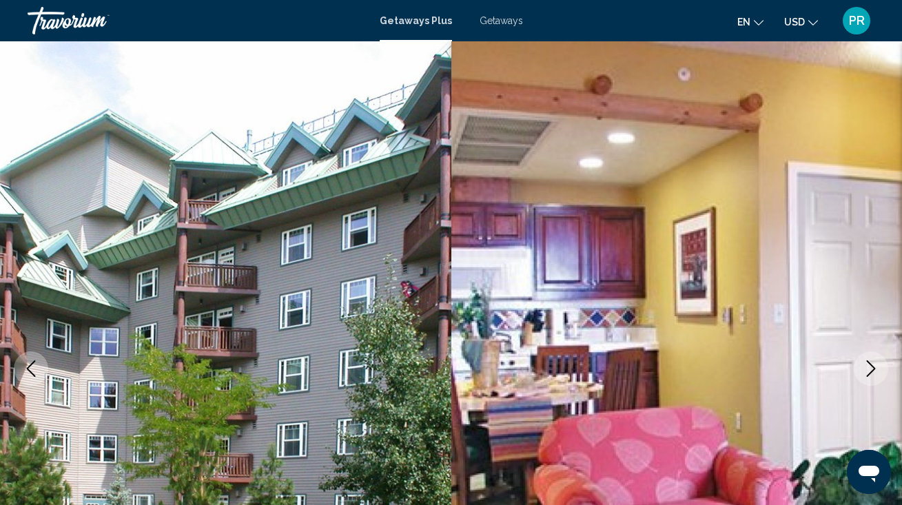
click at [873, 365] on icon "Next image" at bounding box center [870, 368] width 17 height 17
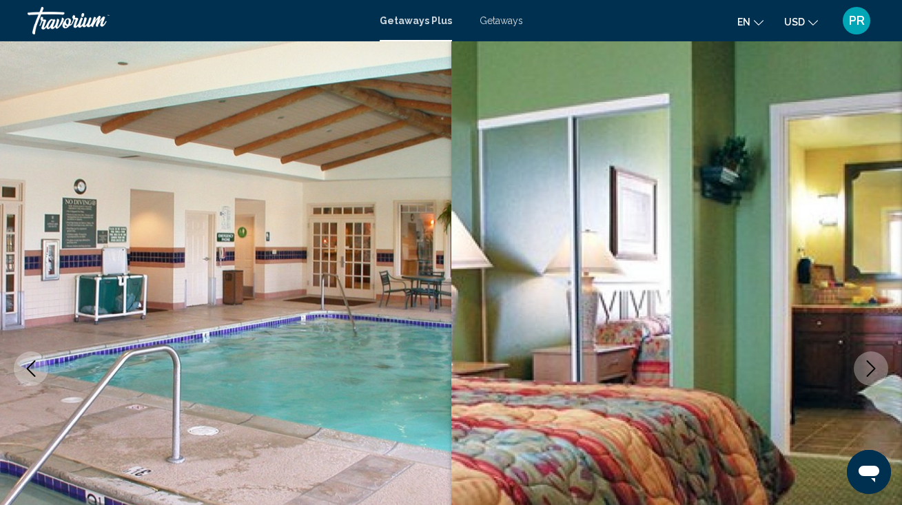
click at [873, 365] on icon "Next image" at bounding box center [870, 368] width 17 height 17
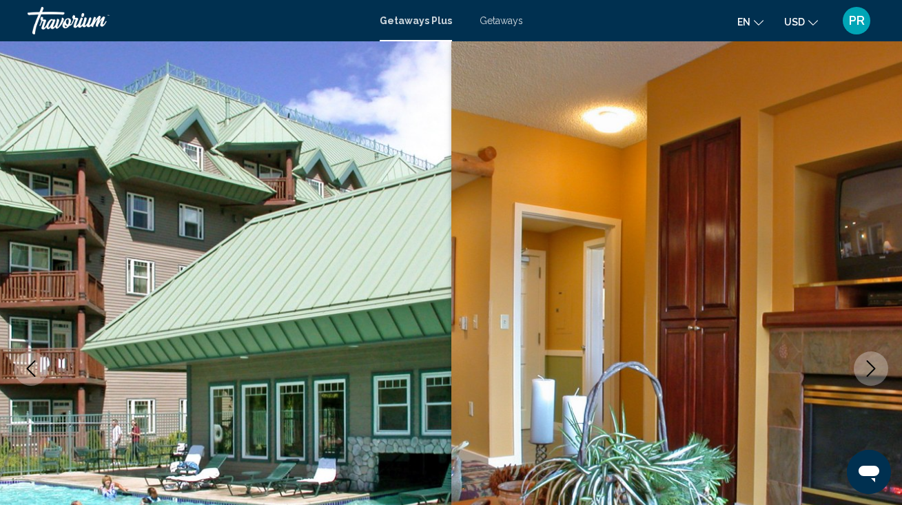
click at [873, 365] on icon "Next image" at bounding box center [870, 368] width 17 height 17
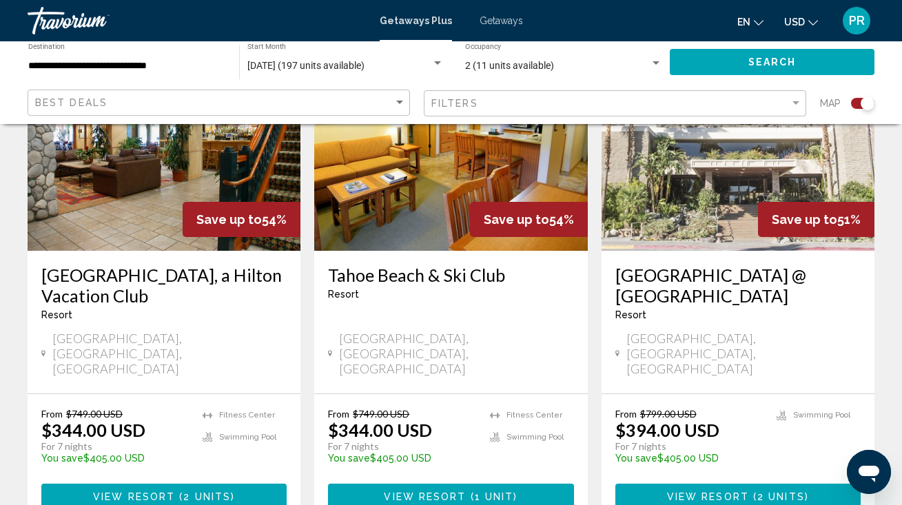
scroll to position [584, 0]
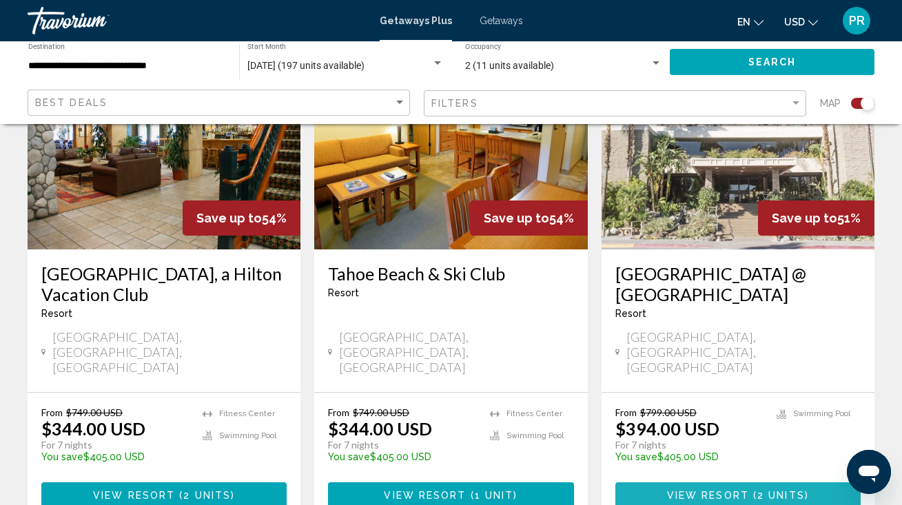
click at [724, 490] on span "View Resort" at bounding box center [708, 495] width 82 height 11
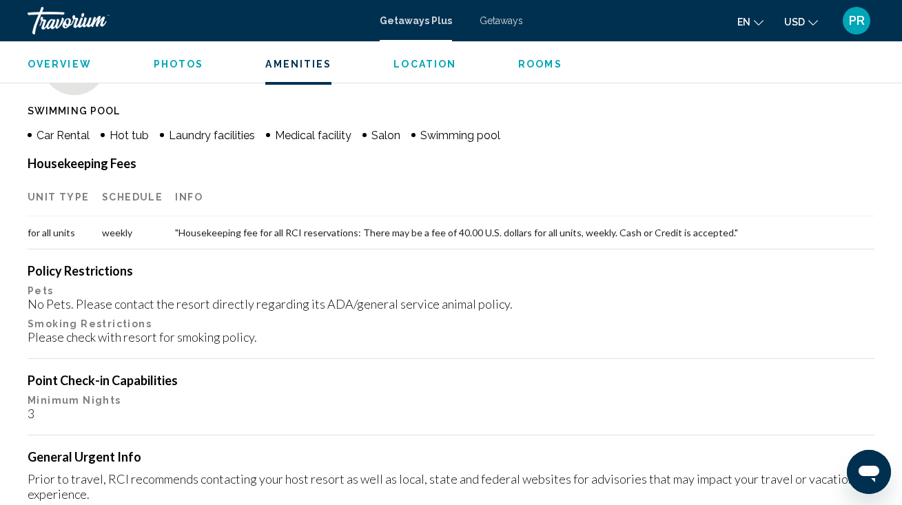
scroll to position [1355, 0]
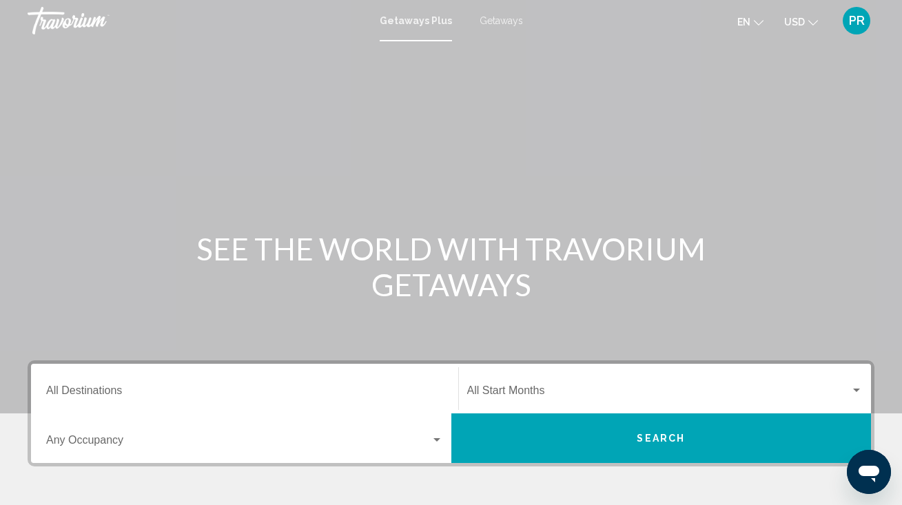
click at [505, 25] on span "Getaways" at bounding box center [500, 20] width 43 height 11
click at [267, 382] on div "Destination All Destinations" at bounding box center [244, 388] width 397 height 43
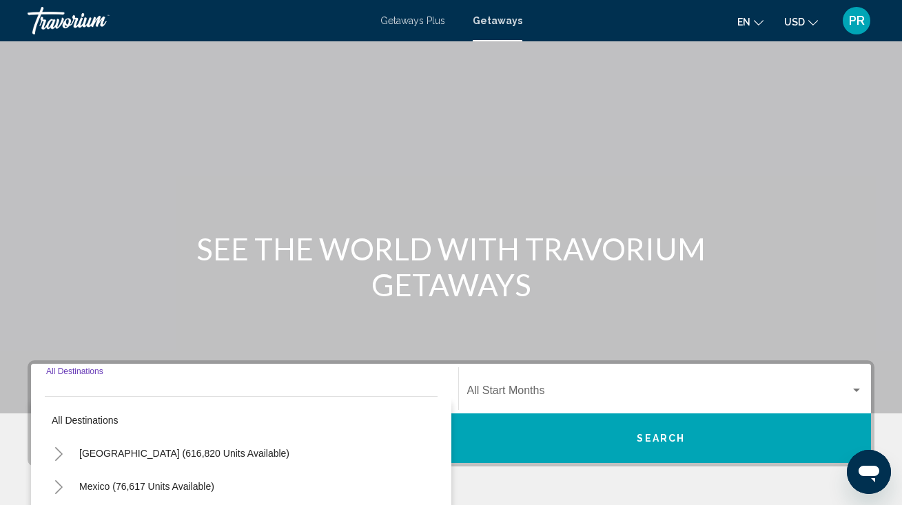
scroll to position [268, 0]
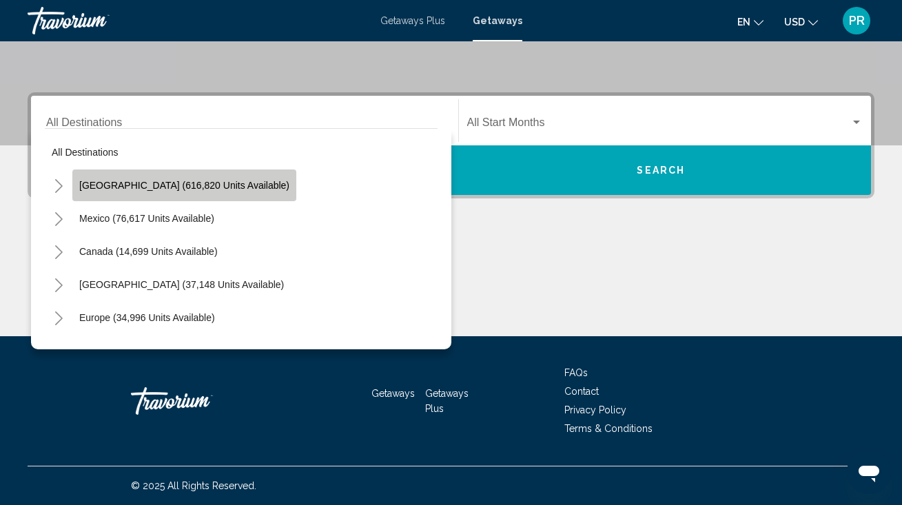
click at [229, 185] on span "[GEOGRAPHIC_DATA] (616,820 units available)" at bounding box center [184, 185] width 210 height 11
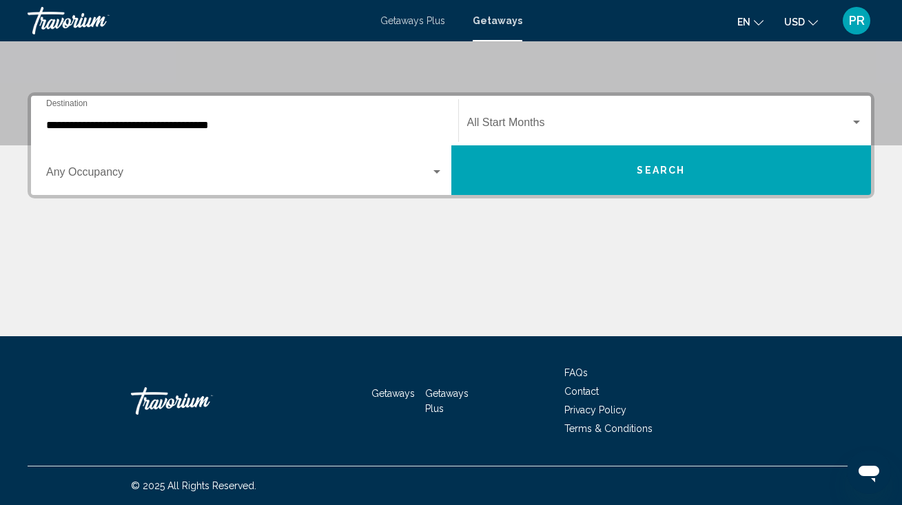
click at [229, 185] on div "Occupancy Any Occupancy" at bounding box center [244, 170] width 397 height 43
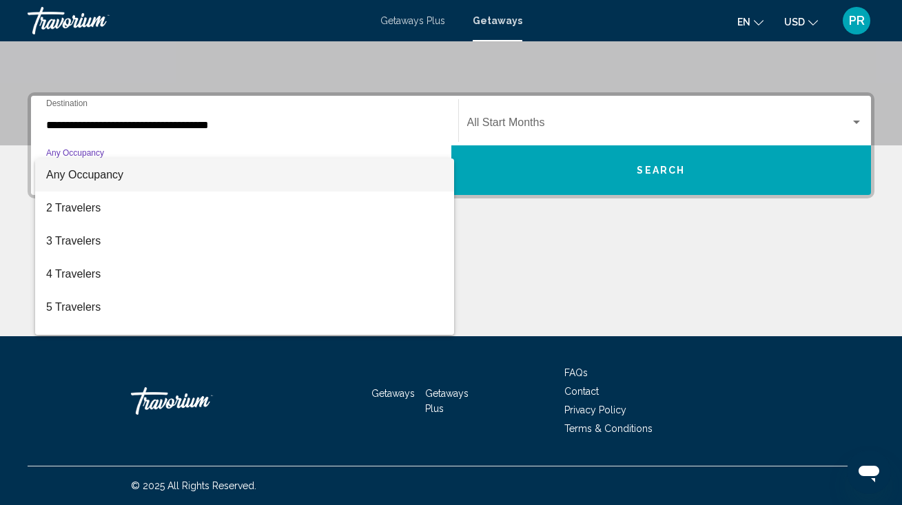
click at [227, 124] on div at bounding box center [451, 252] width 902 height 505
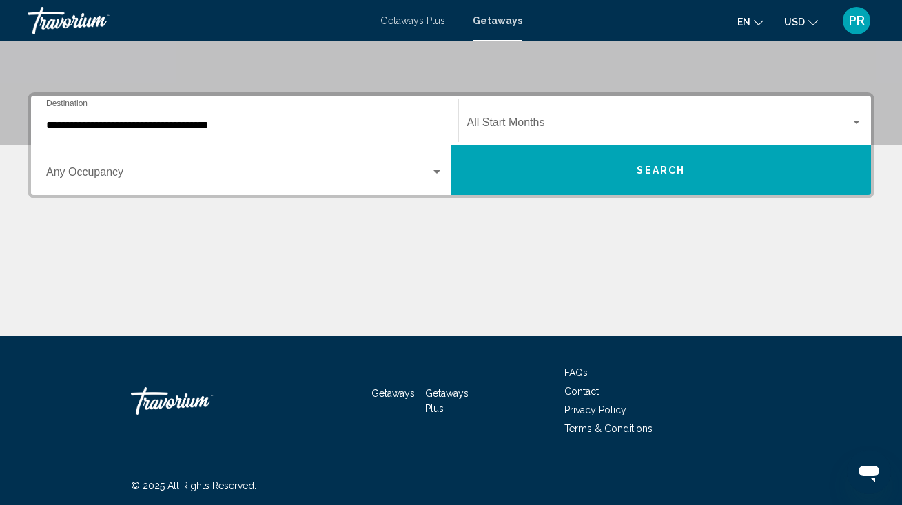
click at [227, 124] on input "**********" at bounding box center [244, 125] width 397 height 12
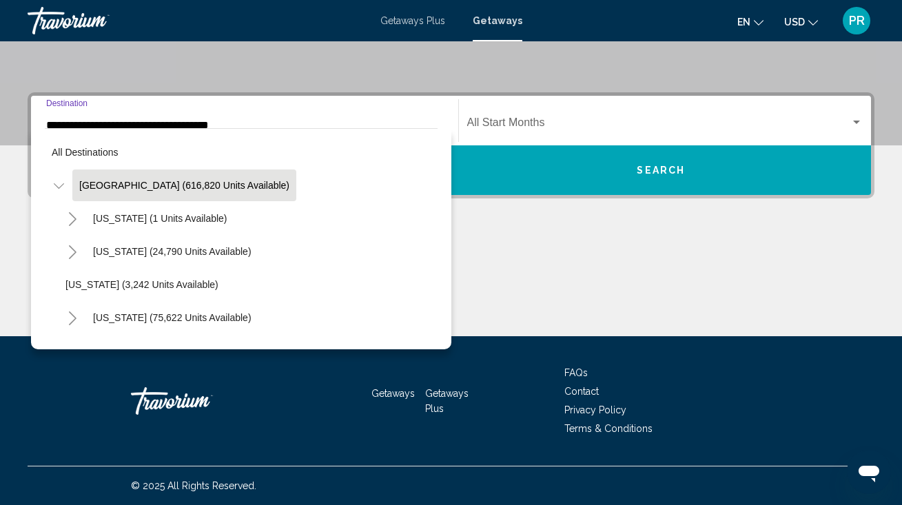
scroll to position [201, 0]
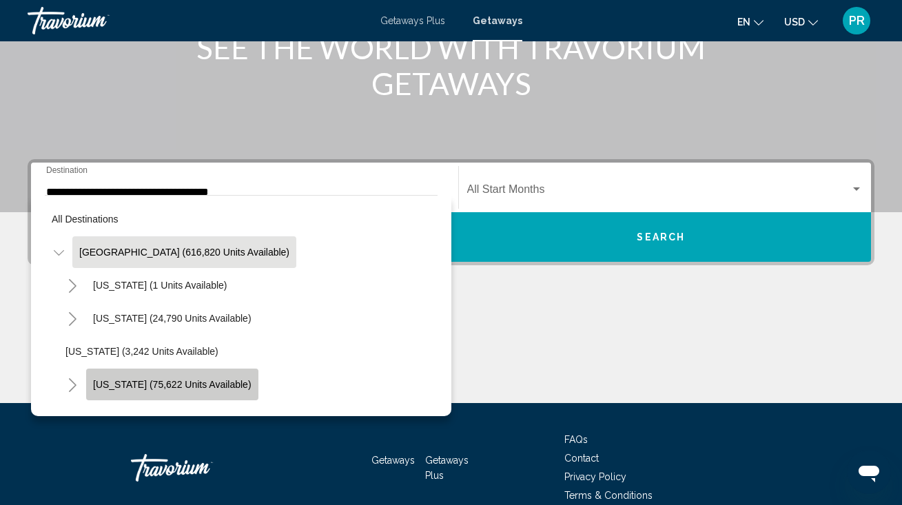
click at [198, 380] on span "[US_STATE] (75,622 units available)" at bounding box center [172, 384] width 158 height 11
type input "**********"
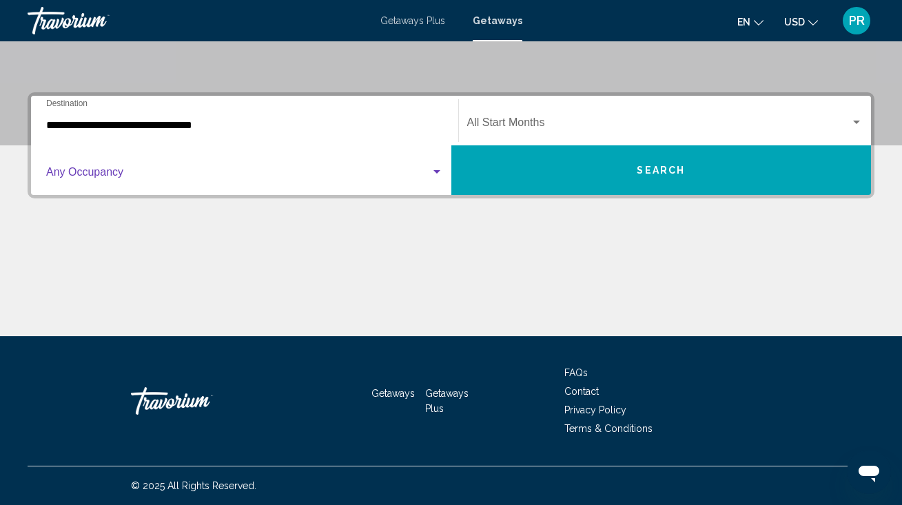
click at [169, 174] on span "Search widget" at bounding box center [238, 175] width 384 height 12
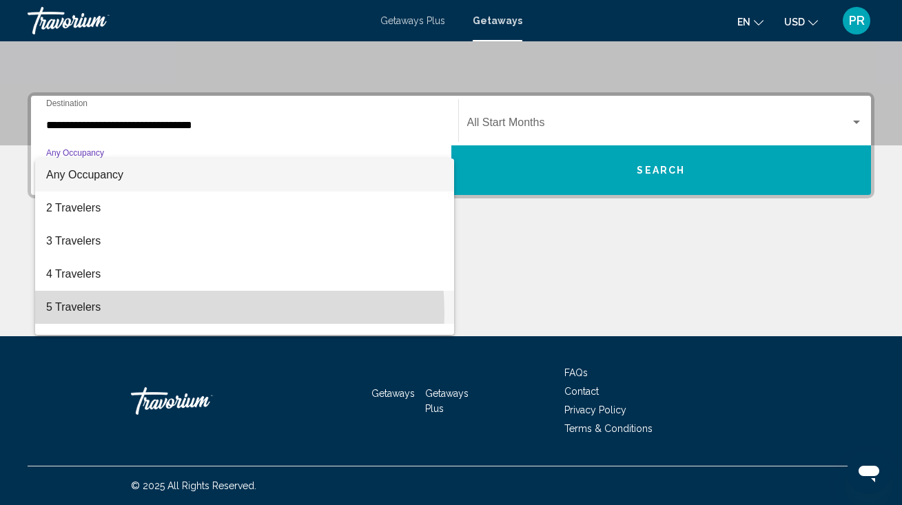
click at [142, 313] on span "5 Travelers" at bounding box center [244, 307] width 397 height 33
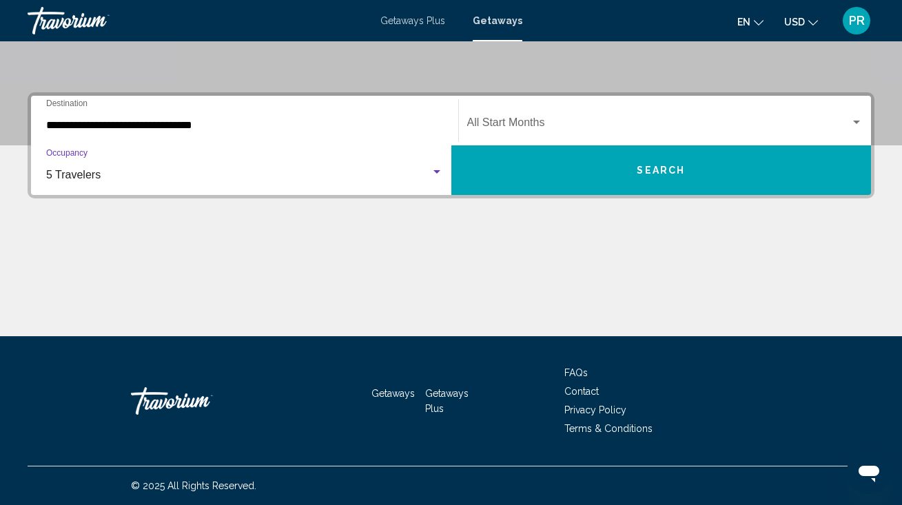
click at [539, 123] on span "Search widget" at bounding box center [659, 125] width 384 height 12
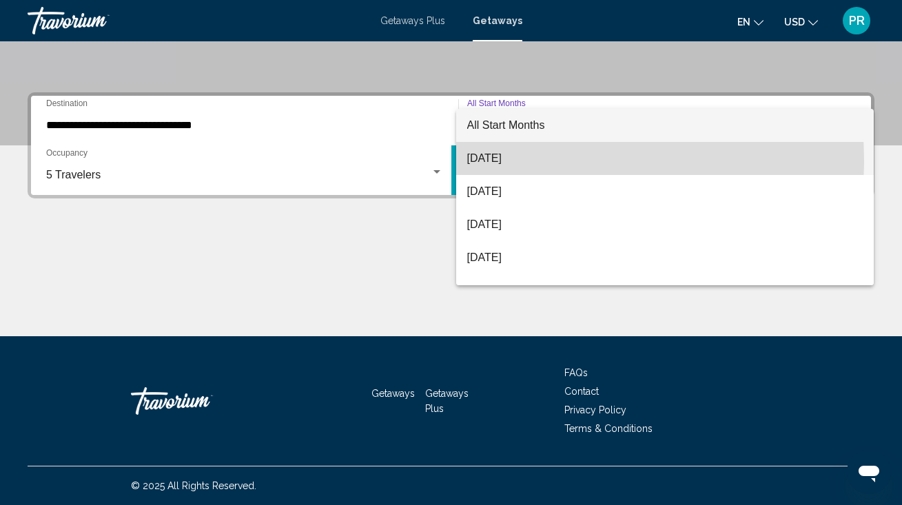
click at [519, 160] on span "[DATE]" at bounding box center [665, 158] width 396 height 33
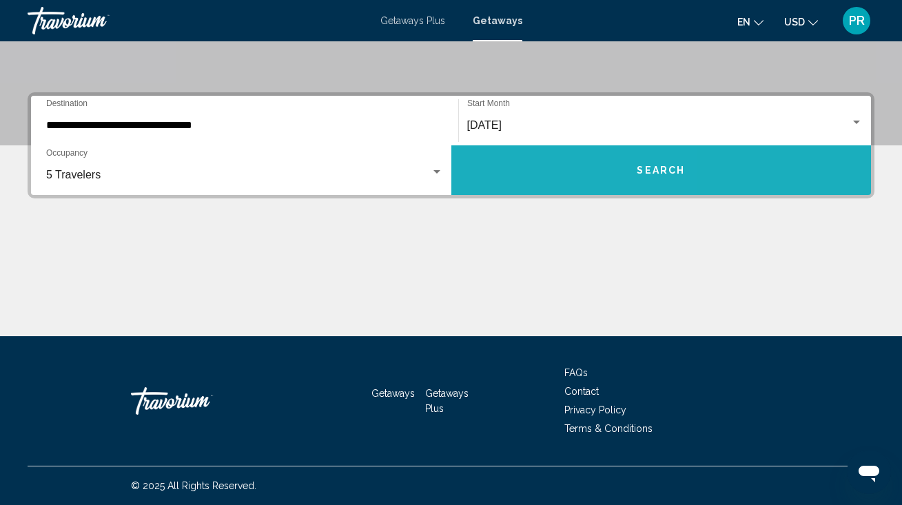
click at [521, 164] on button "Search" at bounding box center [661, 170] width 420 height 50
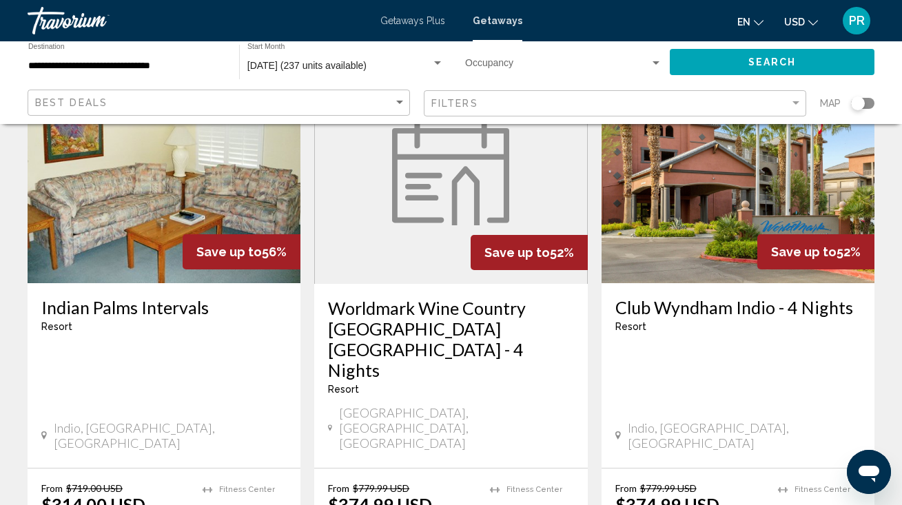
scroll to position [1145, 0]
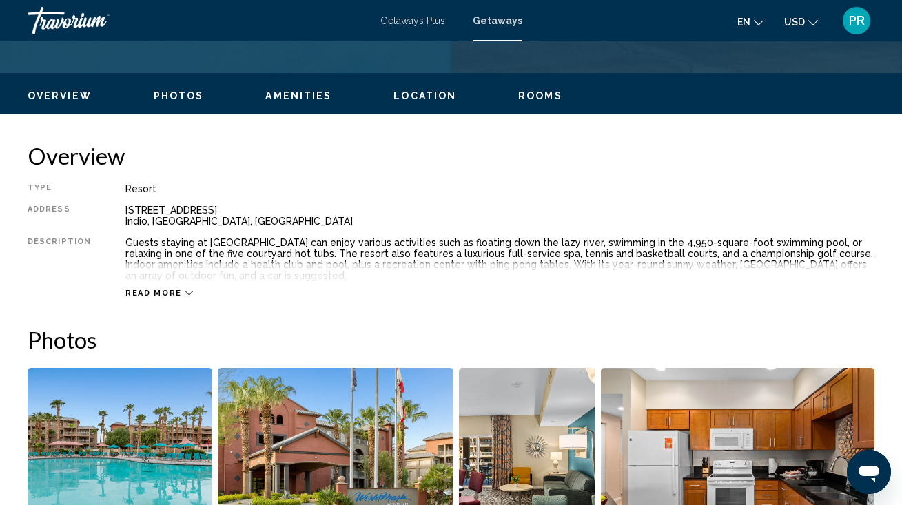
scroll to position [625, 0]
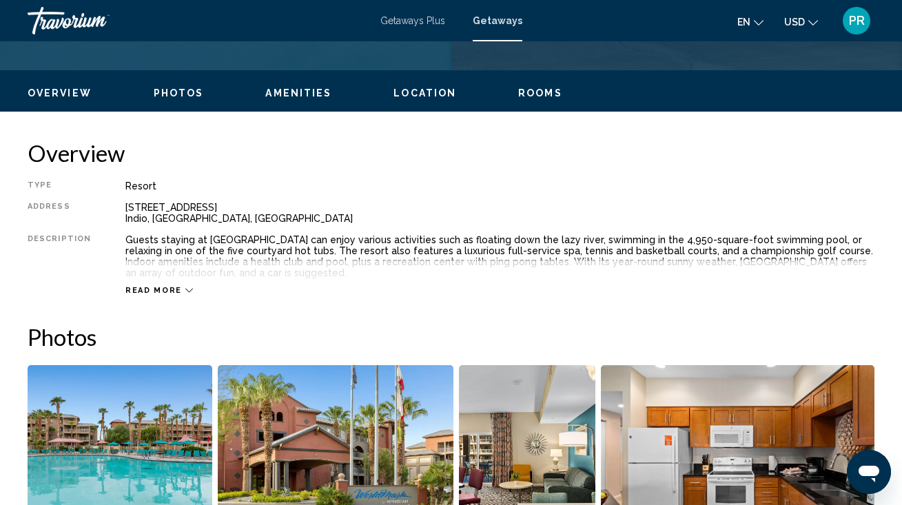
click at [533, 87] on button "Rooms" at bounding box center [540, 93] width 44 height 12
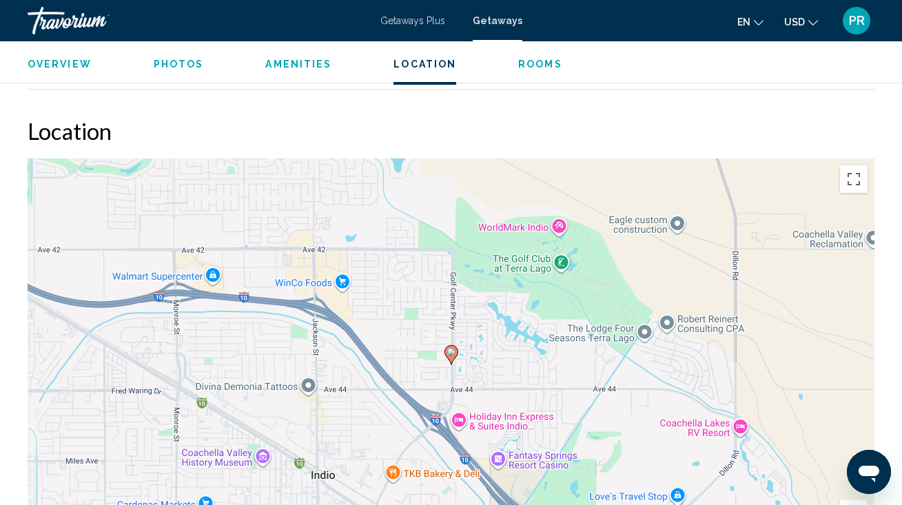
scroll to position [2289, 0]
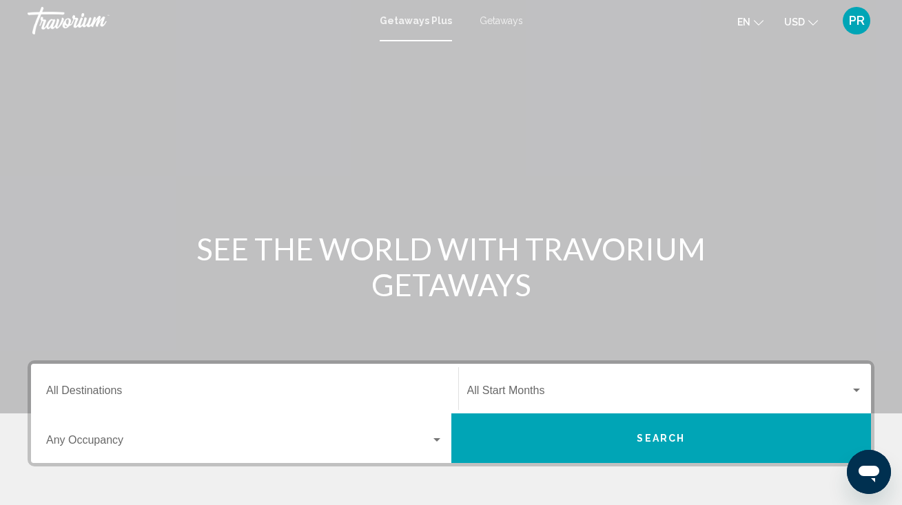
click at [172, 383] on div "Destination All Destinations" at bounding box center [244, 388] width 397 height 43
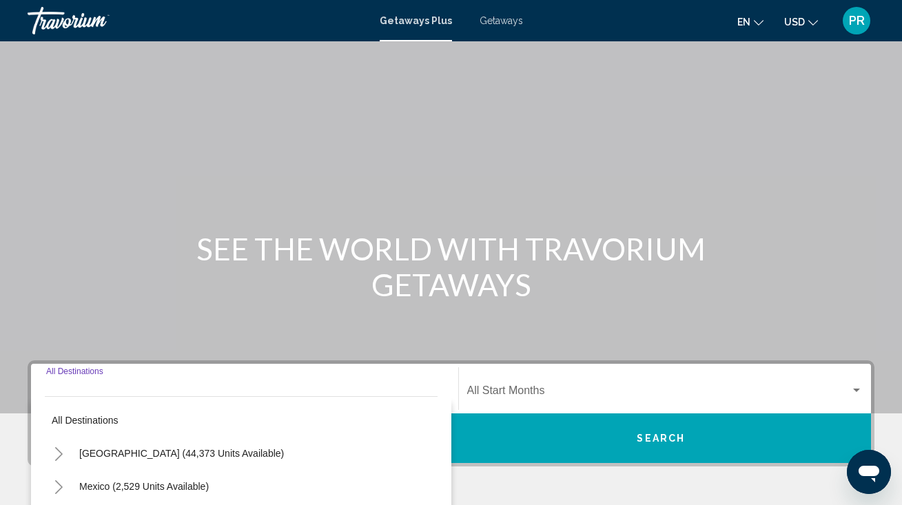
scroll to position [268, 0]
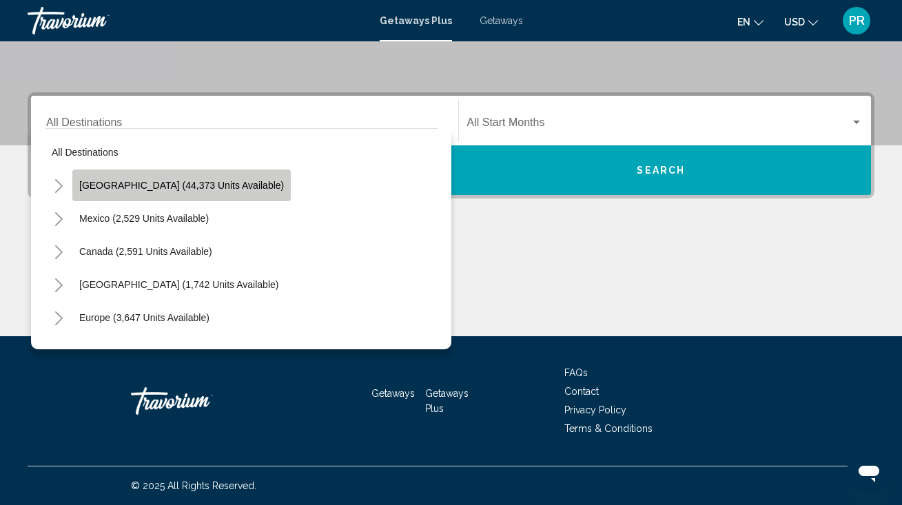
click at [188, 189] on span "[GEOGRAPHIC_DATA] (44,373 units available)" at bounding box center [181, 185] width 205 height 11
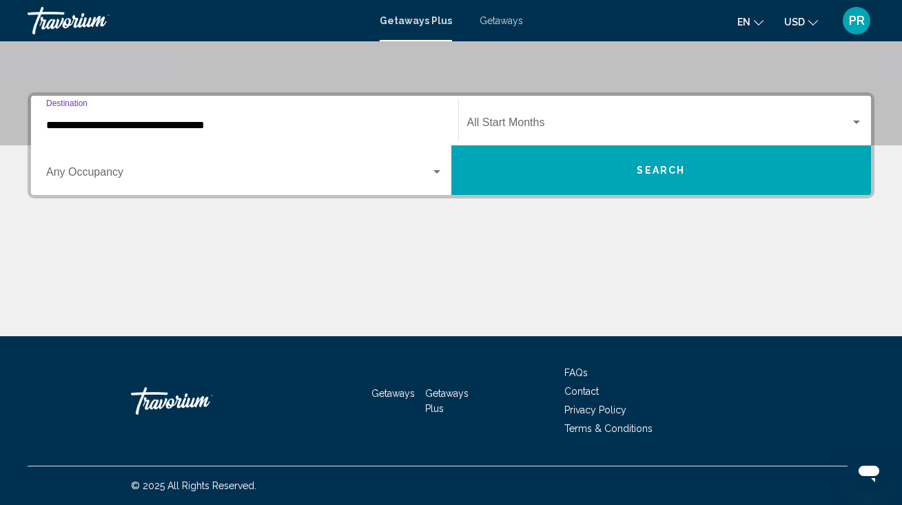
click at [185, 124] on input "**********" at bounding box center [244, 125] width 397 height 12
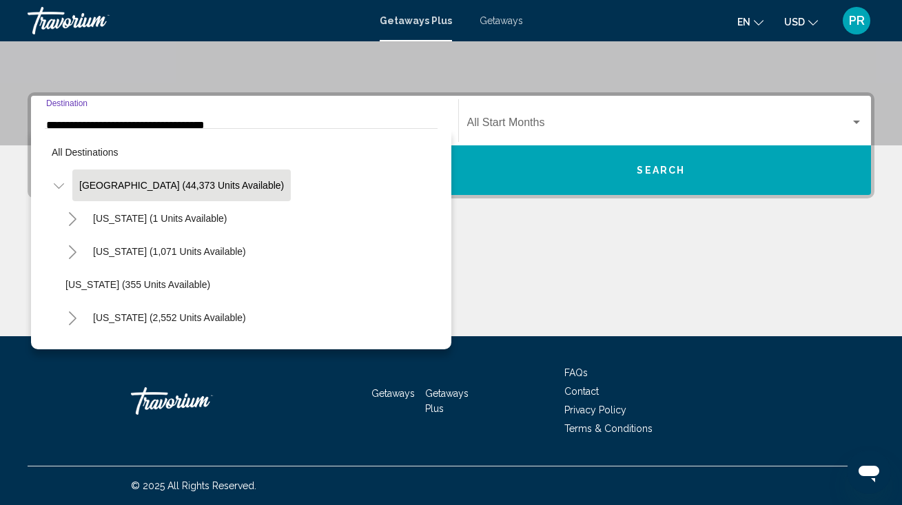
scroll to position [201, 0]
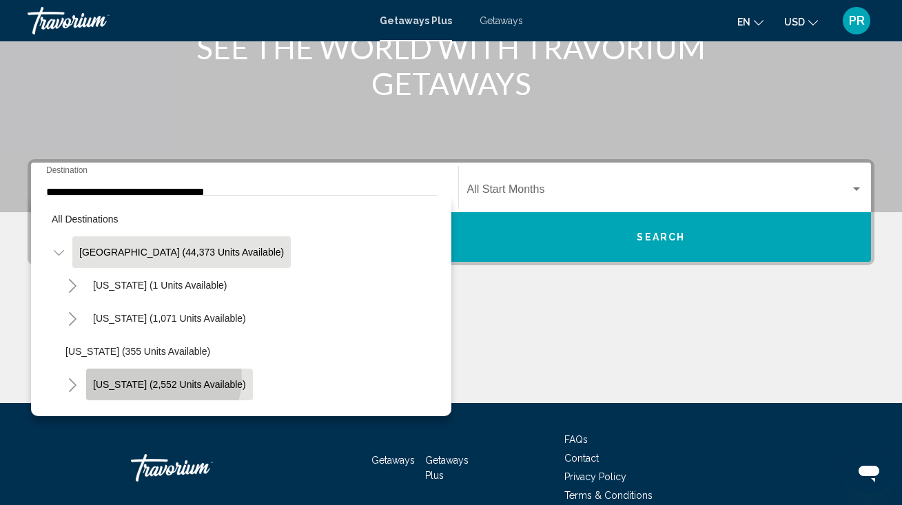
click at [160, 378] on button "[US_STATE] (2,552 units available)" at bounding box center [169, 385] width 167 height 32
type input "**********"
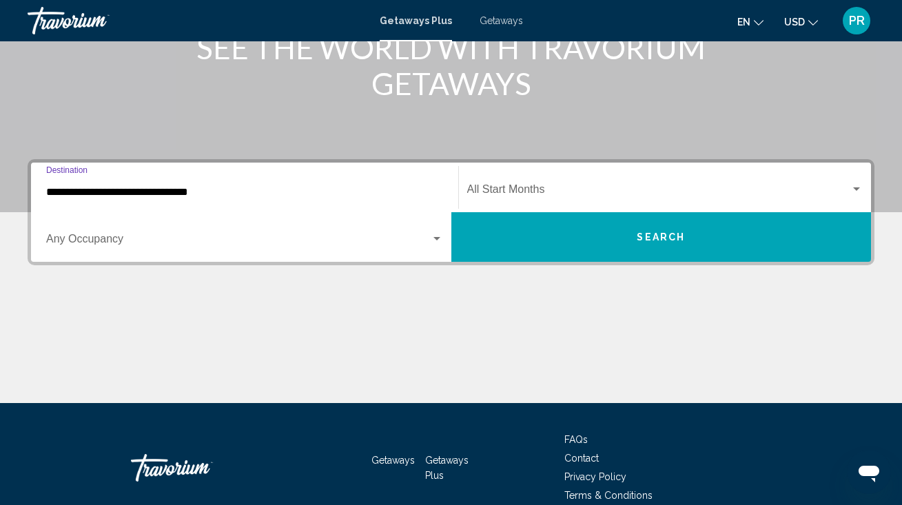
scroll to position [268, 0]
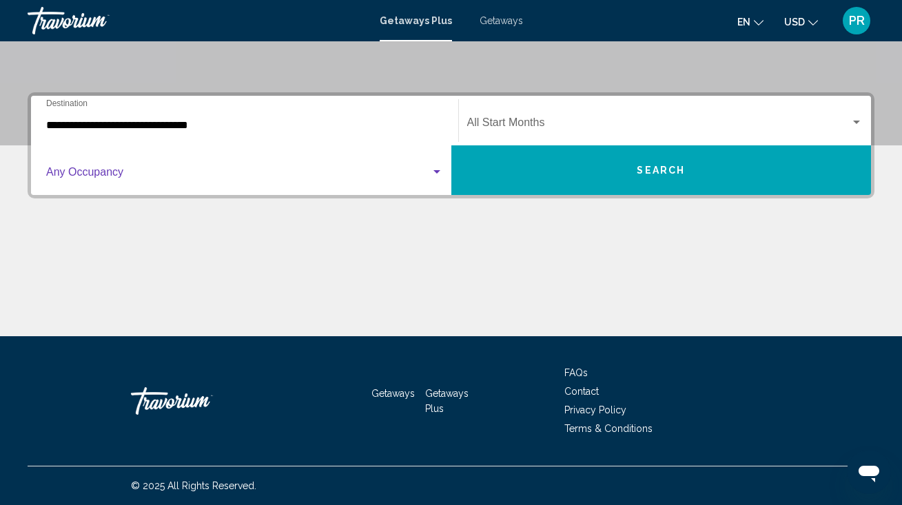
click at [205, 169] on span "Search widget" at bounding box center [238, 175] width 384 height 12
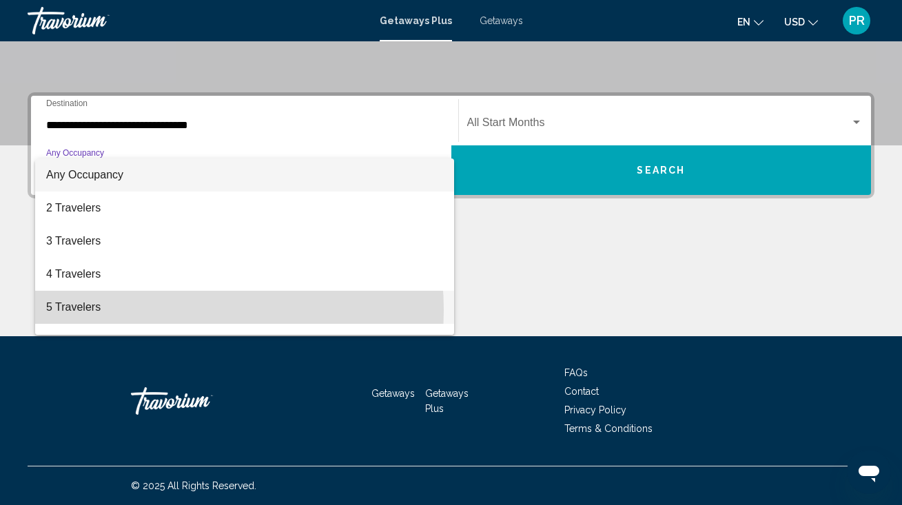
click at [143, 310] on span "5 Travelers" at bounding box center [244, 307] width 397 height 33
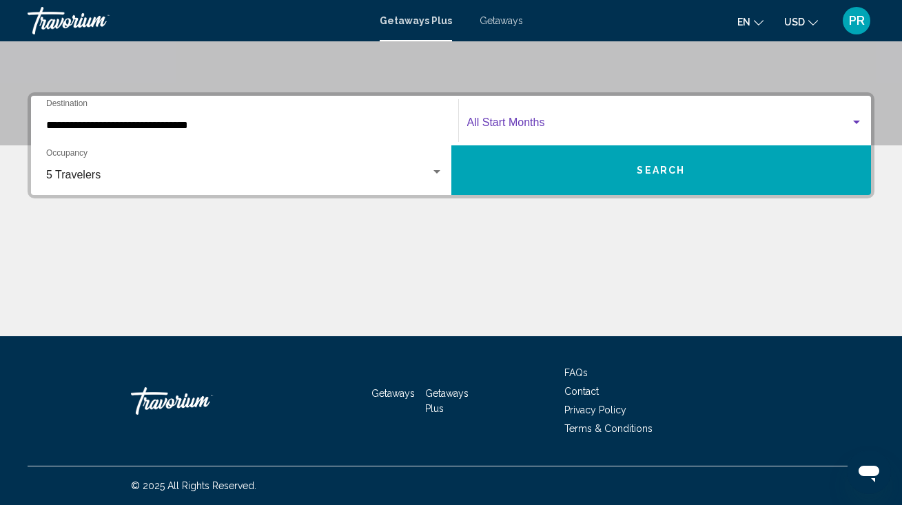
click at [491, 122] on span "Search widget" at bounding box center [659, 125] width 384 height 12
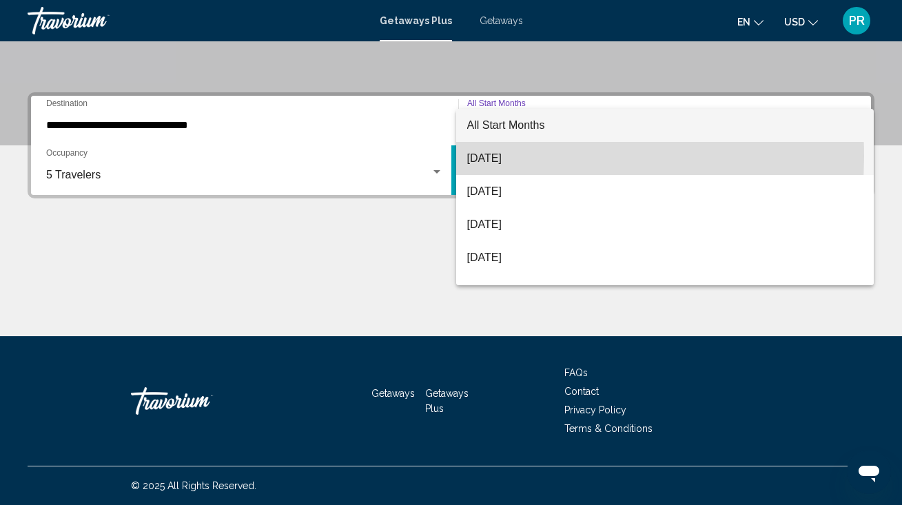
click at [494, 156] on span "[DATE]" at bounding box center [665, 158] width 396 height 33
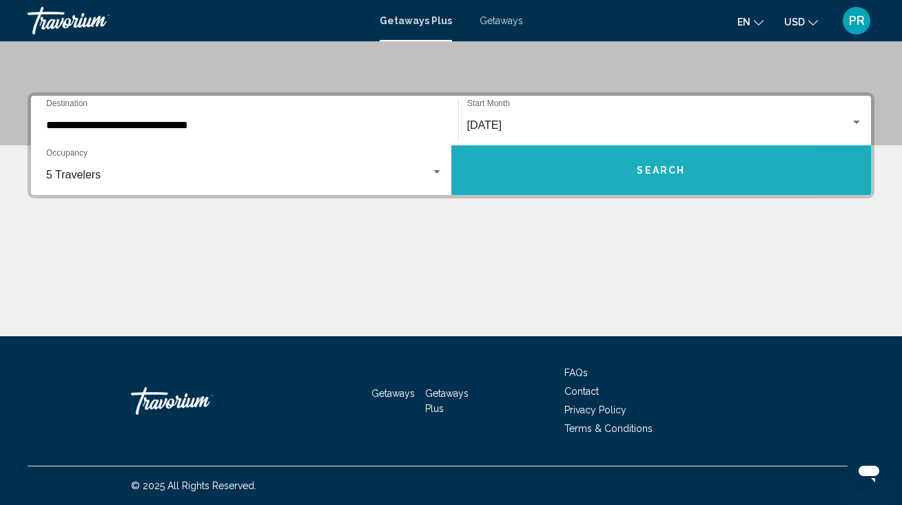
click at [494, 156] on button "Search" at bounding box center [661, 170] width 420 height 50
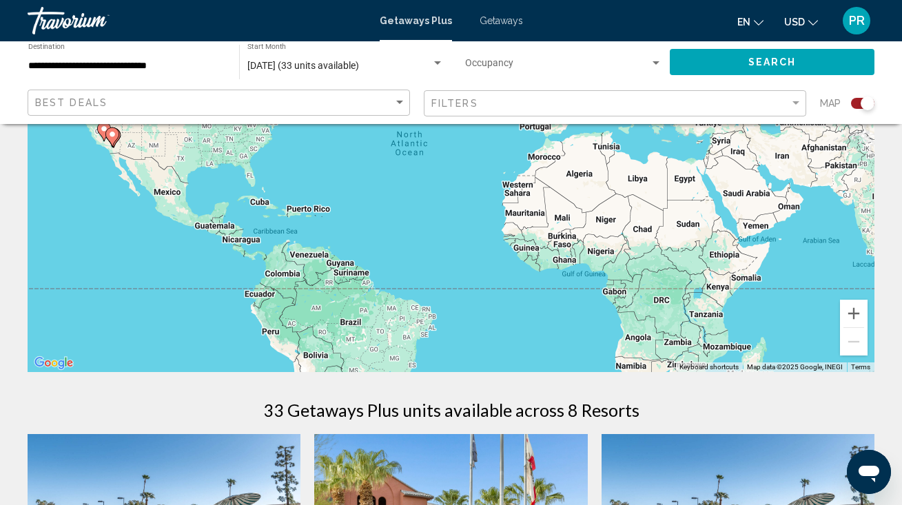
scroll to position [164, 0]
